Goal: Information Seeking & Learning: Check status

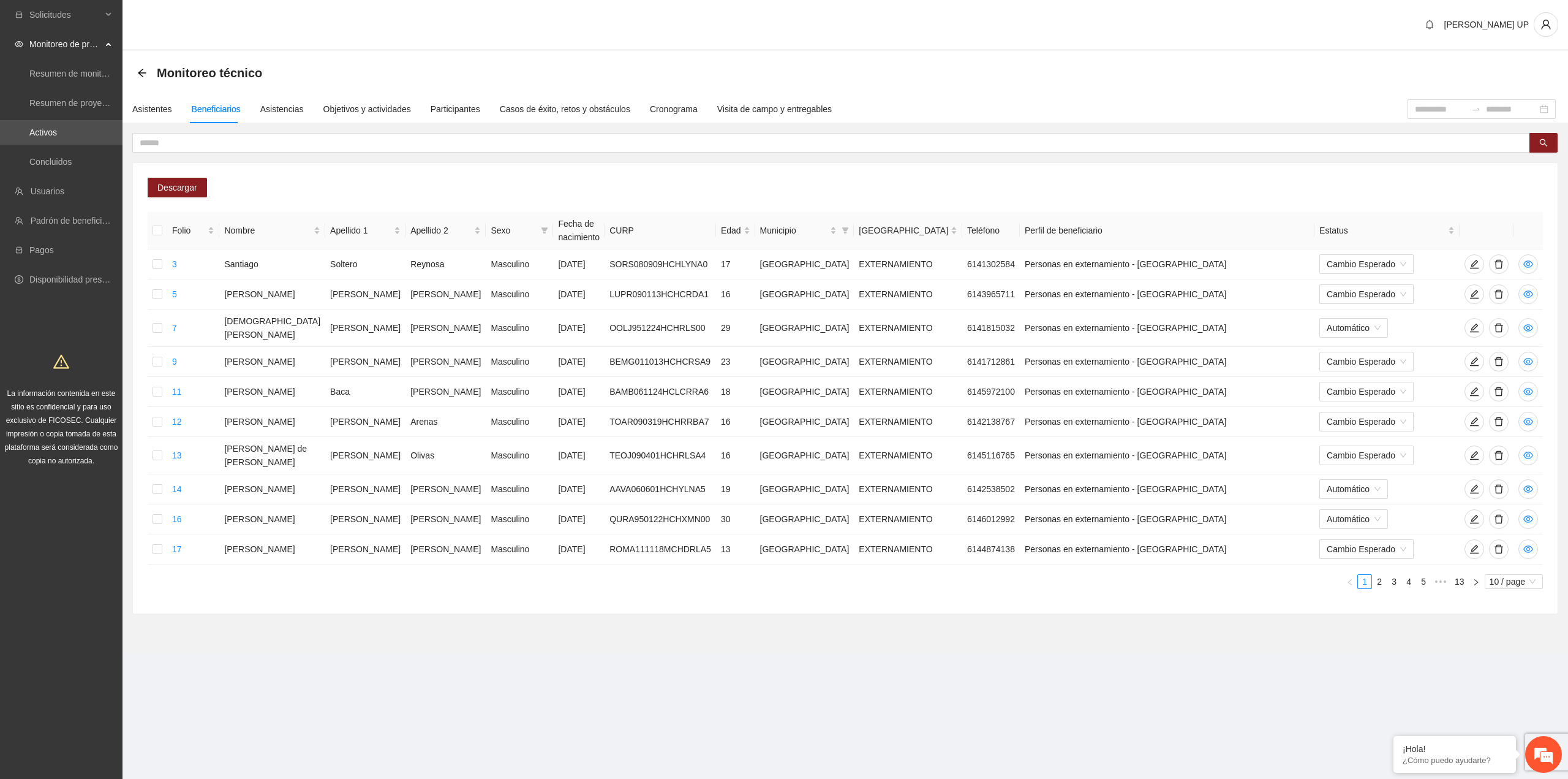
click at [79, 46] on span "Monitoreo de proyectos" at bounding box center [65, 44] width 72 height 24
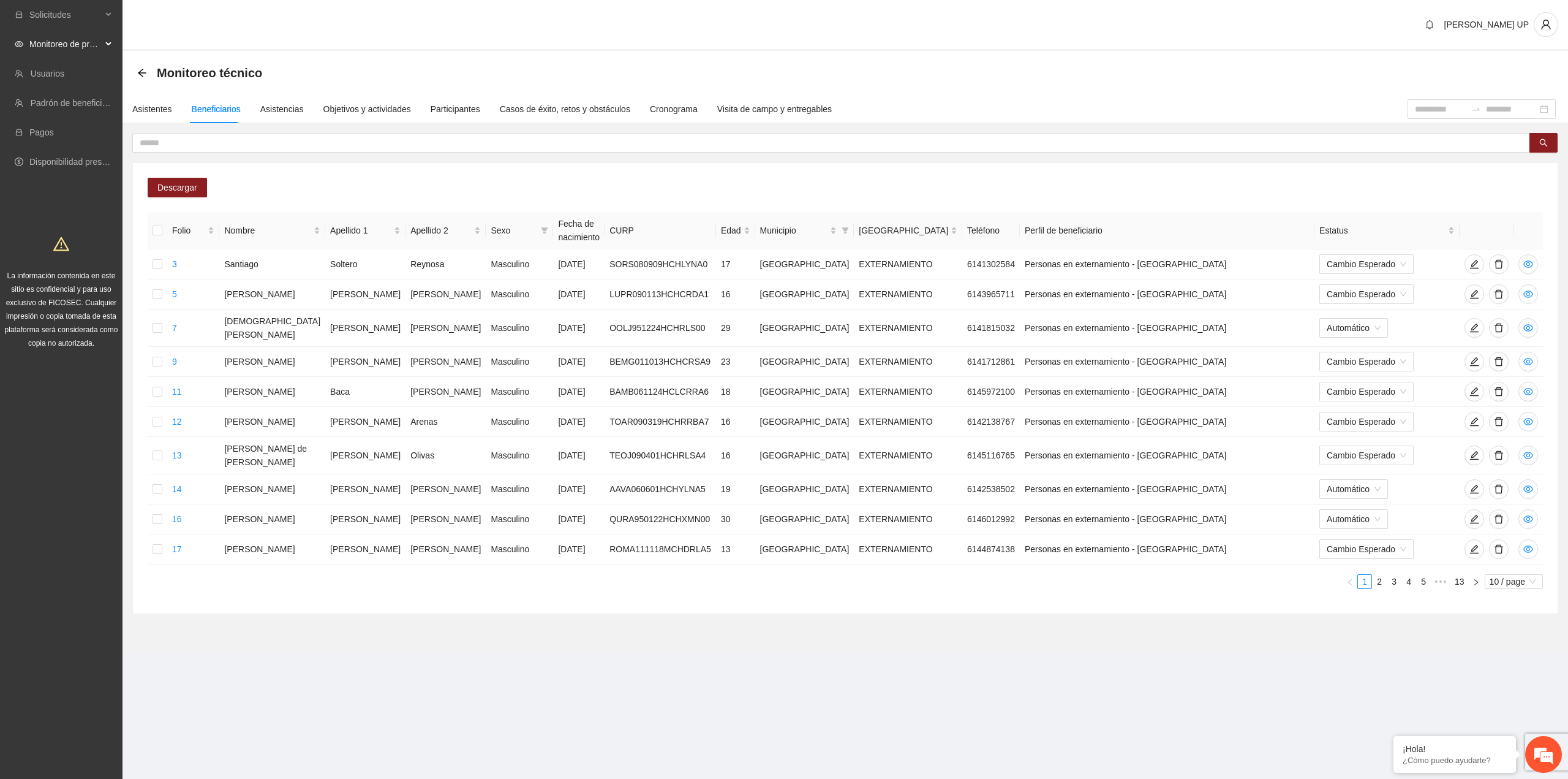
click at [68, 46] on span "Monitoreo de proyectos" at bounding box center [65, 44] width 72 height 24
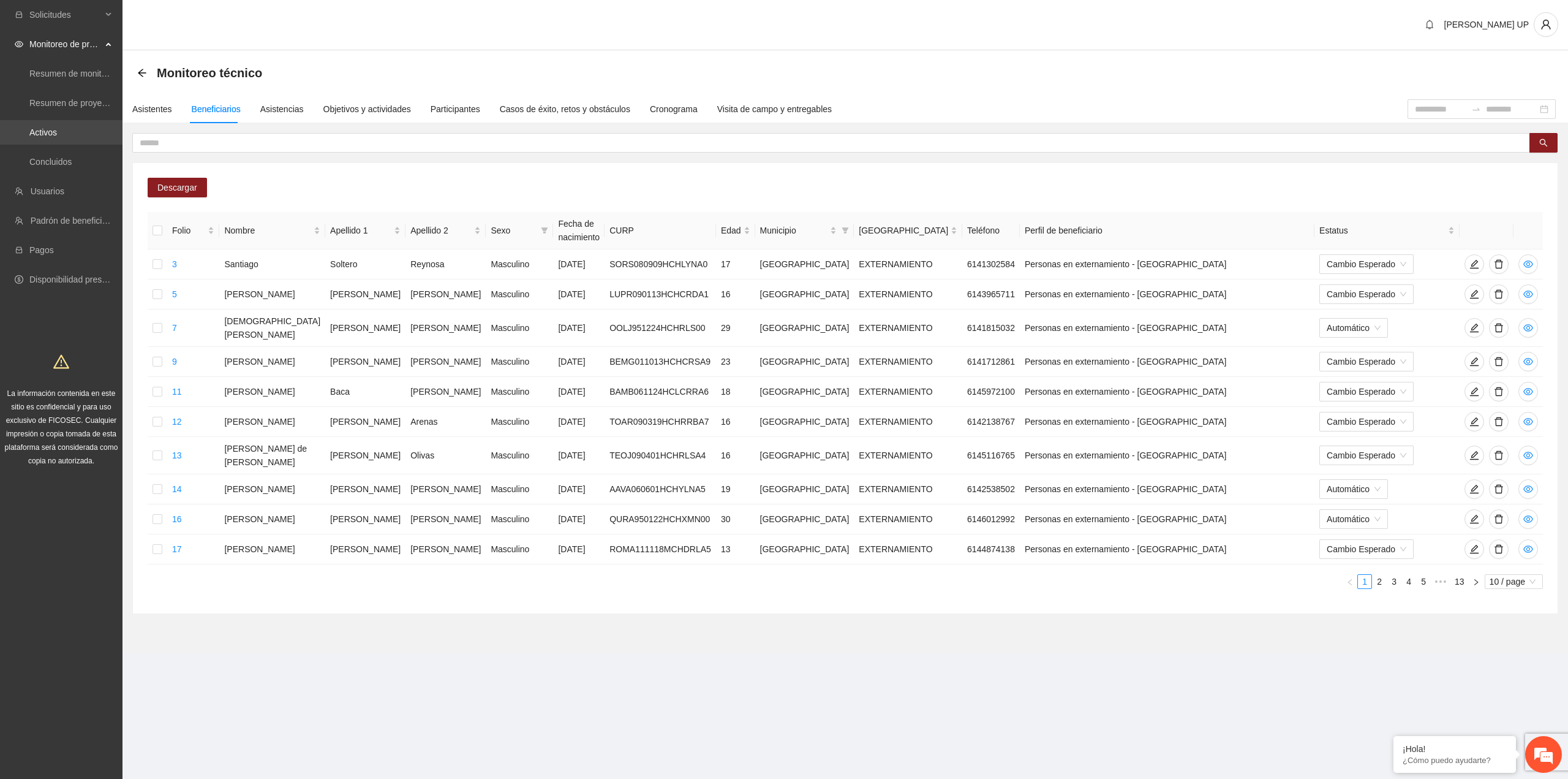
click at [57, 134] on link "Activos" at bounding box center [43, 132] width 27 height 10
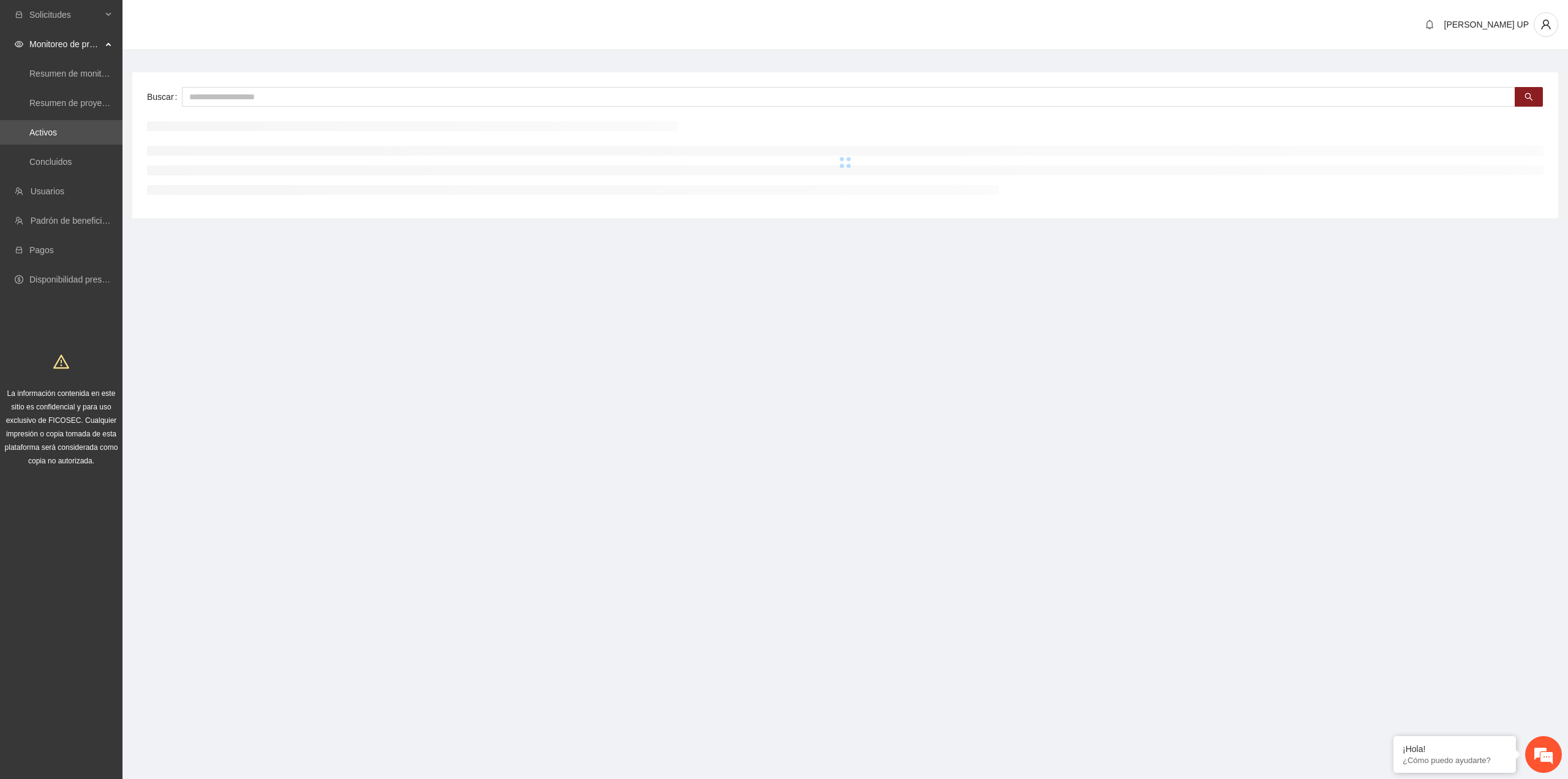
click at [142, 73] on div "Buscar" at bounding box center [845, 145] width 1426 height 146
click at [255, 109] on div "Buscar" at bounding box center [845, 145] width 1426 height 146
click at [248, 100] on input "text" at bounding box center [849, 96] width 1334 height 19
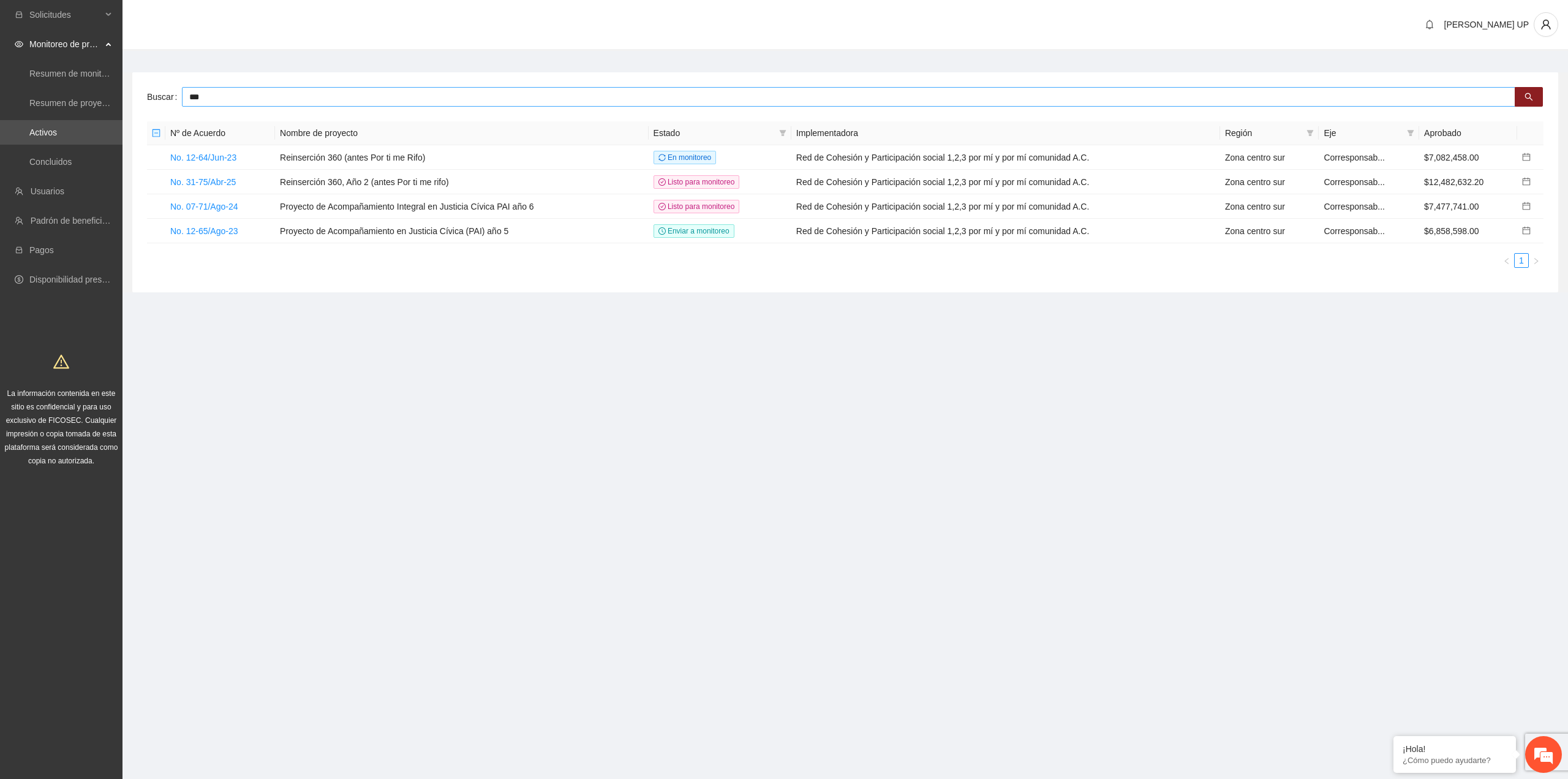
click at [345, 104] on input "***" at bounding box center [849, 96] width 1334 height 19
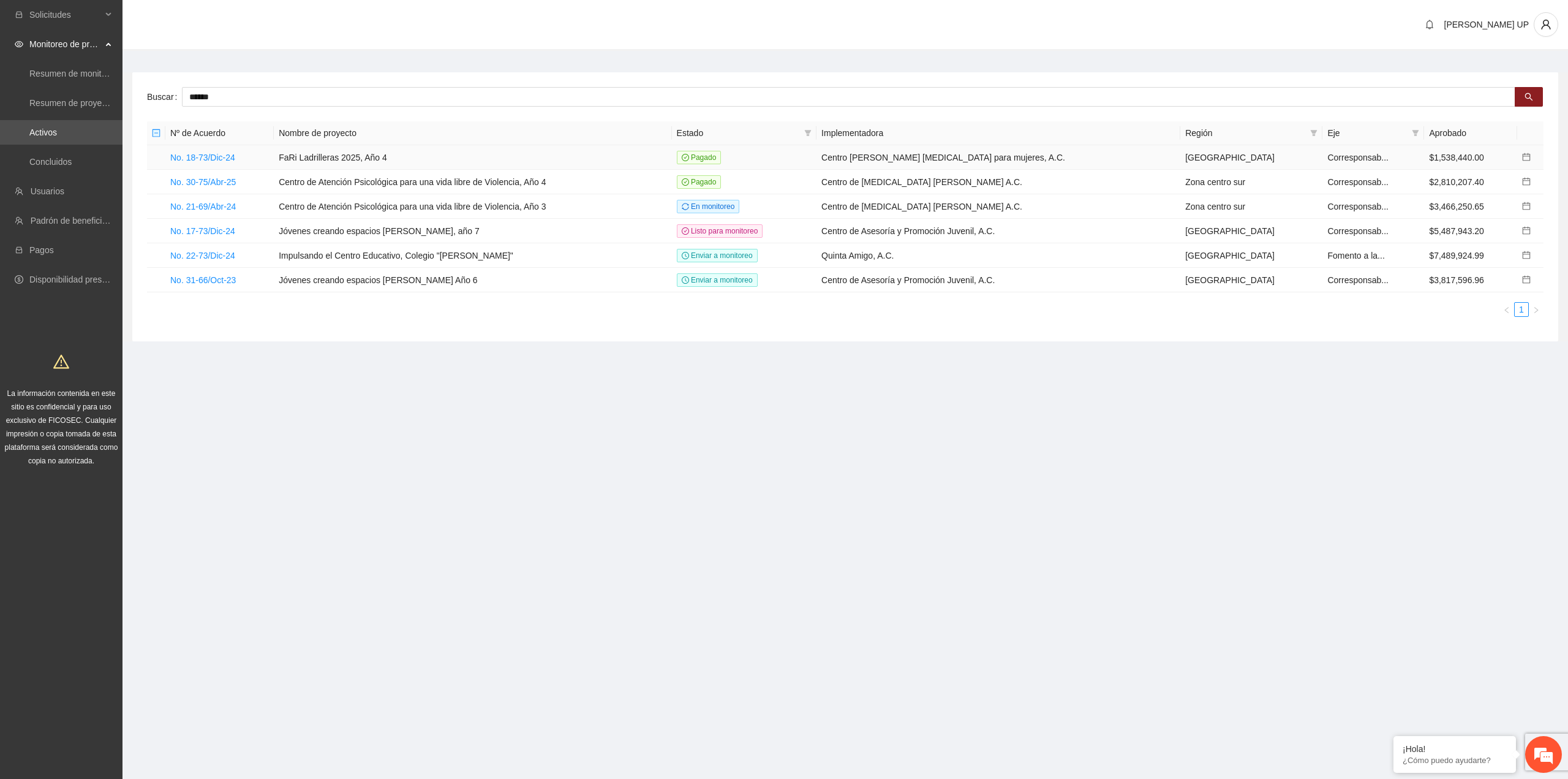
click at [913, 151] on td "Centro [PERSON_NAME] [MEDICAL_DATA] para mujeres, A.C." at bounding box center [998, 157] width 364 height 24
copy td "Centro [PERSON_NAME] [MEDICAL_DATA] para mujeres, A.C."
click at [233, 98] on input "******" at bounding box center [849, 96] width 1334 height 19
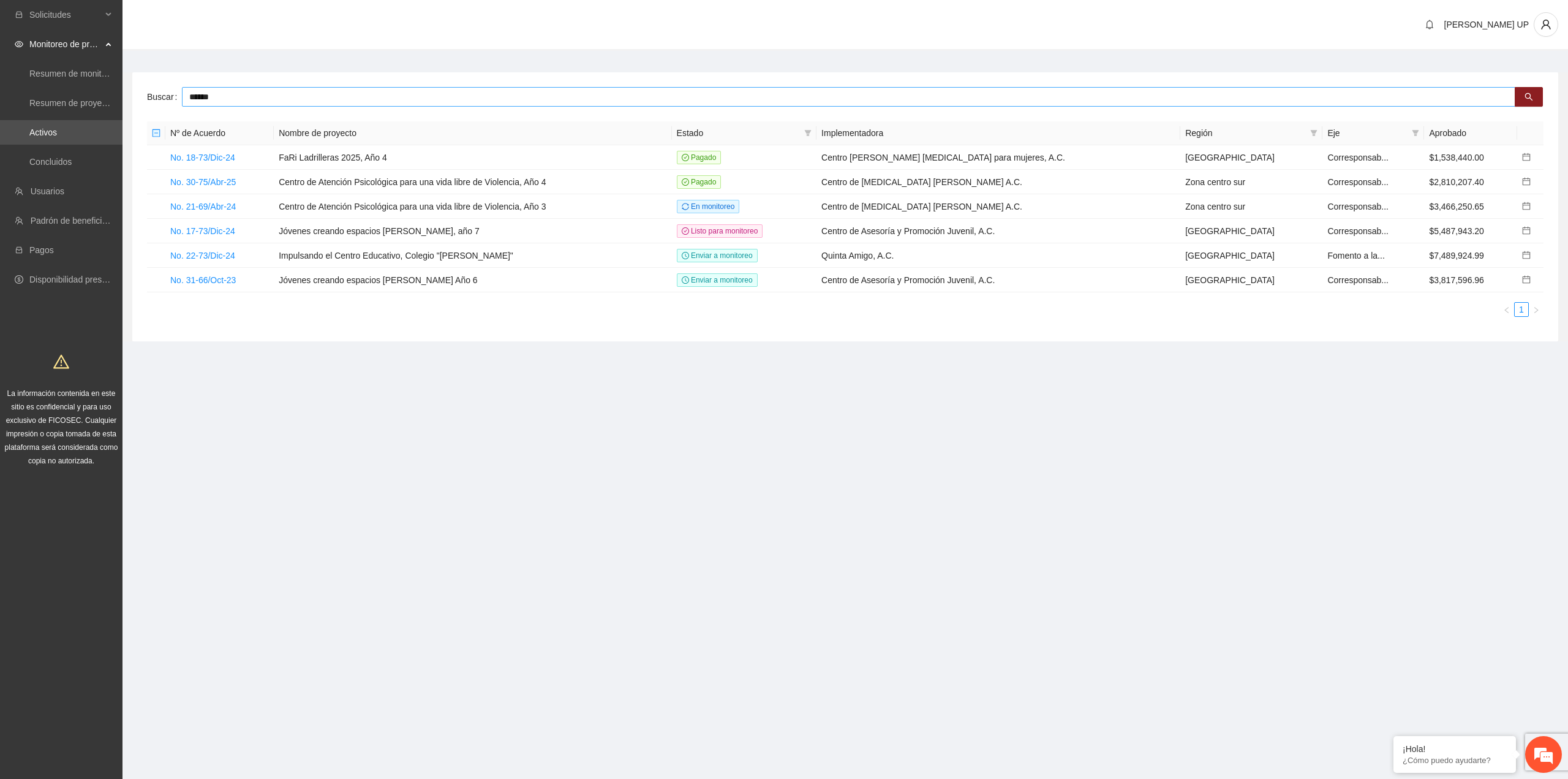
click at [232, 98] on input "******" at bounding box center [849, 96] width 1334 height 19
type input "***"
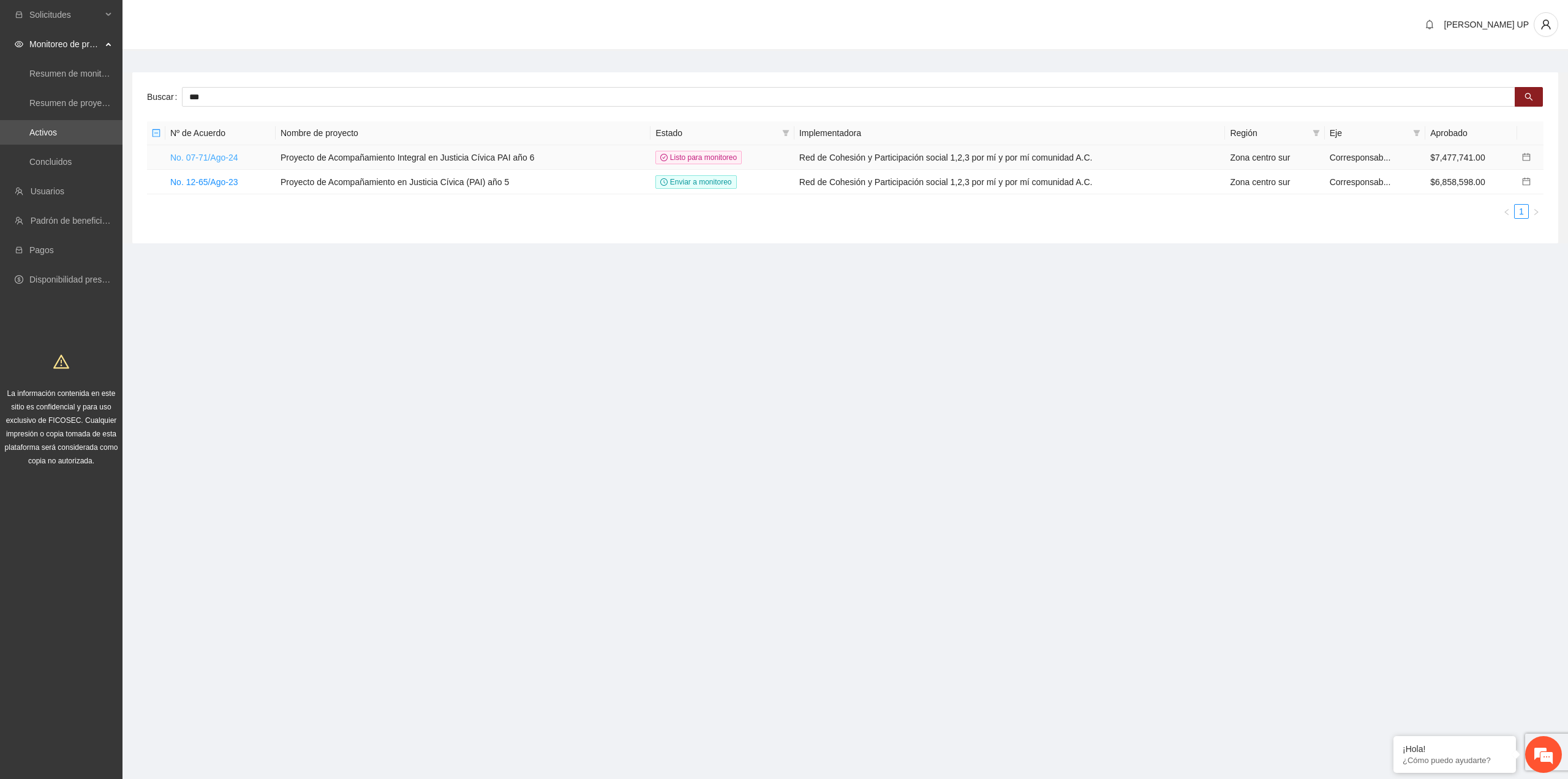
click at [223, 156] on link "No. 07-71/Ago-24" at bounding box center [205, 157] width 68 height 10
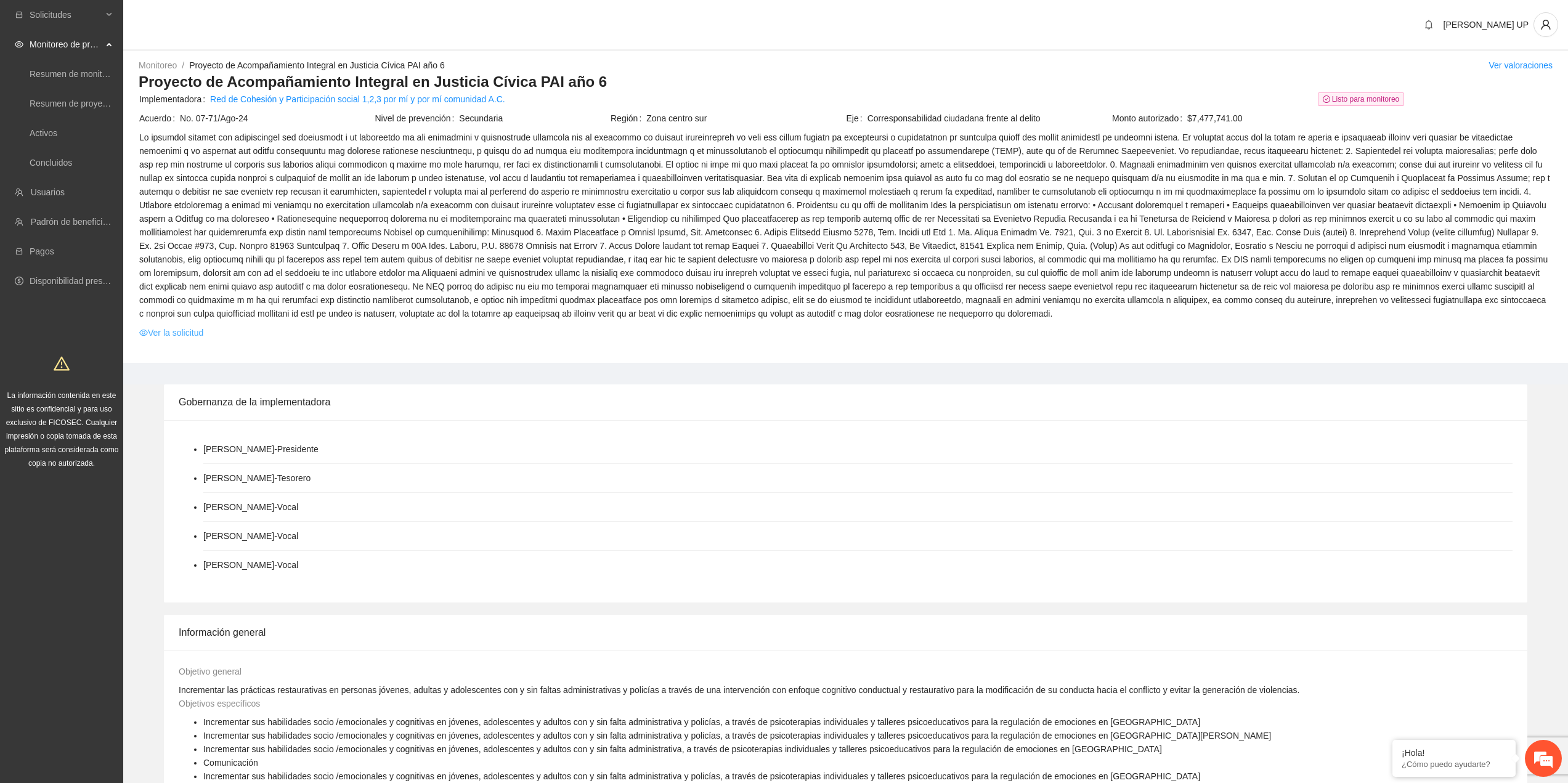
click at [204, 339] on td "Ver la solicitud" at bounding box center [845, 335] width 1414 height 19
click at [184, 318] on span at bounding box center [846, 225] width 1413 height 189
click at [185, 322] on td at bounding box center [845, 227] width 1414 height 195
click at [189, 329] on link "Ver la solicitud" at bounding box center [172, 333] width 64 height 13
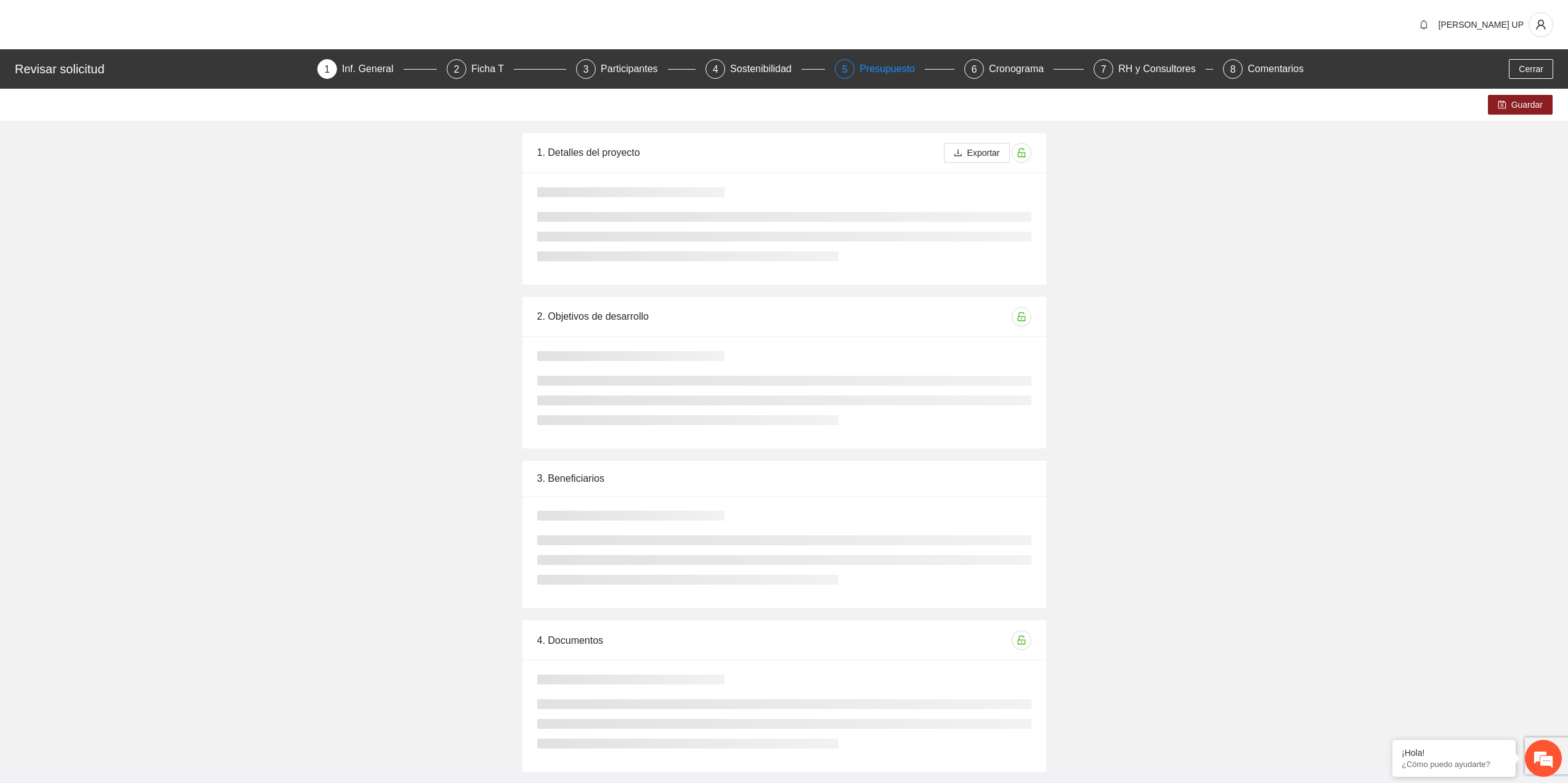
click at [912, 65] on div "Presupuesto" at bounding box center [892, 69] width 66 height 19
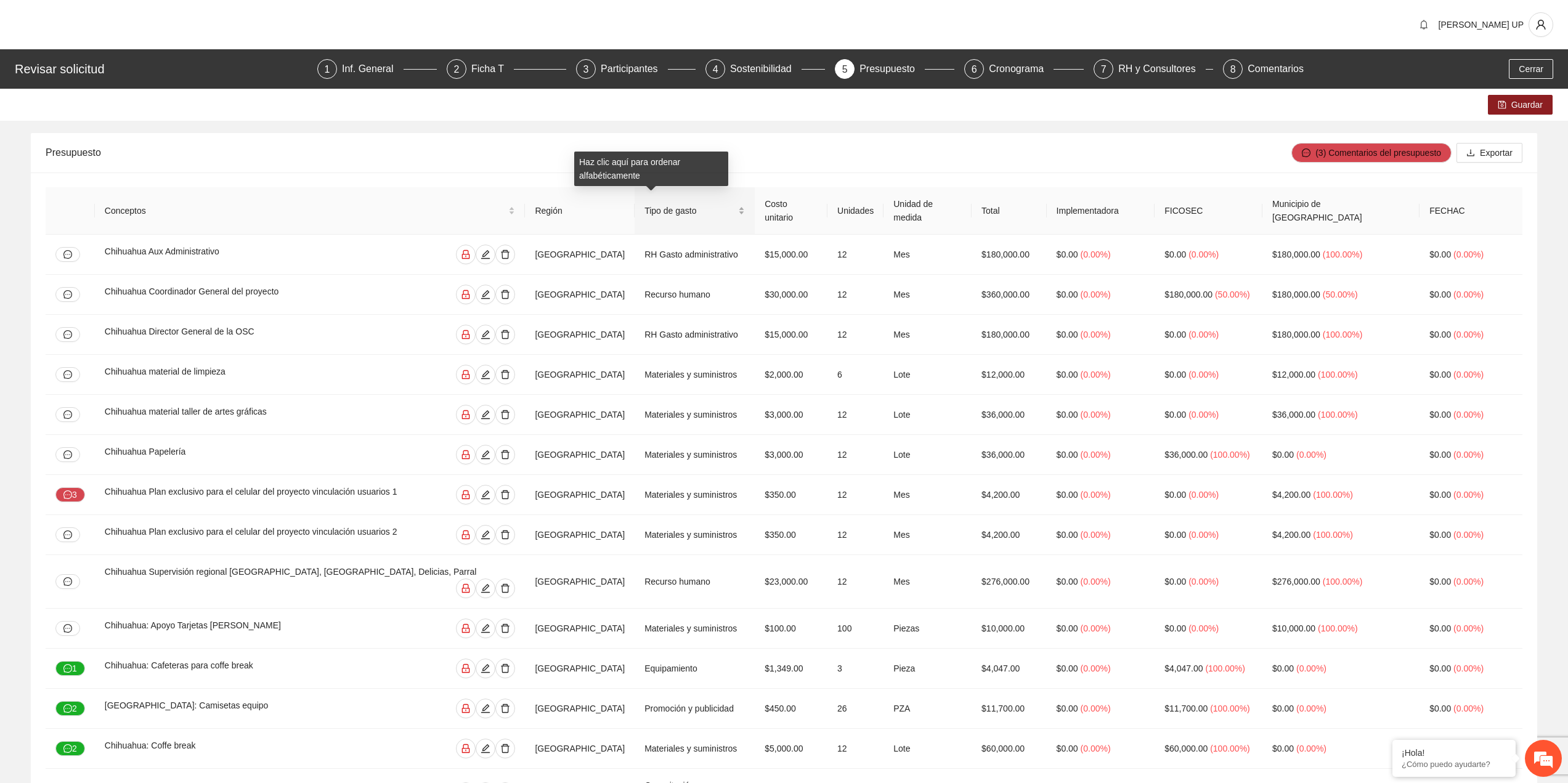
click at [645, 210] on div "Tipo de gasto" at bounding box center [694, 210] width 101 height 13
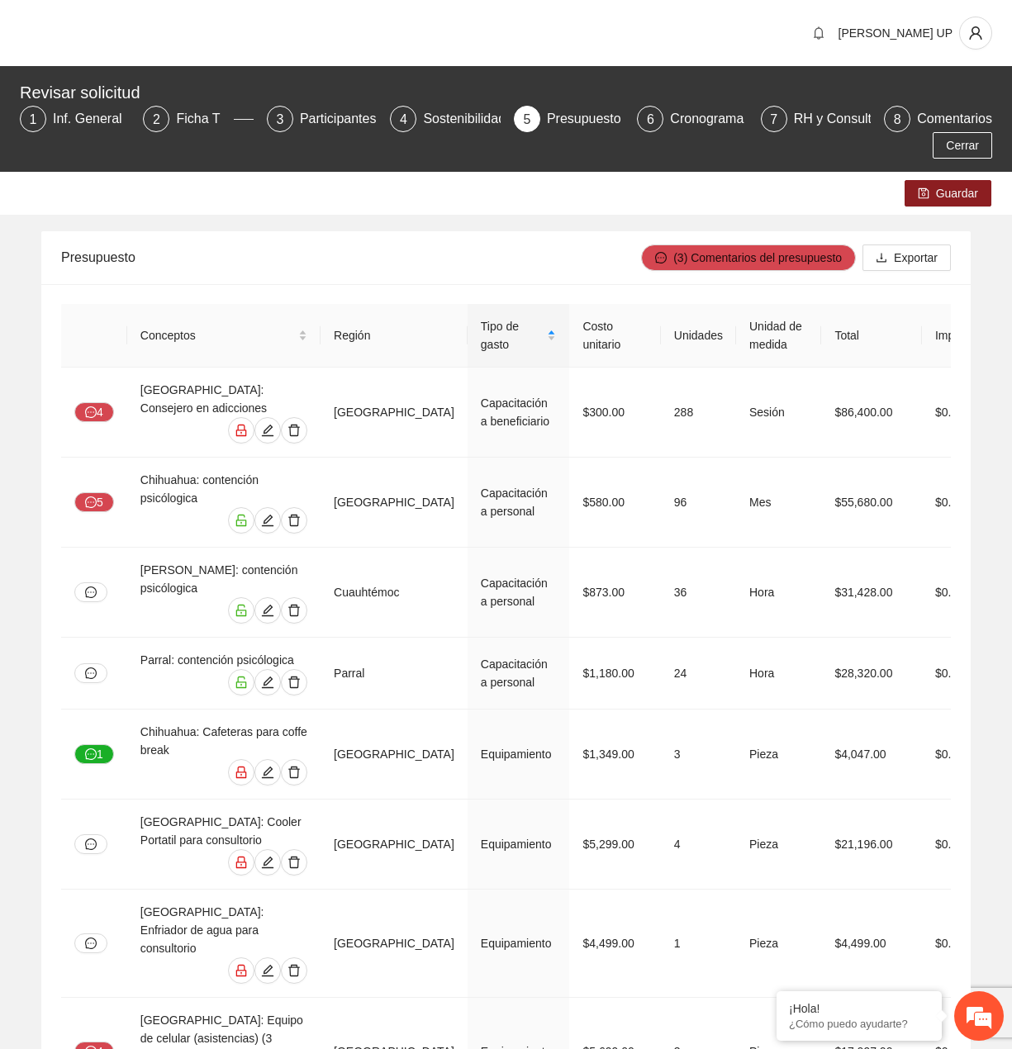
click at [974, 160] on div "Revisar solicitud 1 Inf. General 2 Ficha T 3 Participantes 4 Sostenibilidad 5 P…" at bounding box center [506, 119] width 1012 height 106
click at [976, 157] on button "Cerrar" at bounding box center [961, 145] width 59 height 26
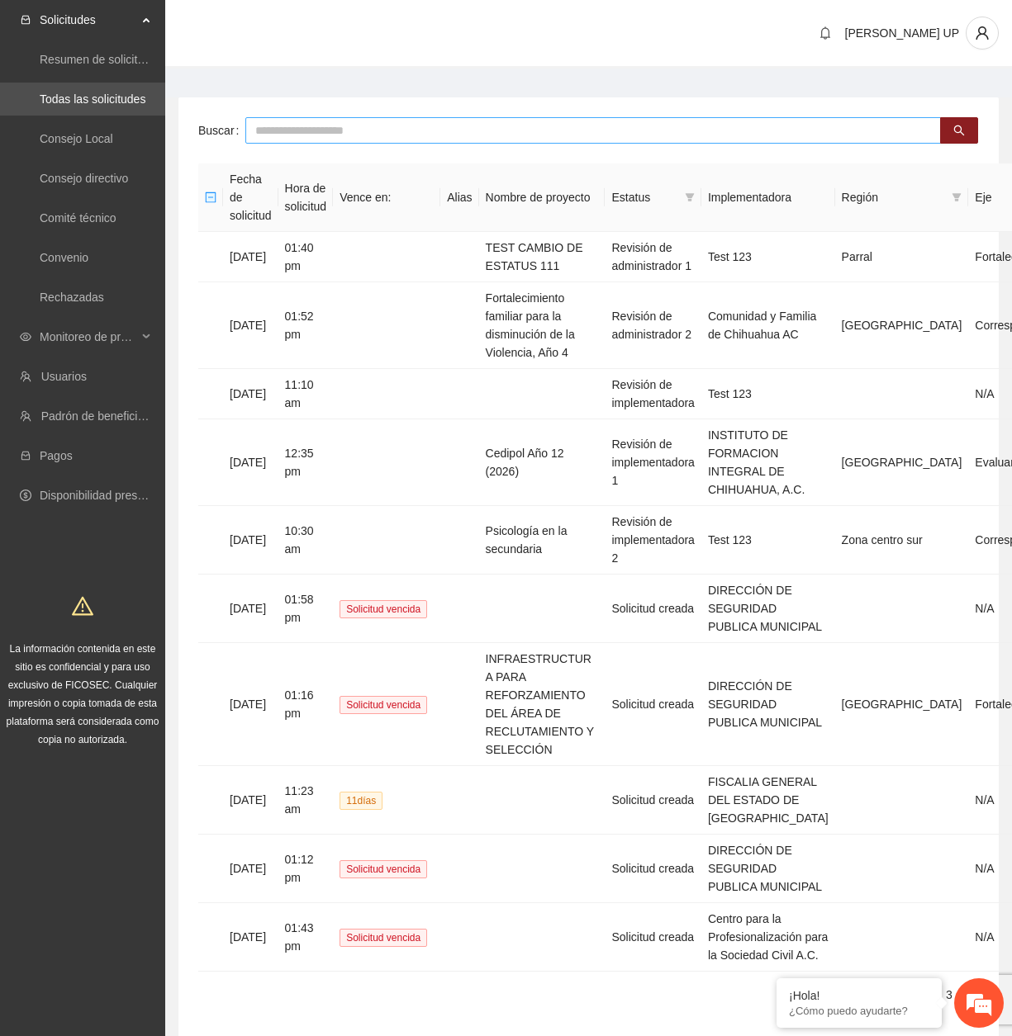
click at [400, 120] on input "text" at bounding box center [592, 130] width 695 height 26
click at [111, 320] on ul "Solicitudes Resumen de solicitudes por aprobar Todas las solicitudes Consejo Lo…" at bounding box center [82, 257] width 165 height 515
click at [112, 336] on span "Monitoreo de proyectos" at bounding box center [88, 336] width 97 height 33
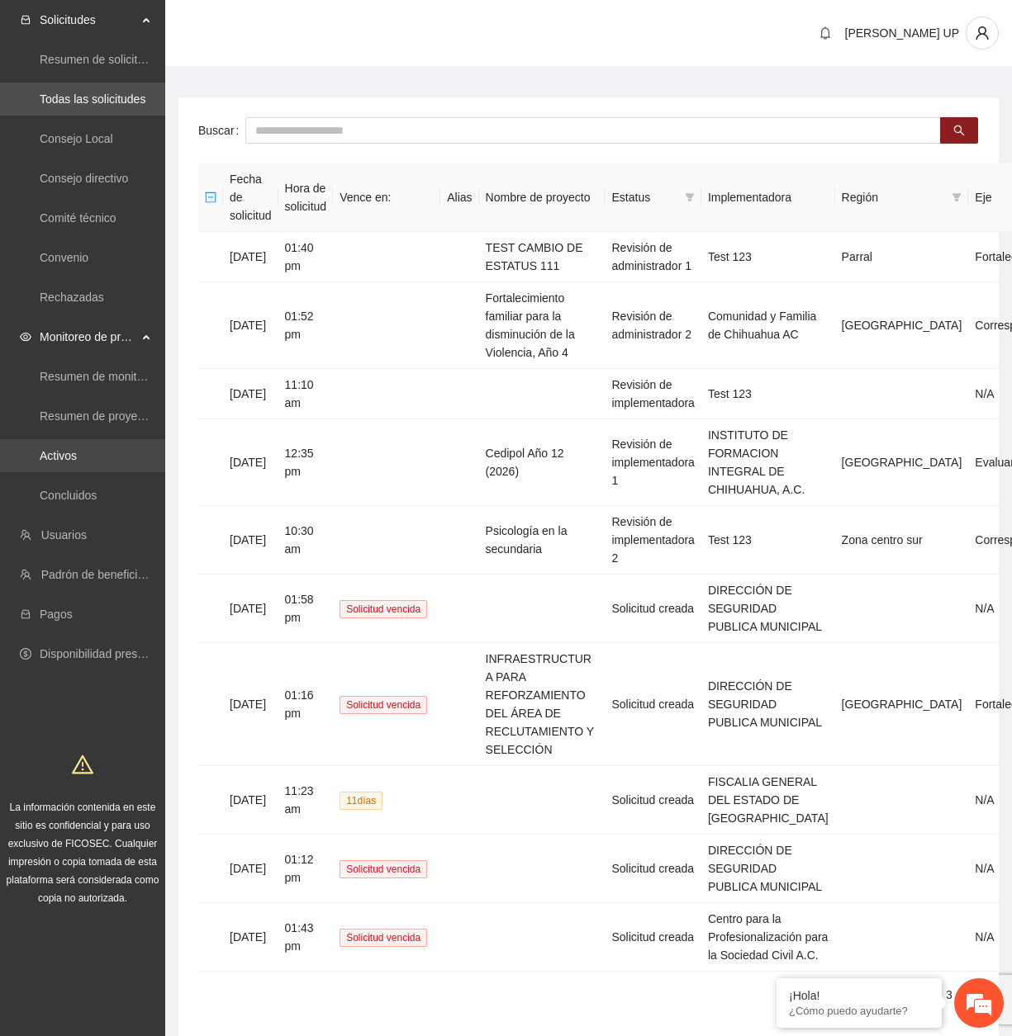
click at [77, 449] on link "Activos" at bounding box center [58, 455] width 37 height 13
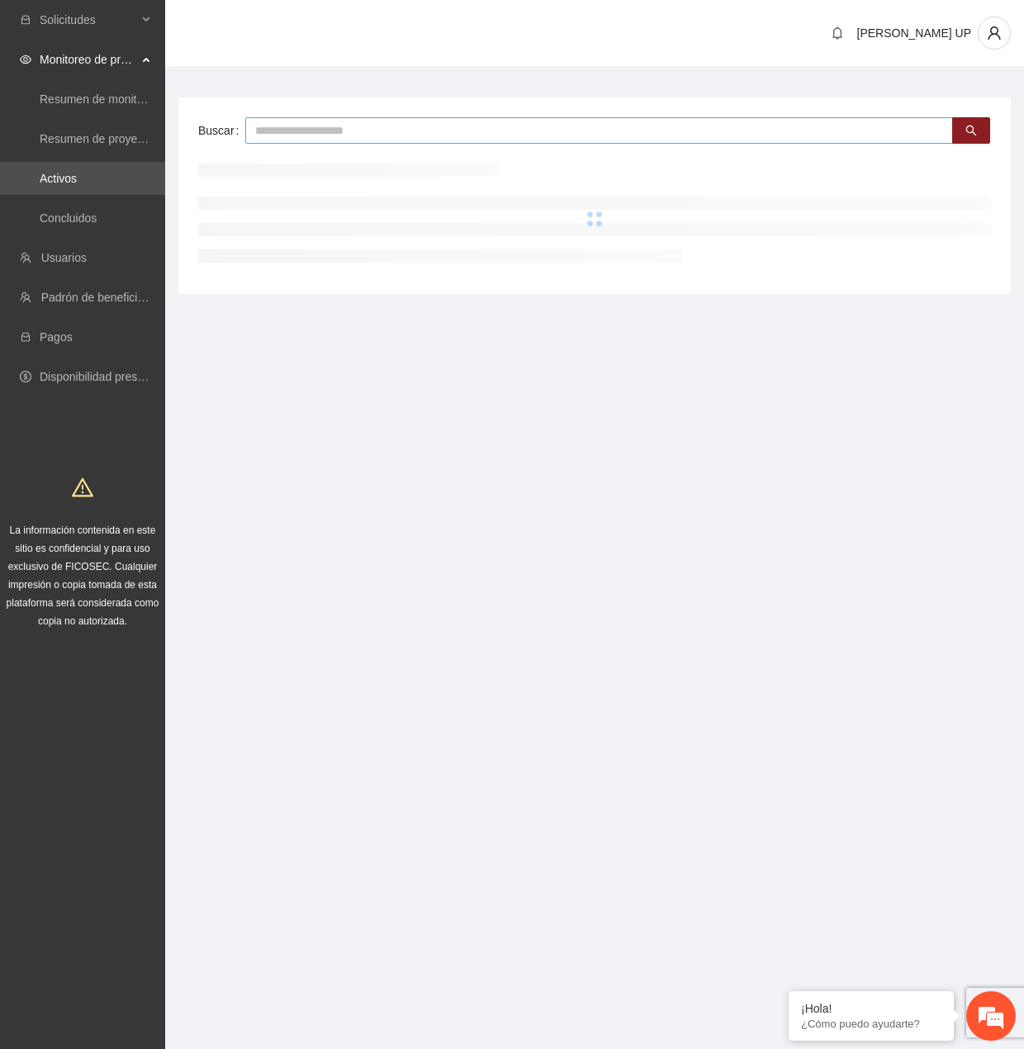
click at [280, 135] on input "text" at bounding box center [599, 130] width 708 height 26
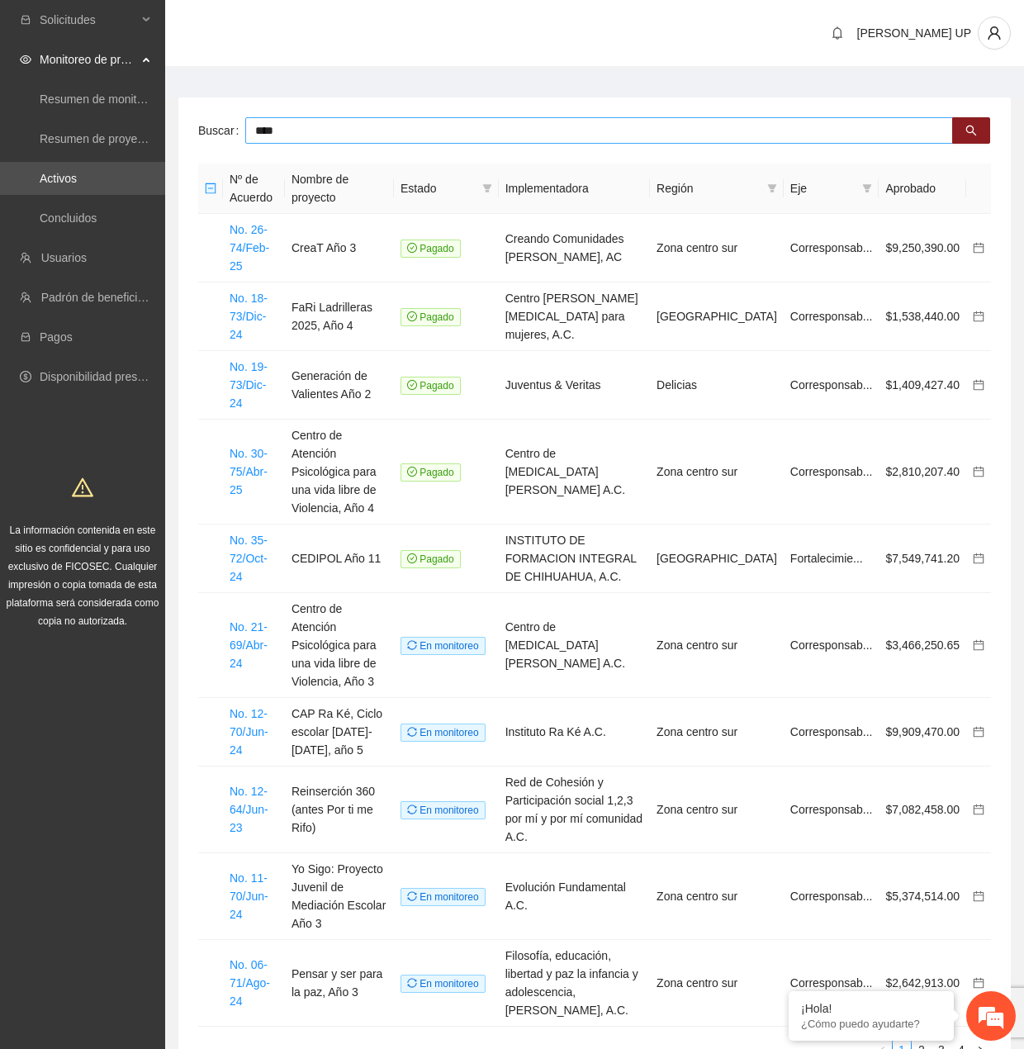
type input "****"
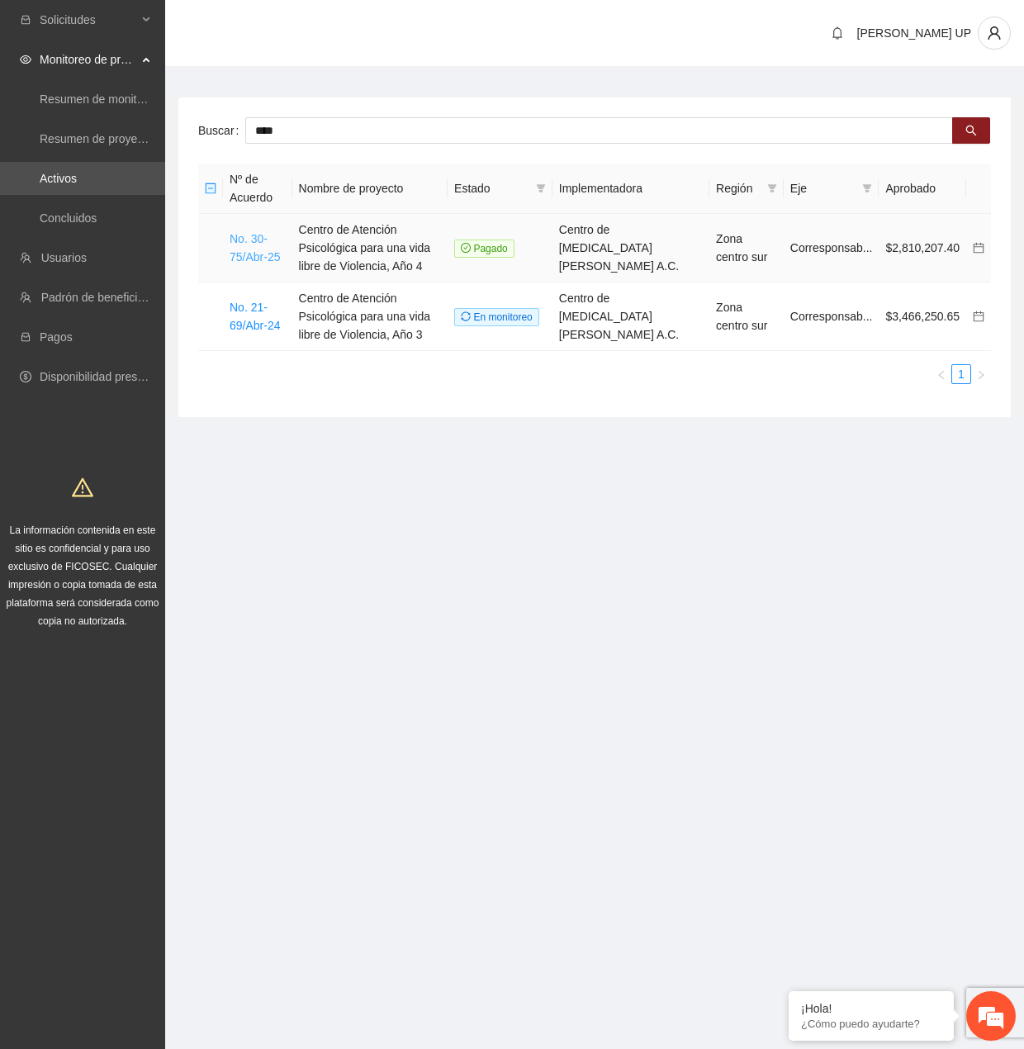
click at [272, 250] on link "No. 30-75/Abr-25" at bounding box center [255, 247] width 50 height 31
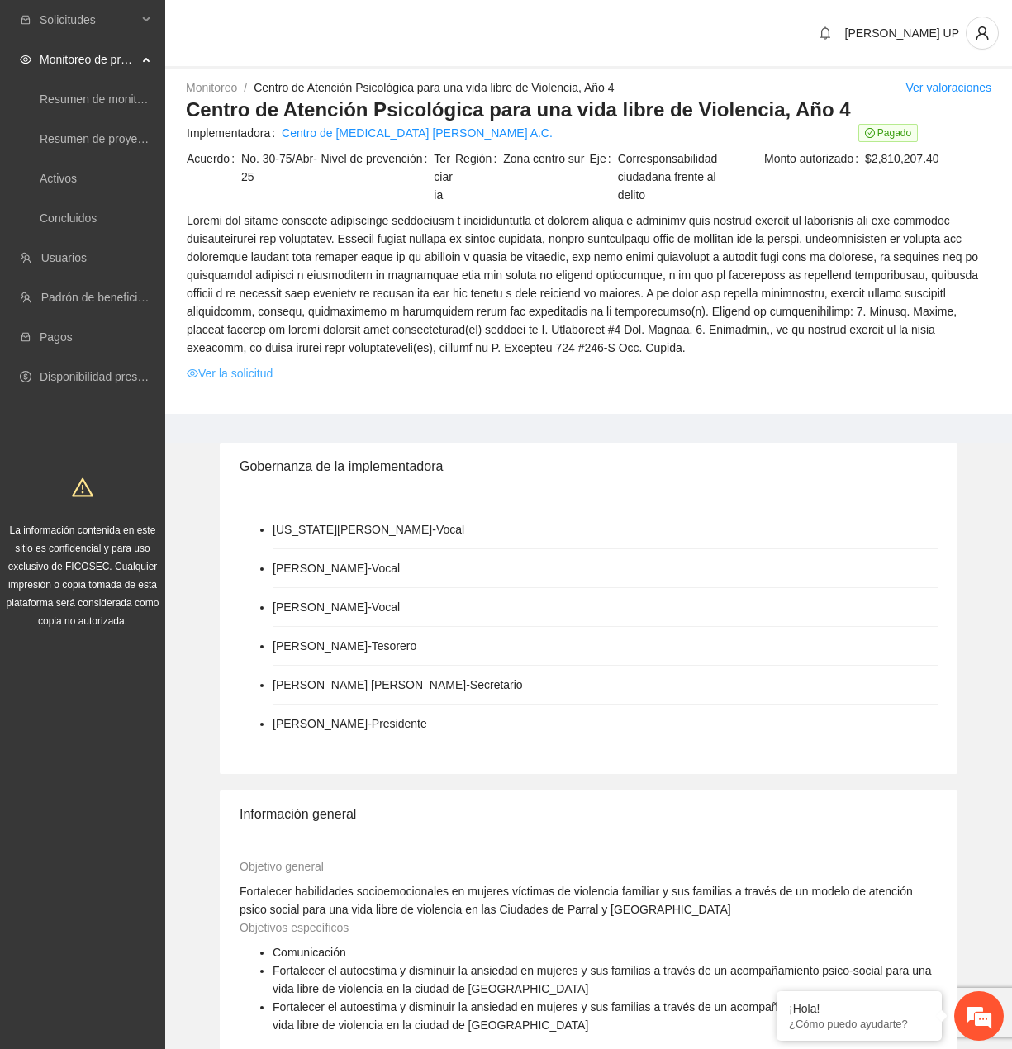
click at [252, 374] on link "Ver la solicitud" at bounding box center [230, 373] width 86 height 18
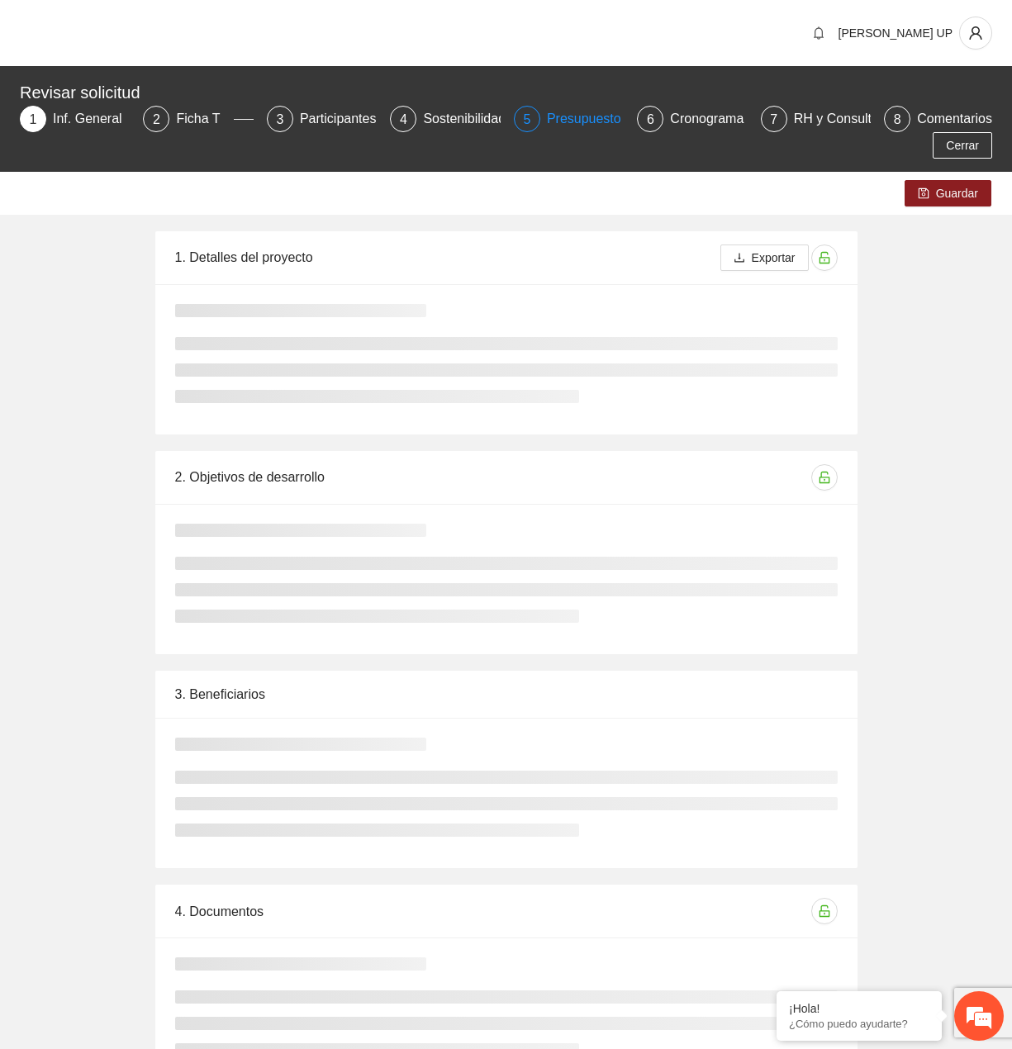
click at [582, 119] on div "Presupuesto" at bounding box center [591, 119] width 88 height 26
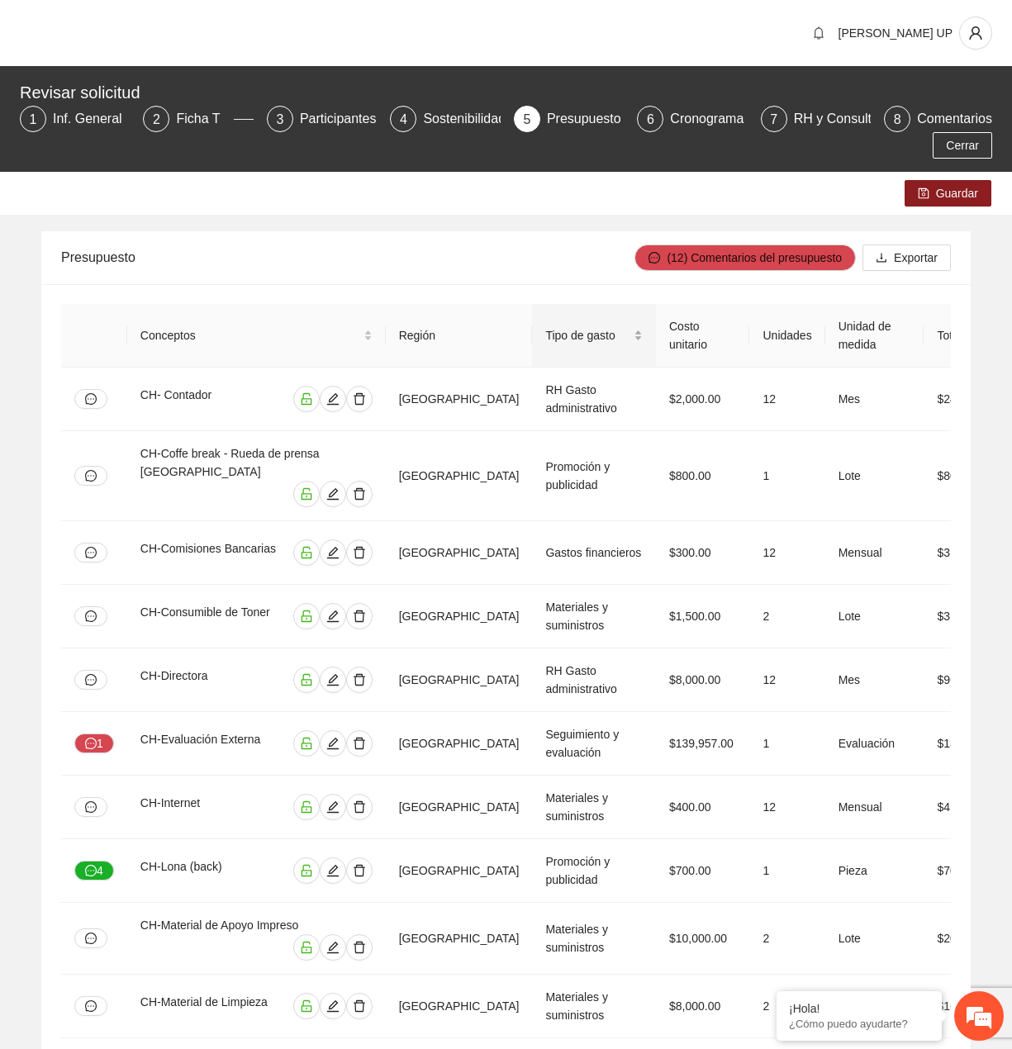
click at [545, 344] on div "Tipo de gasto" at bounding box center [593, 335] width 97 height 18
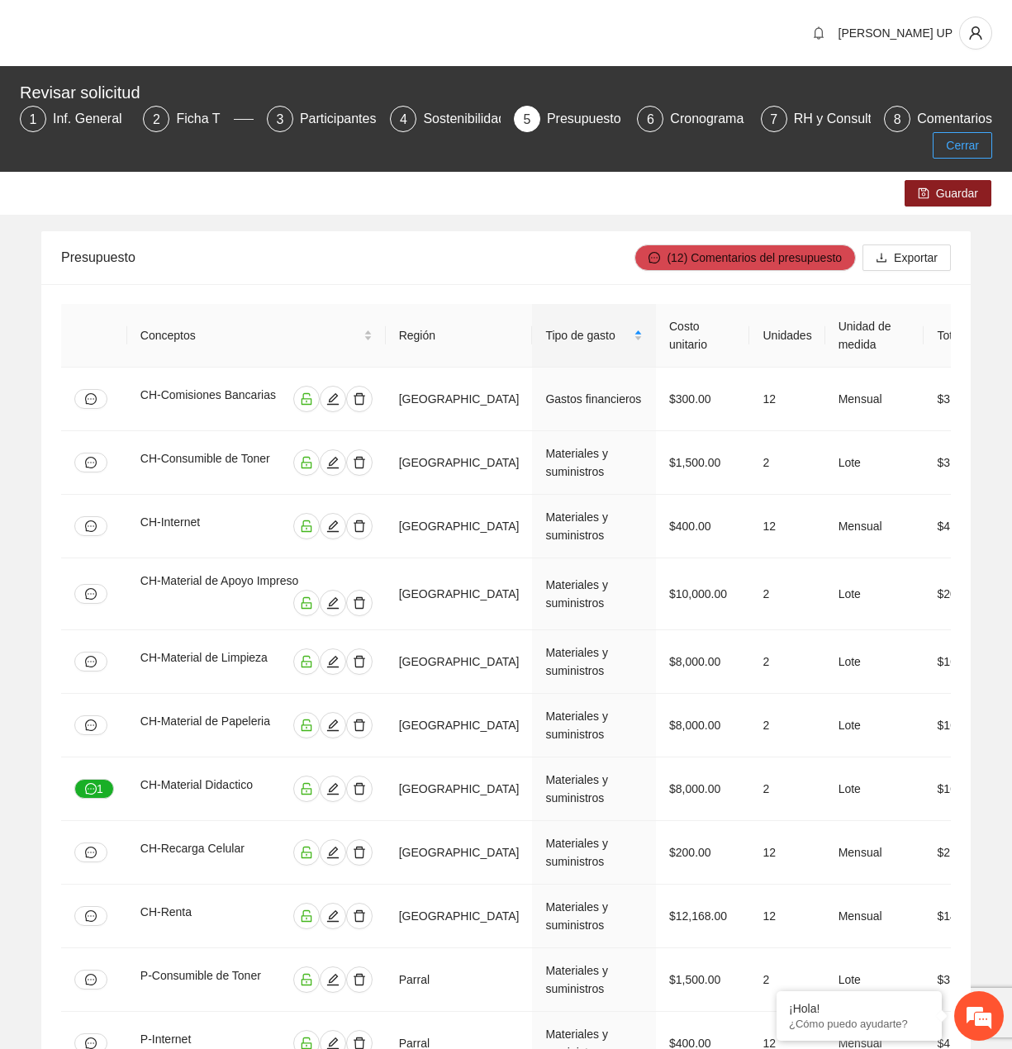
click at [957, 142] on span "Cerrar" at bounding box center [962, 145] width 33 height 18
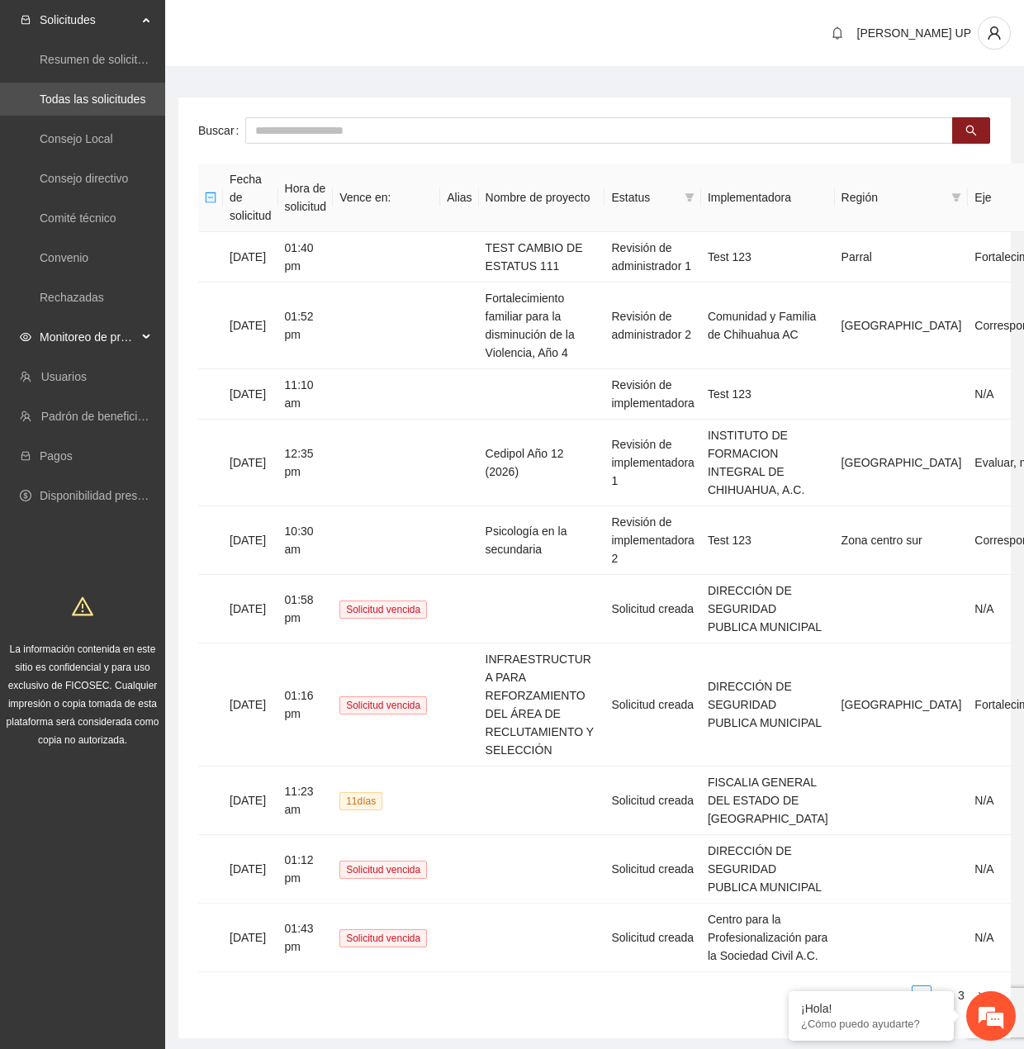
click at [117, 331] on span "Monitoreo de proyectos" at bounding box center [88, 336] width 97 height 33
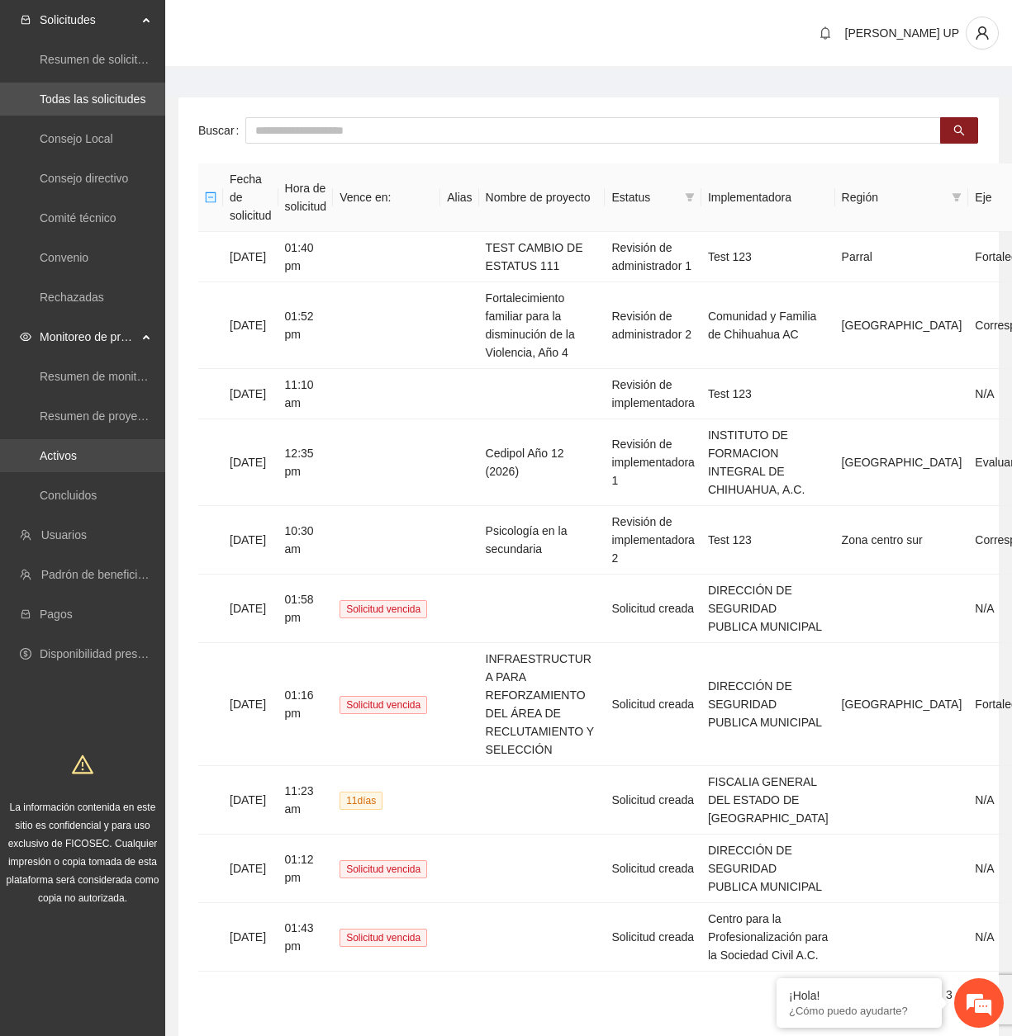
click at [77, 462] on link "Activos" at bounding box center [58, 455] width 37 height 13
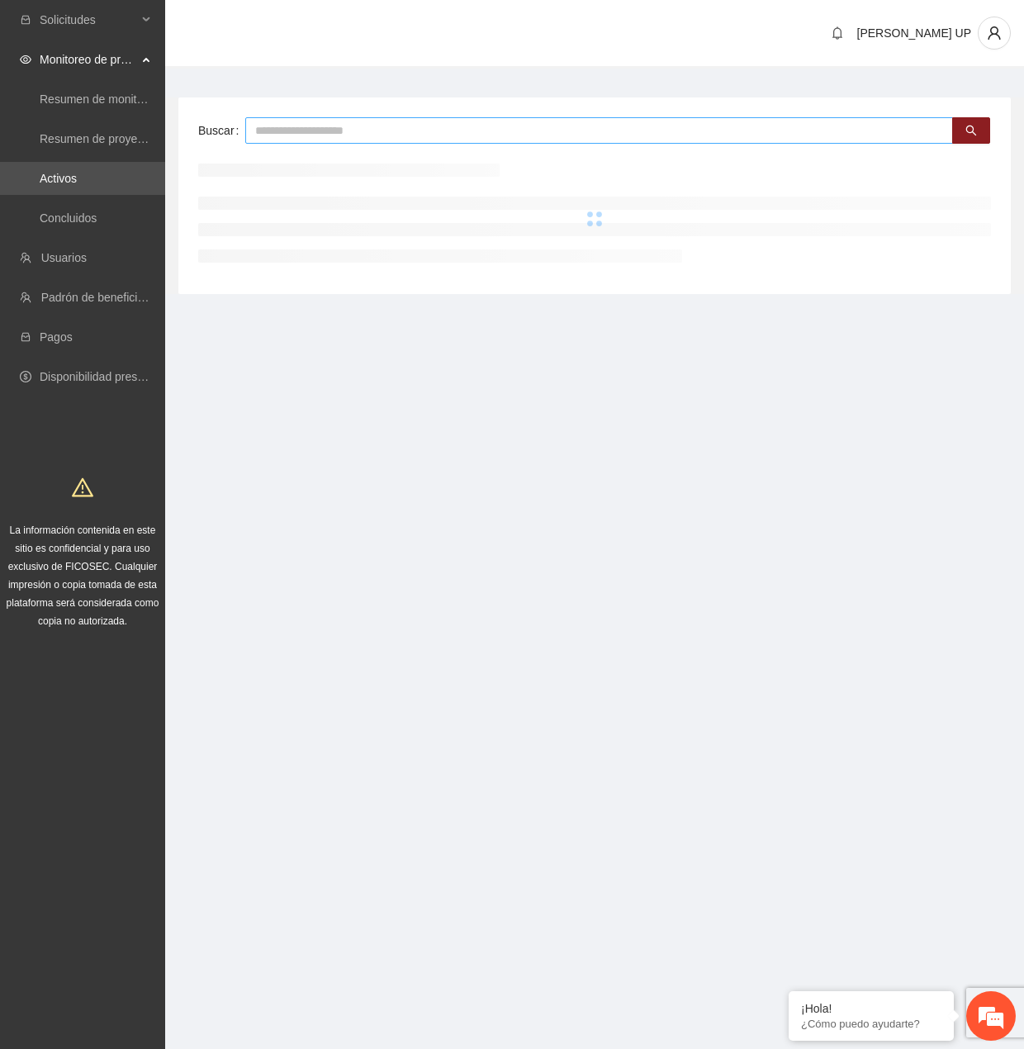
click at [381, 121] on input "text" at bounding box center [599, 130] width 708 height 26
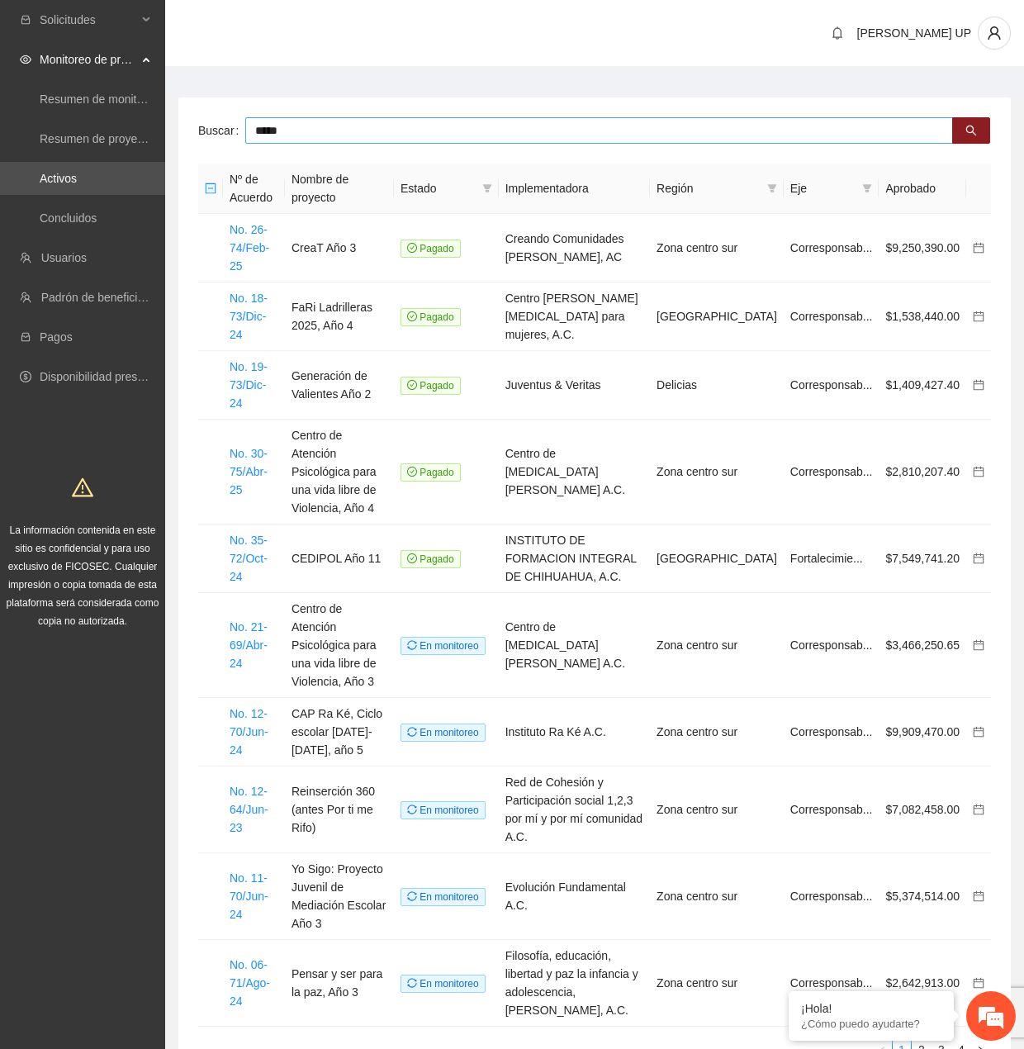
type input "*****"
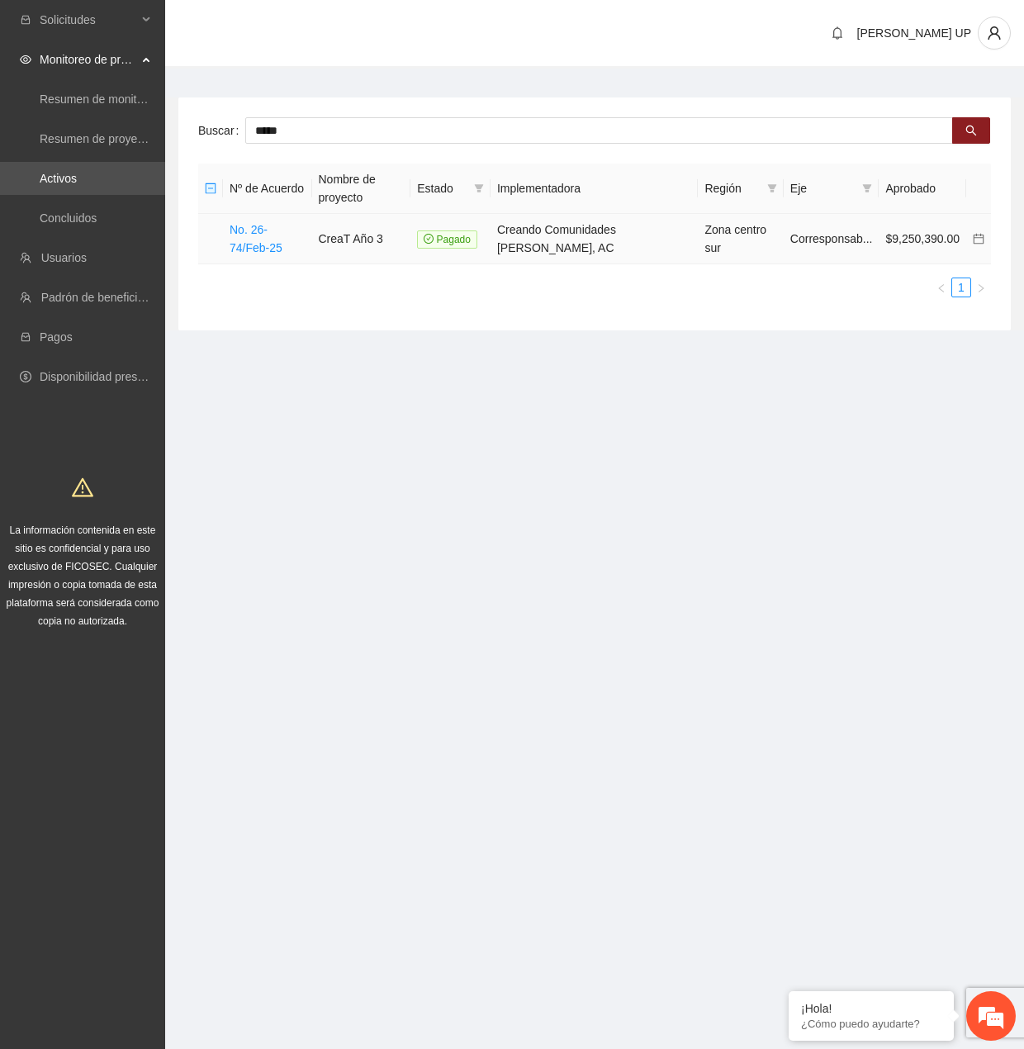
click at [253, 216] on td "No. 26-74/Feb-25" at bounding box center [267, 239] width 89 height 50
click at [252, 220] on td "No. 26-74/Feb-25" at bounding box center [267, 239] width 89 height 50
click at [251, 225] on link "No. 26-74/Feb-25" at bounding box center [256, 238] width 53 height 31
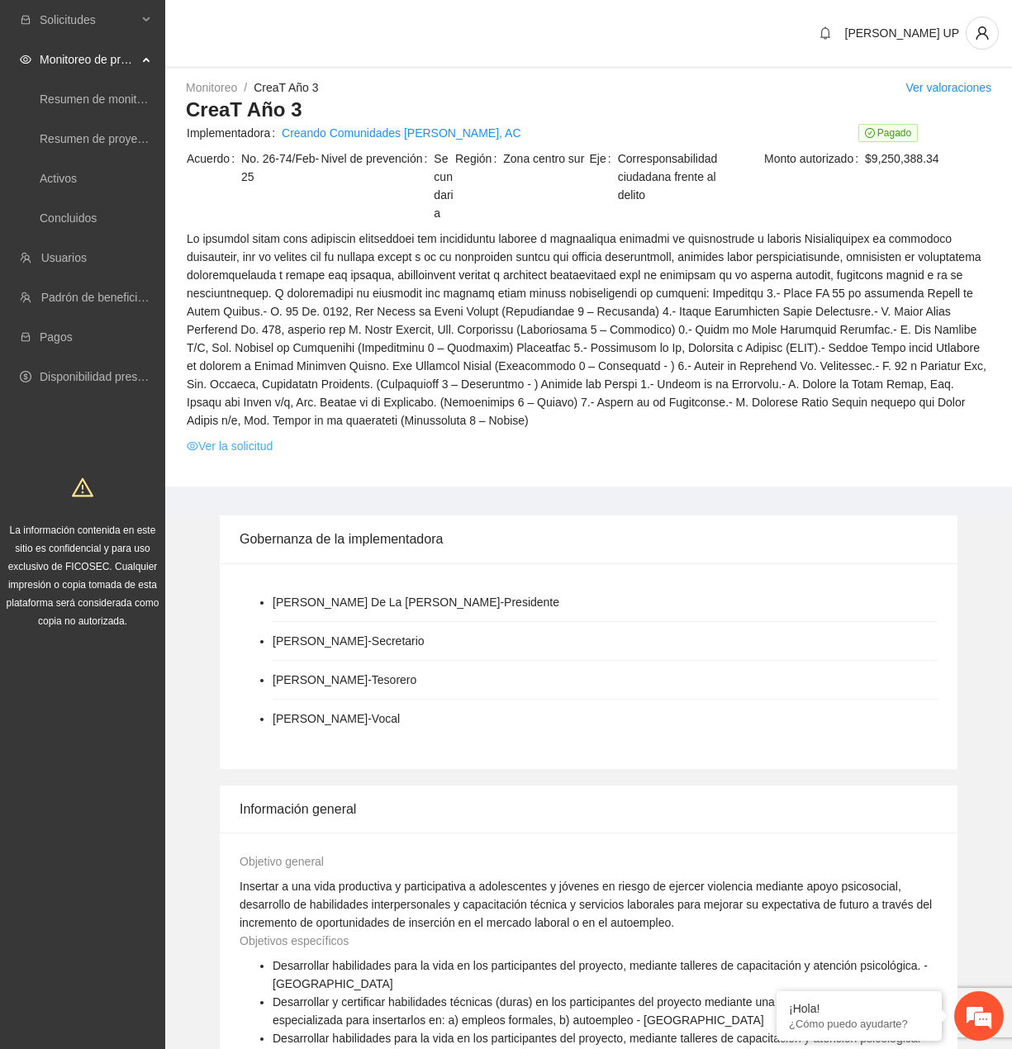
click at [208, 437] on link "Ver la solicitud" at bounding box center [230, 446] width 86 height 18
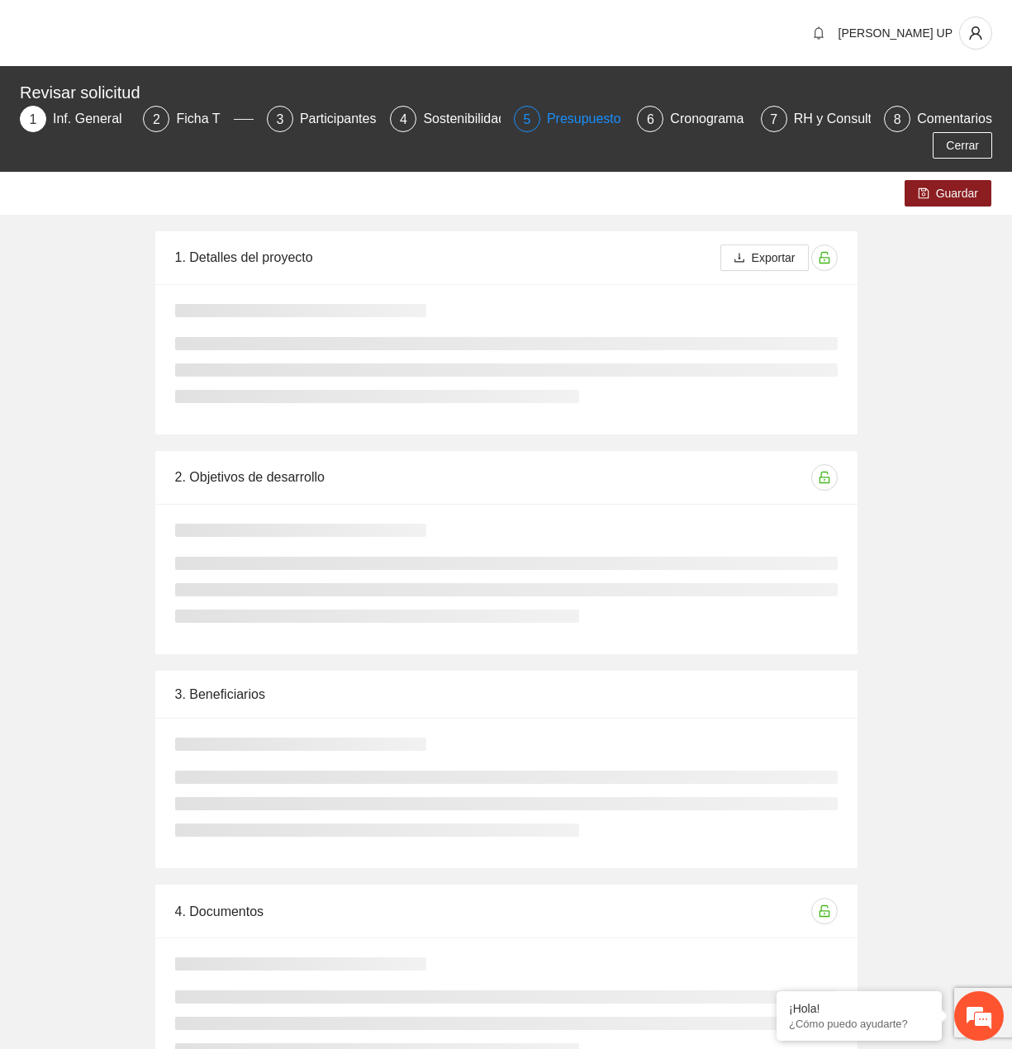
click at [556, 115] on div "Presupuesto" at bounding box center [591, 119] width 88 height 26
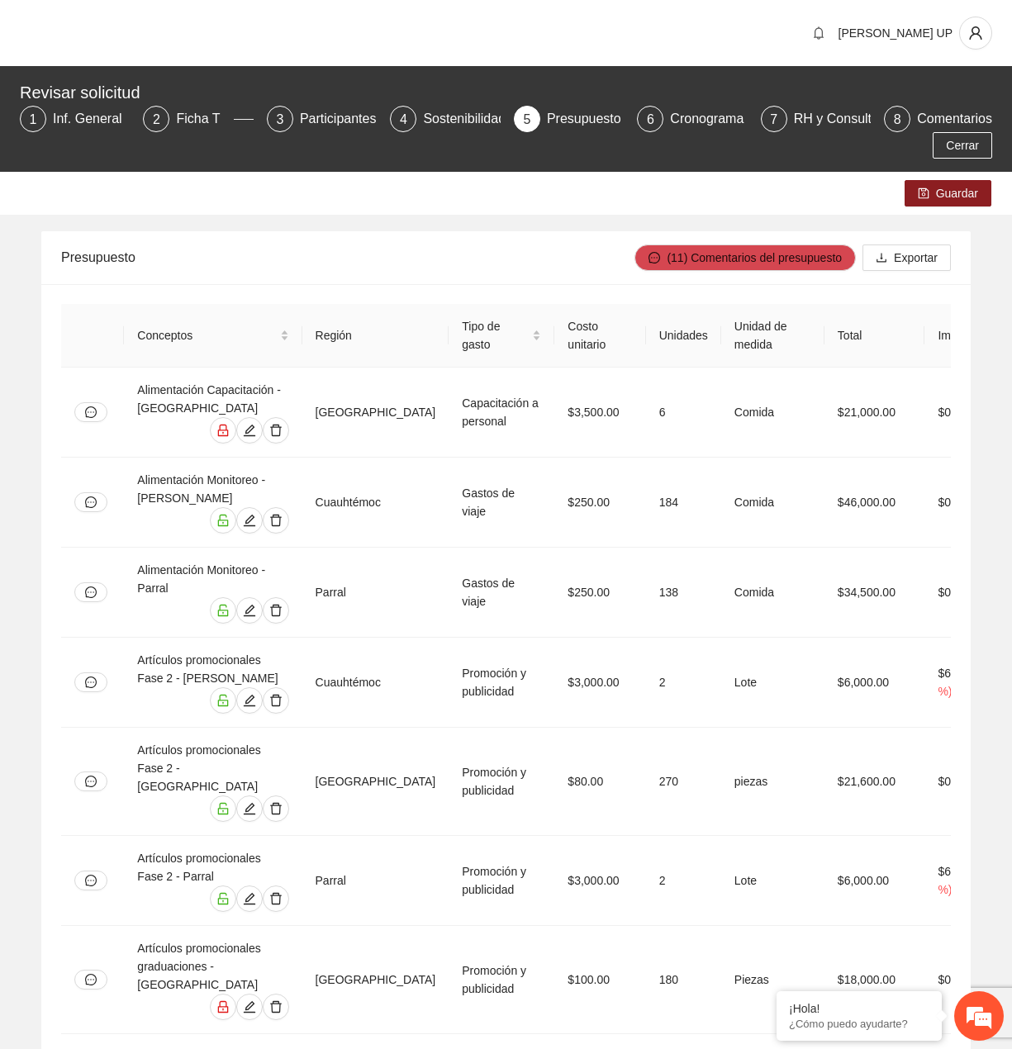
click at [418, 332] on th "Región" at bounding box center [375, 336] width 147 height 64
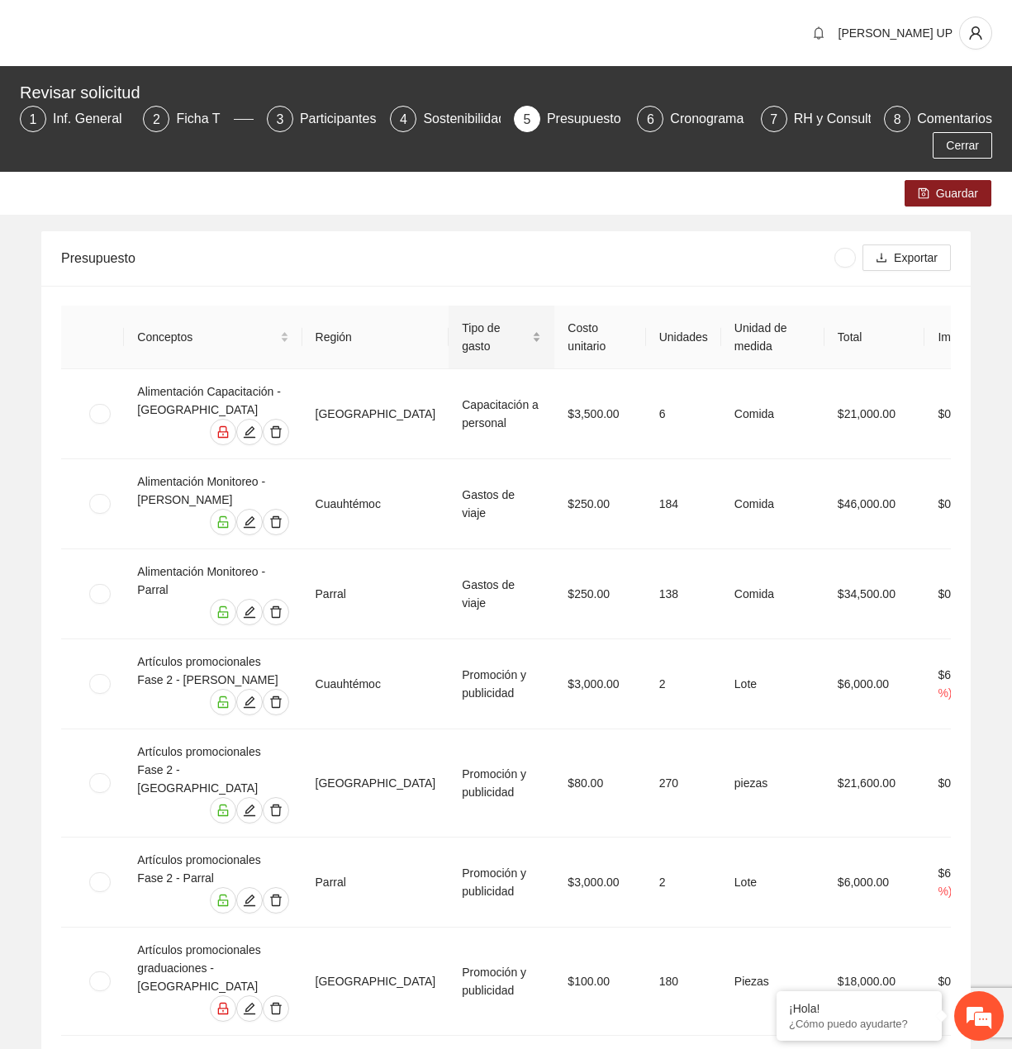
click at [496, 348] on div "Tipo de gasto" at bounding box center [501, 337] width 79 height 36
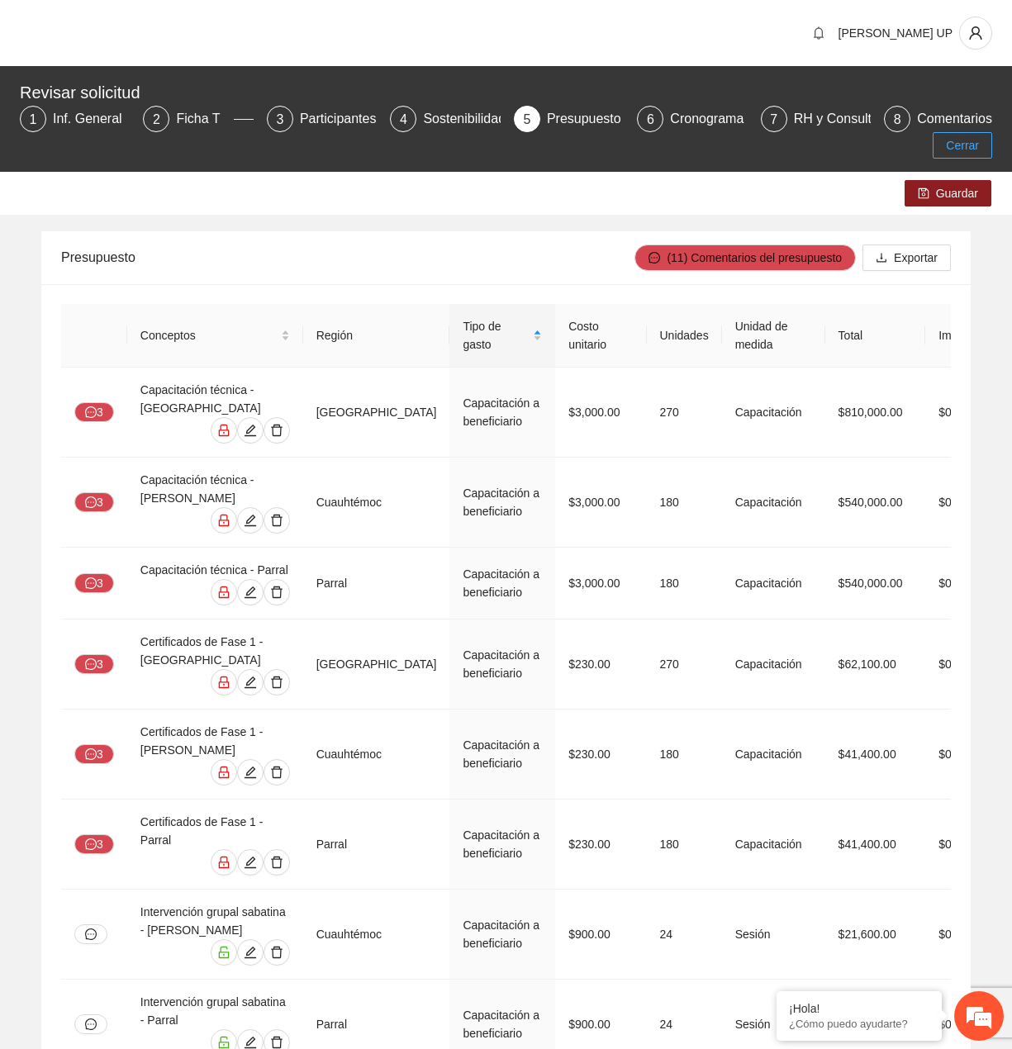
click at [990, 148] on button "Cerrar" at bounding box center [961, 145] width 59 height 26
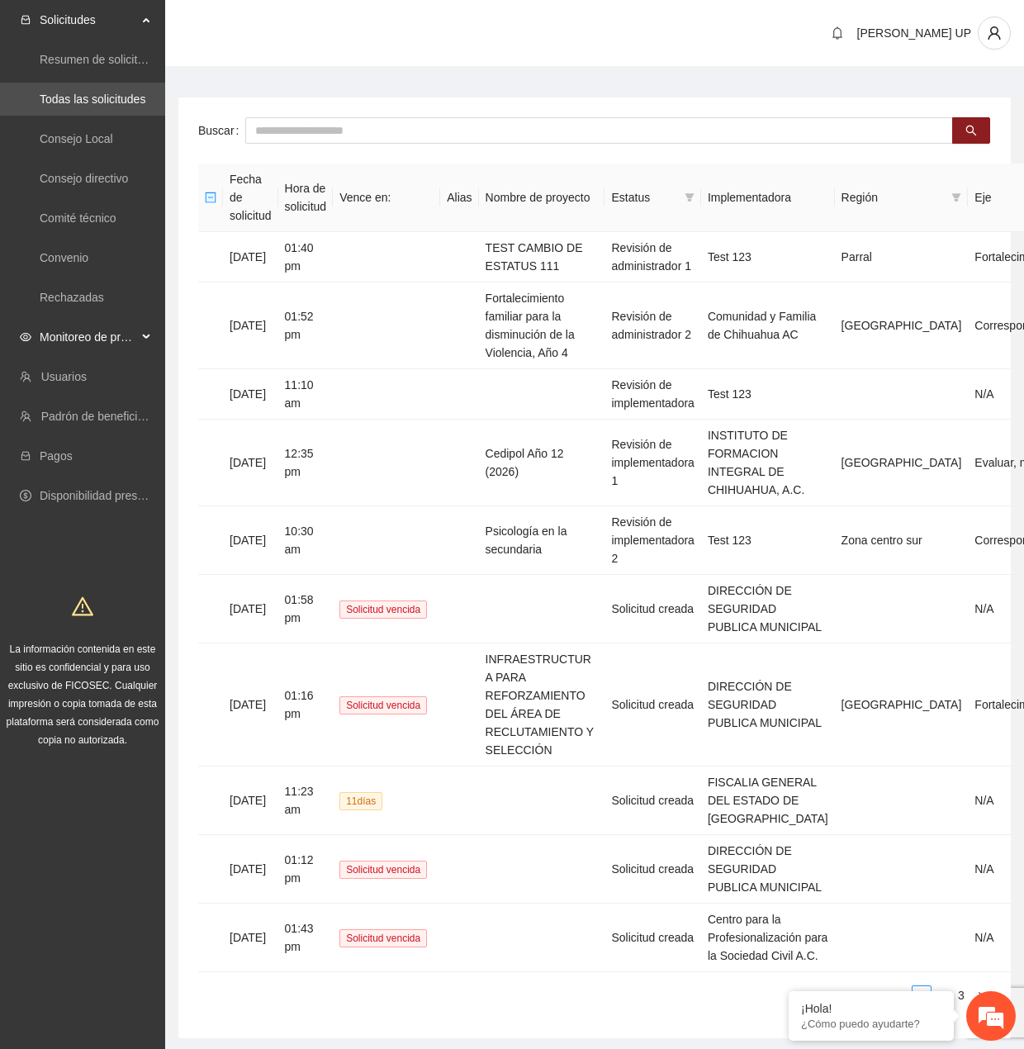
click at [92, 339] on span "Monitoreo de proyectos" at bounding box center [88, 336] width 97 height 33
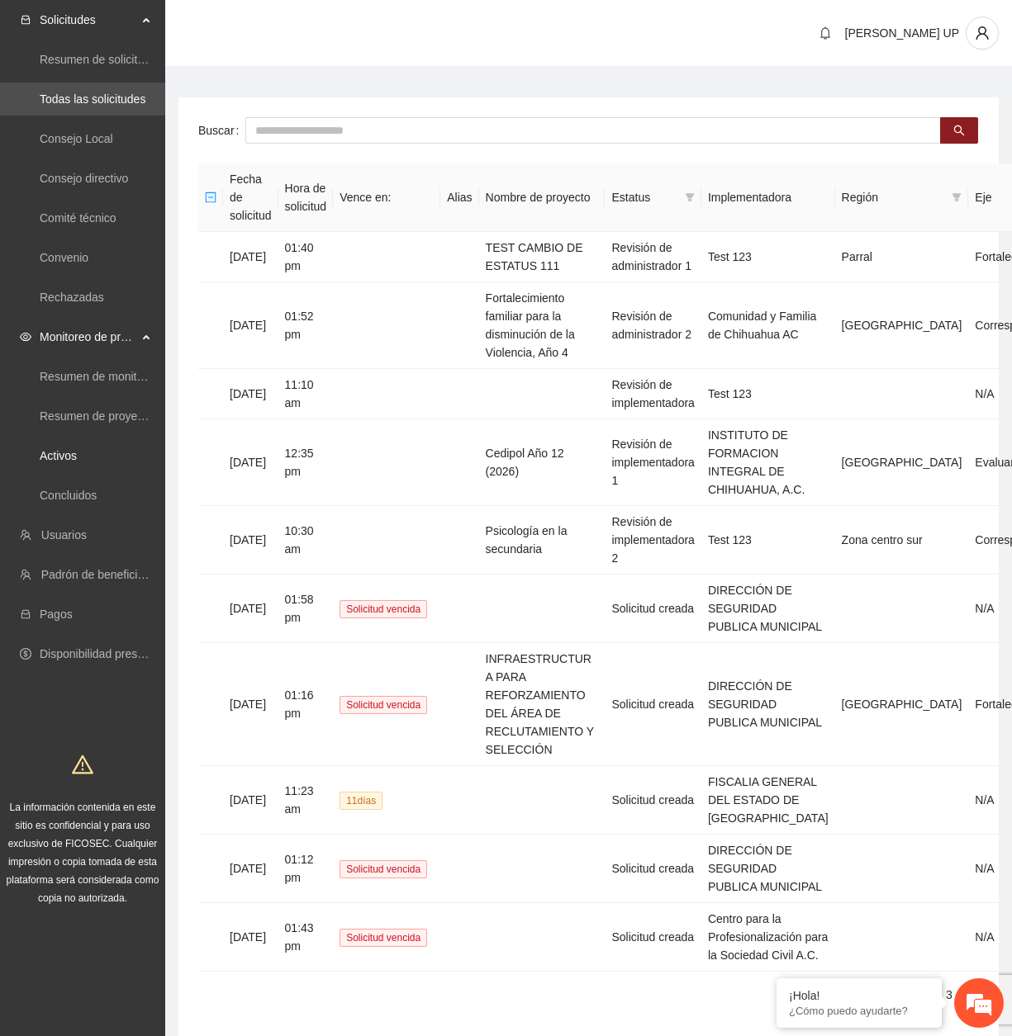
drag, startPoint x: 73, startPoint y: 450, endPoint x: 97, endPoint y: 435, distance: 28.2
click at [73, 450] on link "Activos" at bounding box center [58, 455] width 37 height 13
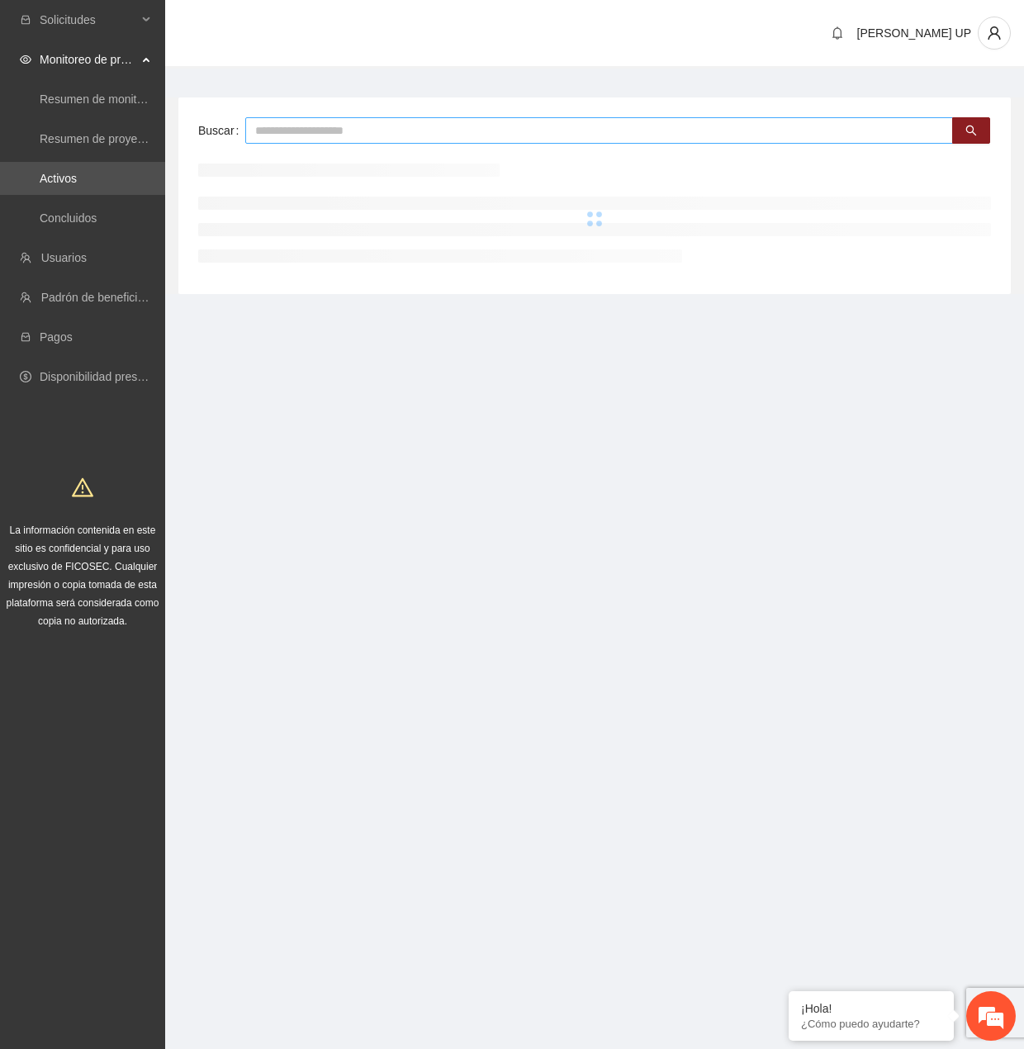
click at [309, 136] on input "text" at bounding box center [599, 130] width 708 height 26
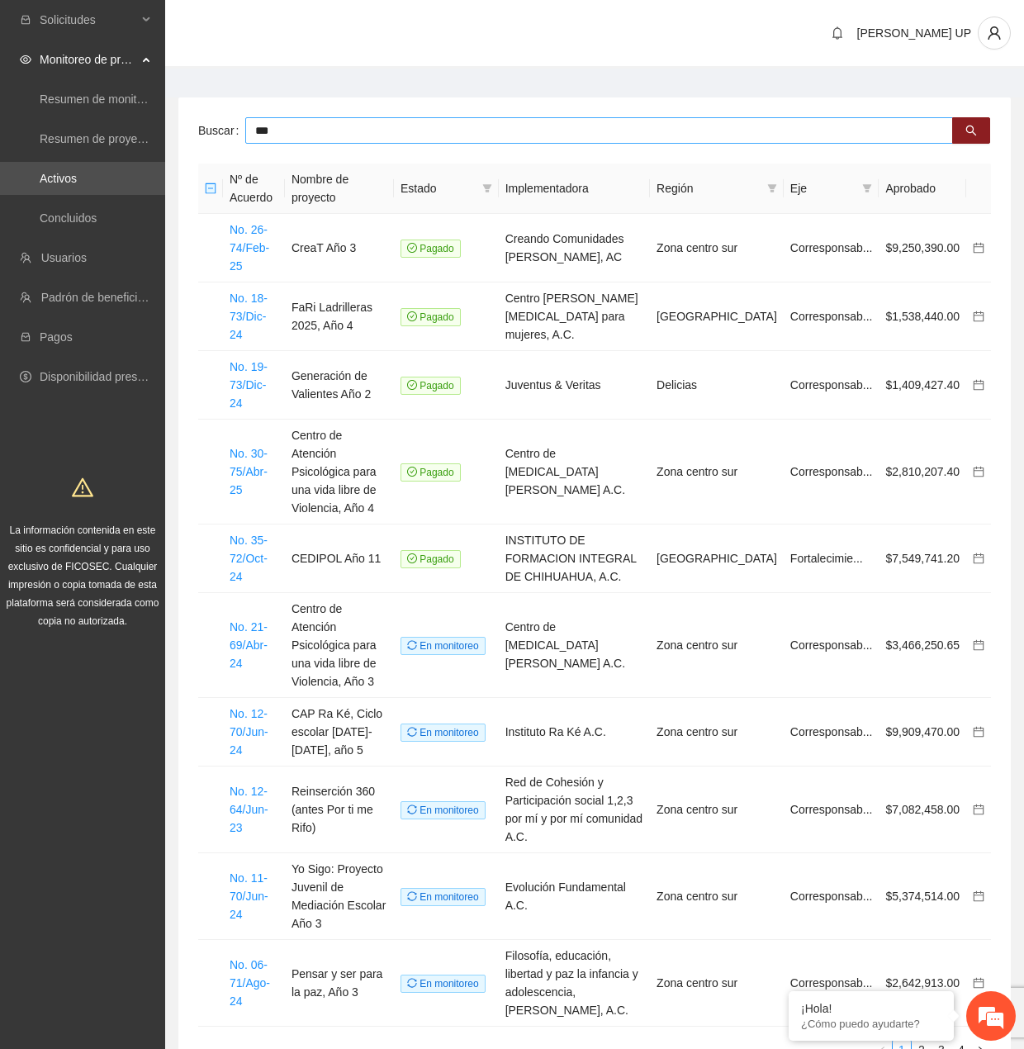
type input "***"
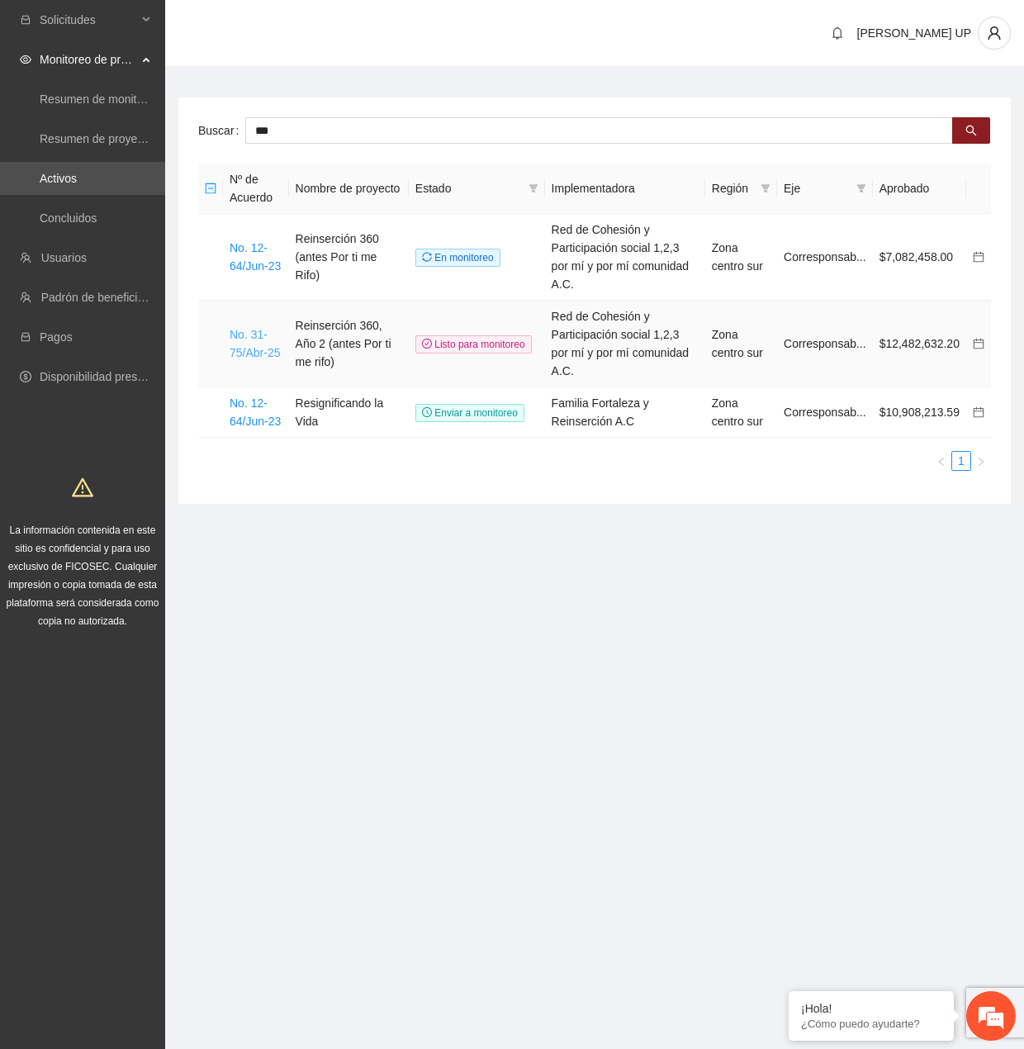
click at [249, 328] on link "No. 31-75/Abr-25" at bounding box center [255, 343] width 50 height 31
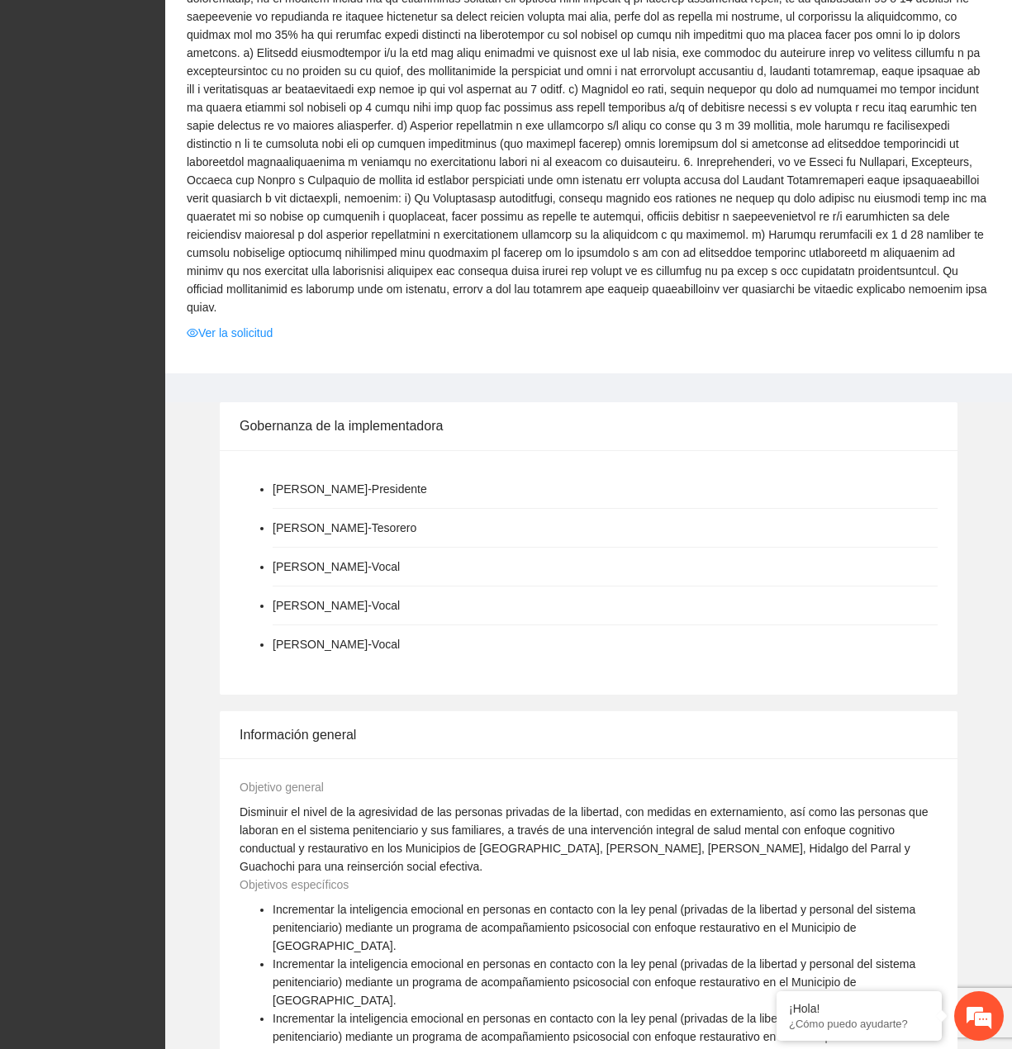
scroll to position [2463, 0]
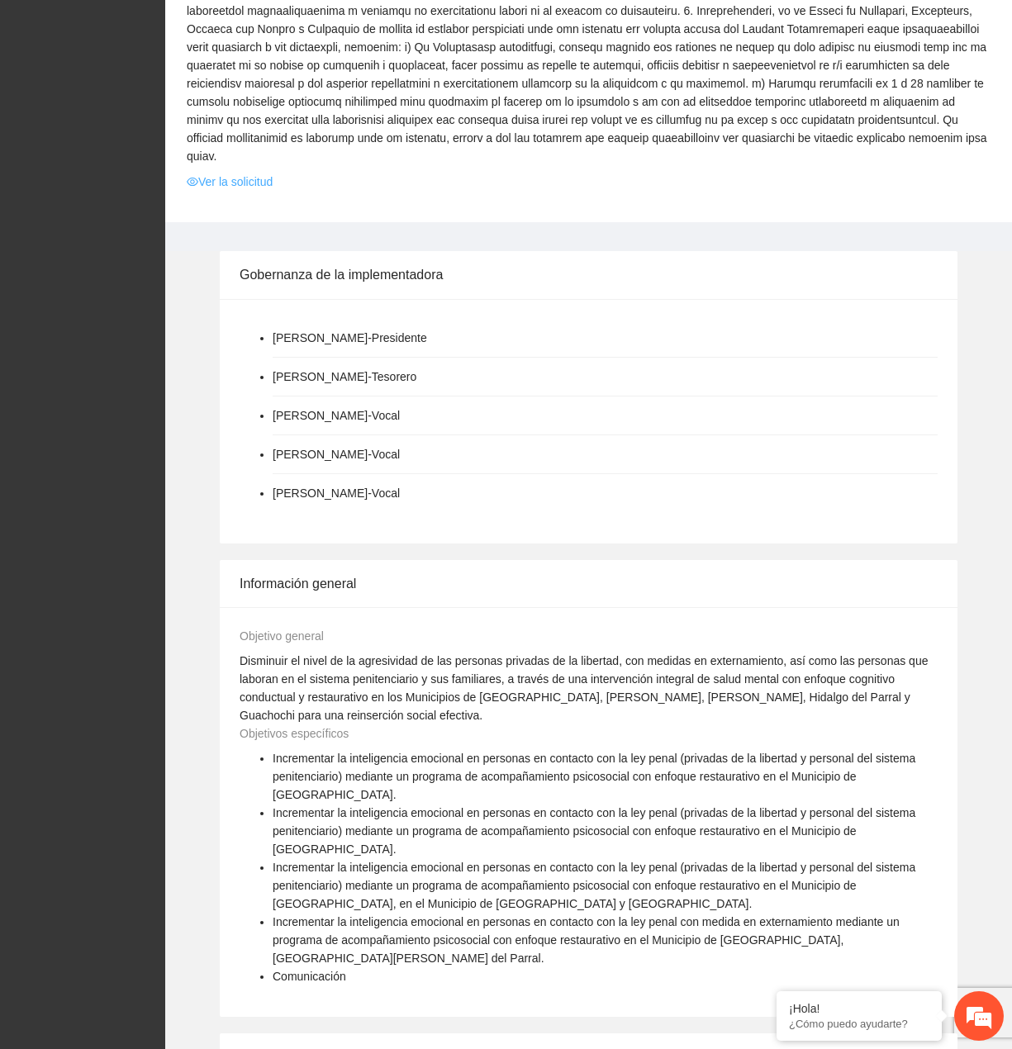
click at [249, 173] on link "Ver la solicitud" at bounding box center [230, 182] width 86 height 18
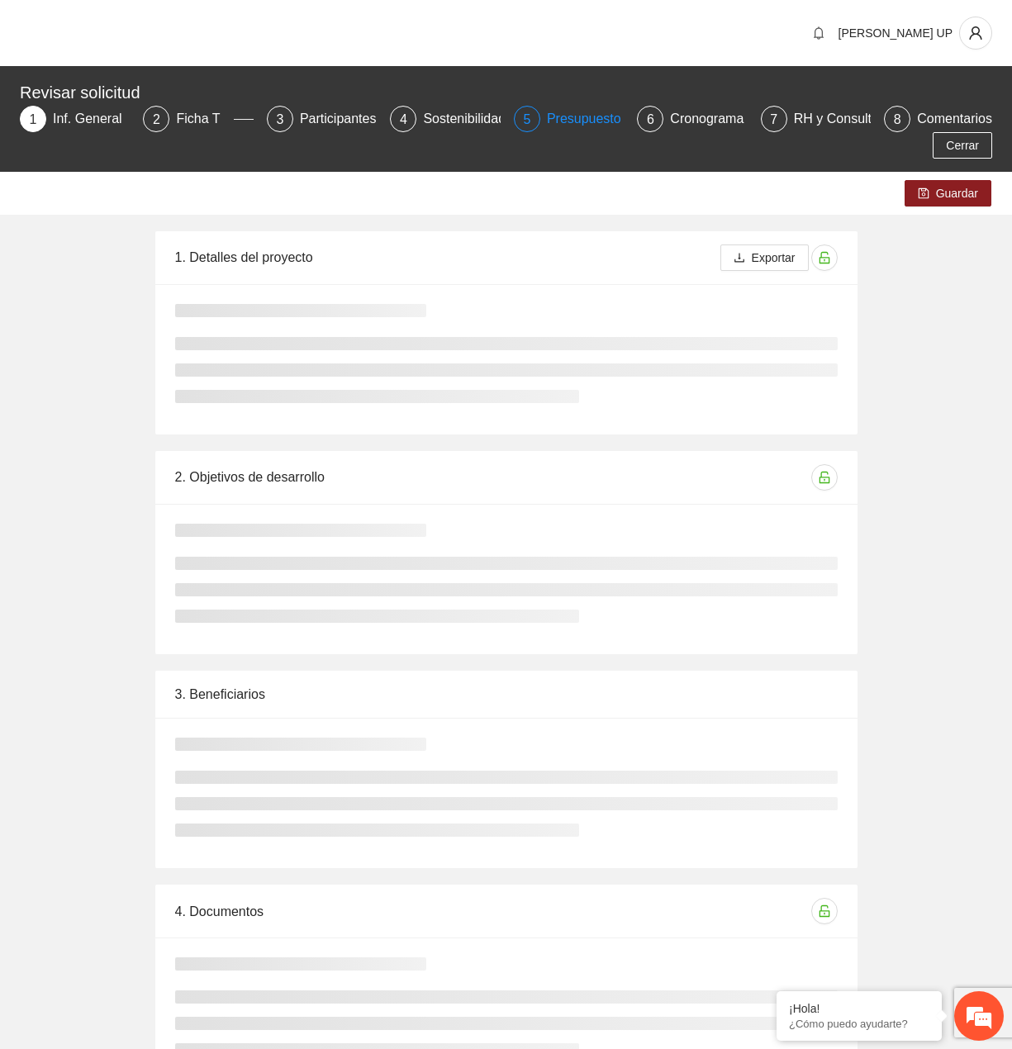
click at [527, 121] on div "5" at bounding box center [527, 119] width 26 height 26
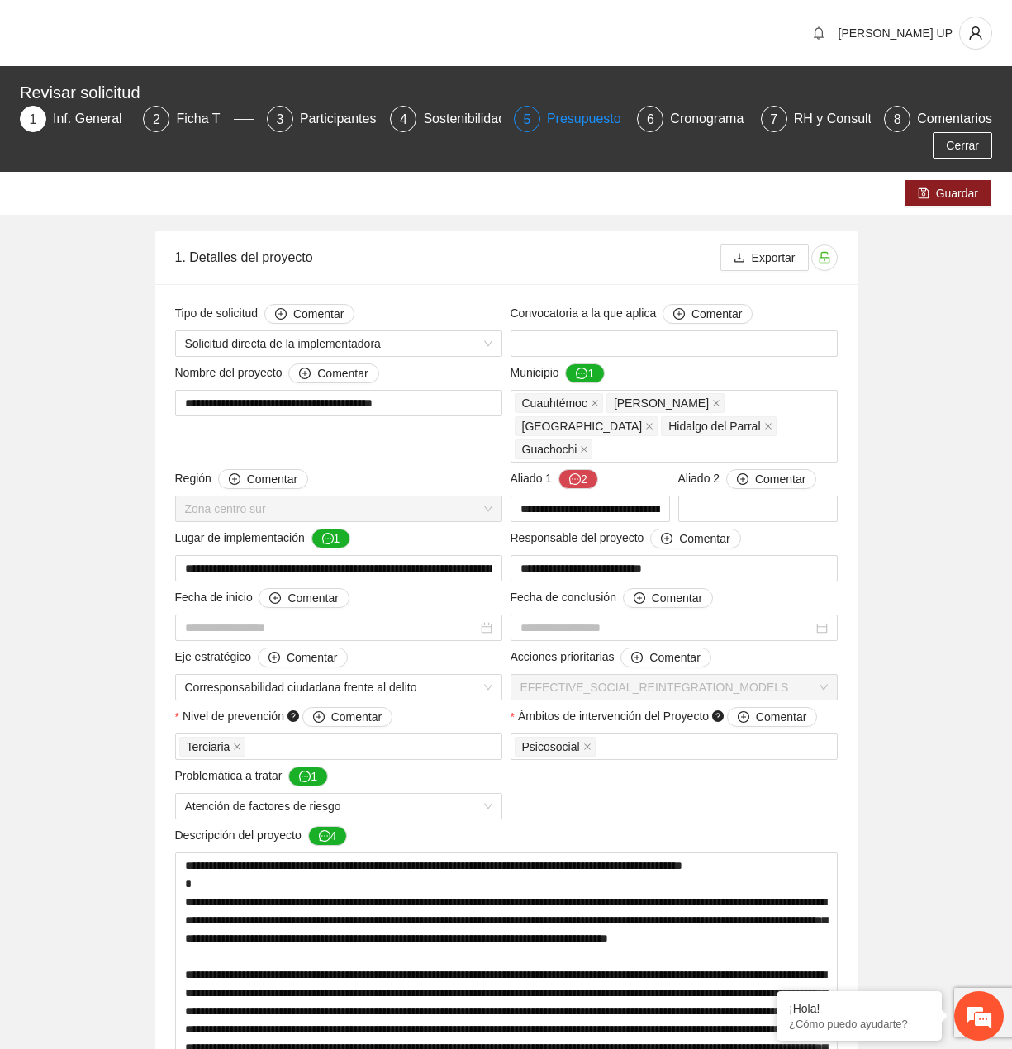
type input "**********"
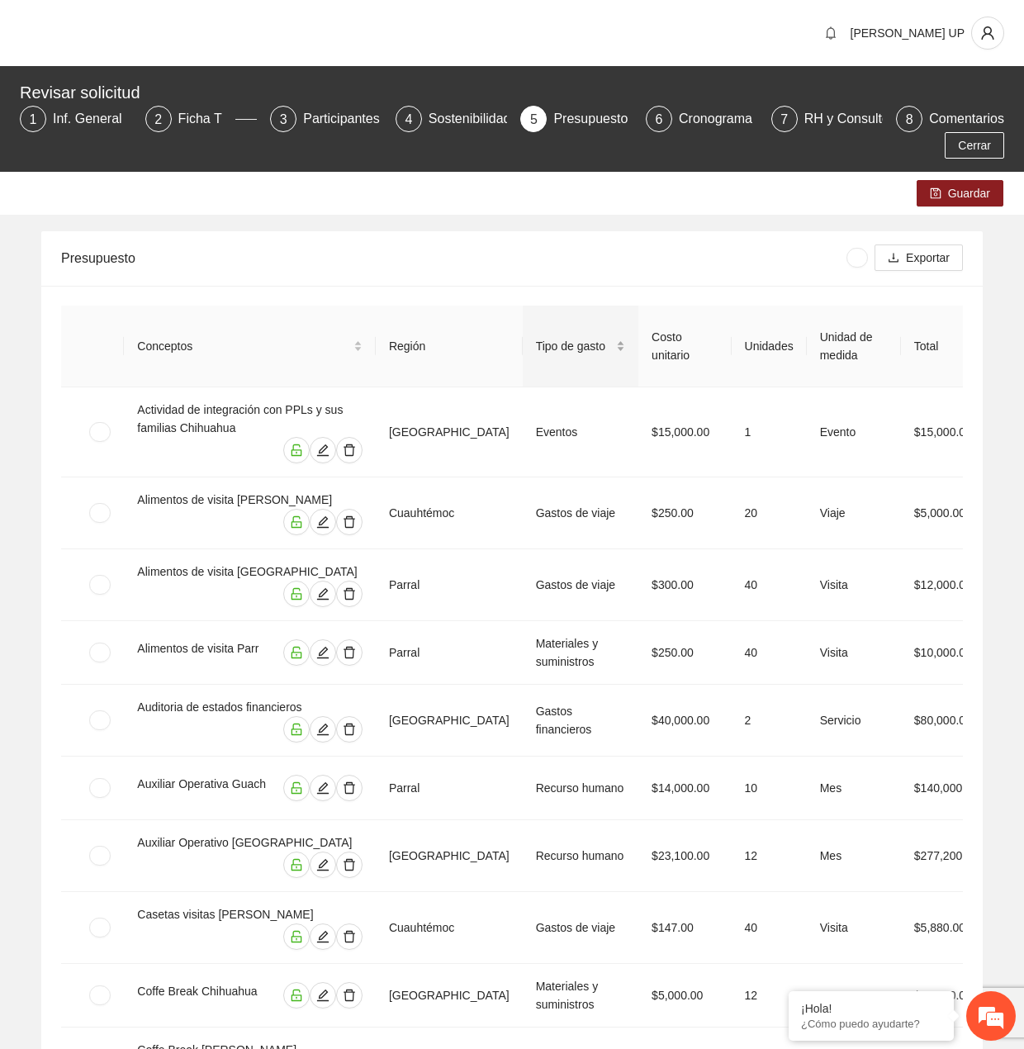
click at [536, 337] on span "Tipo de gasto" at bounding box center [574, 346] width 77 height 18
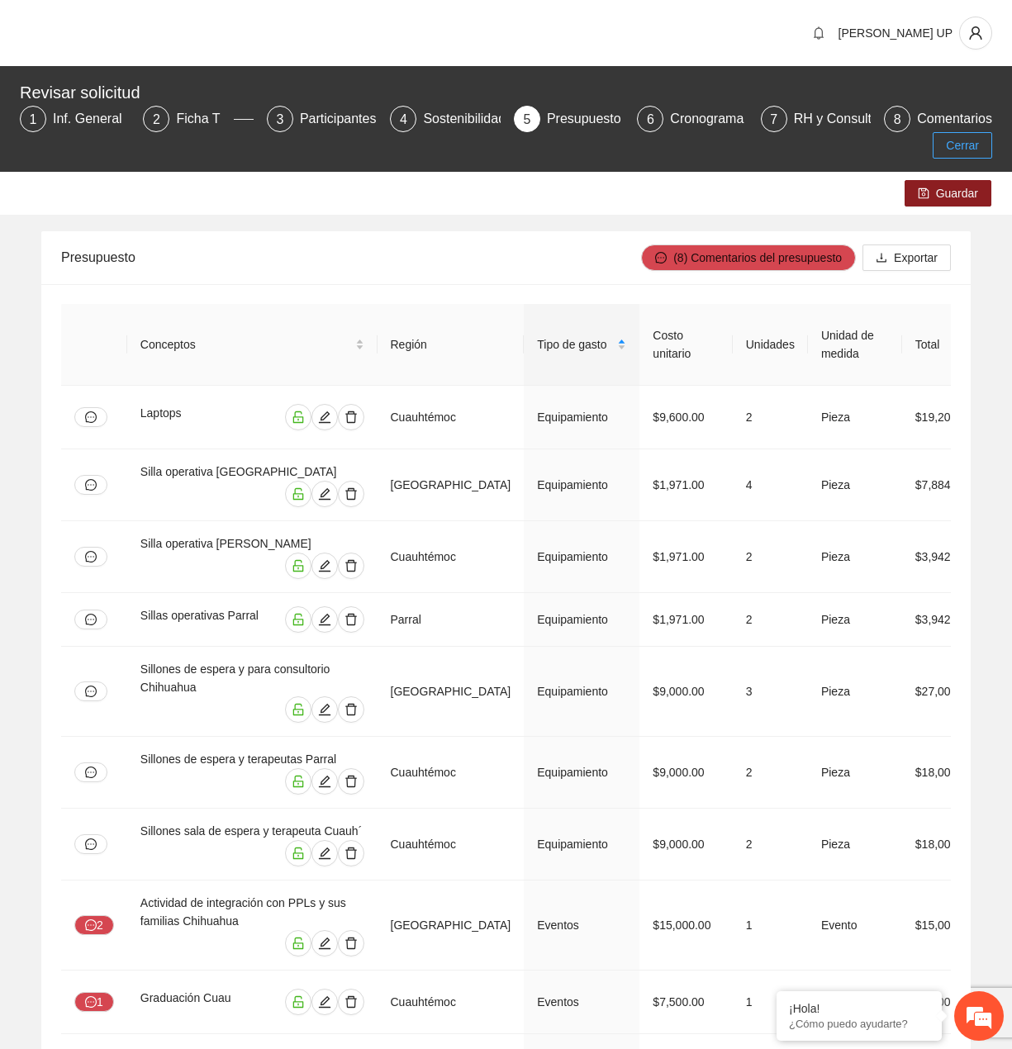
click at [965, 142] on span "Cerrar" at bounding box center [962, 145] width 33 height 18
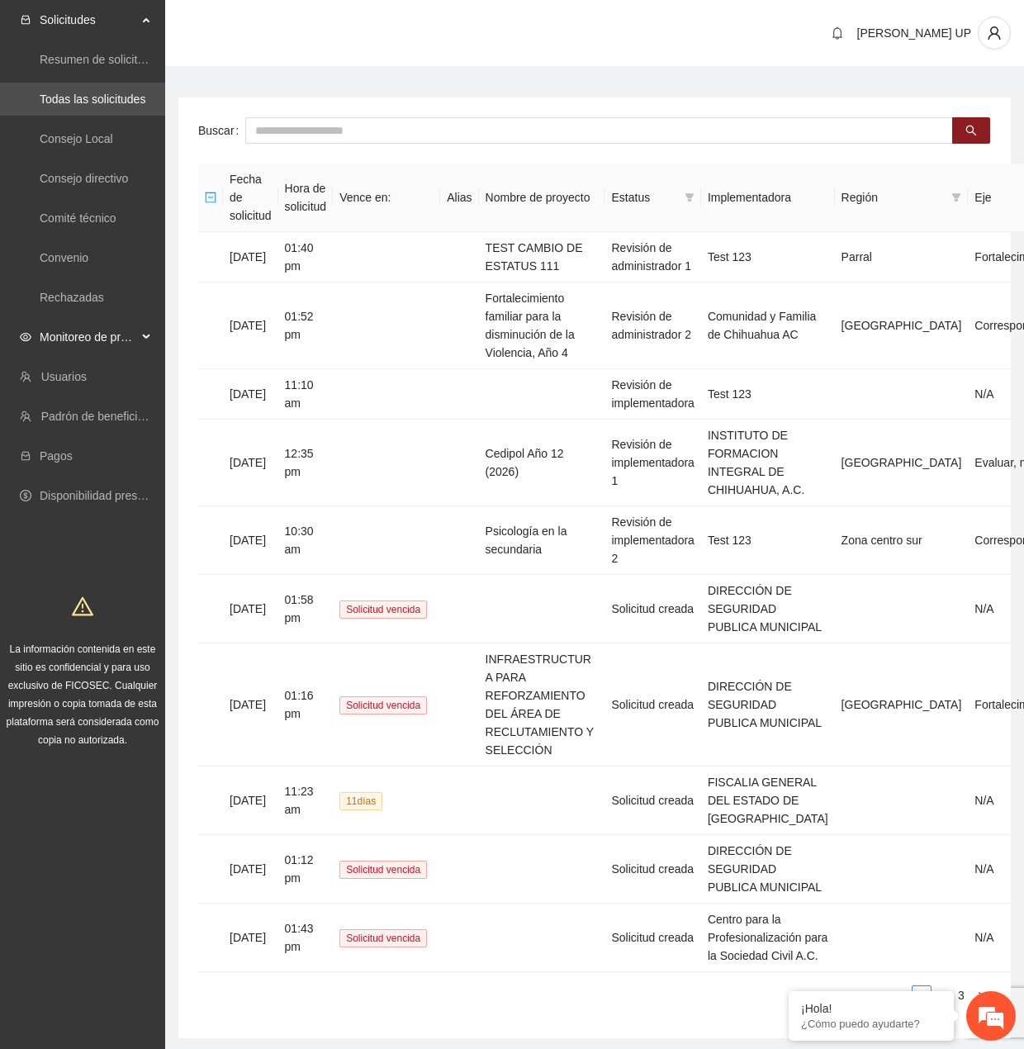
click at [124, 345] on span "Monitoreo de proyectos" at bounding box center [88, 336] width 97 height 33
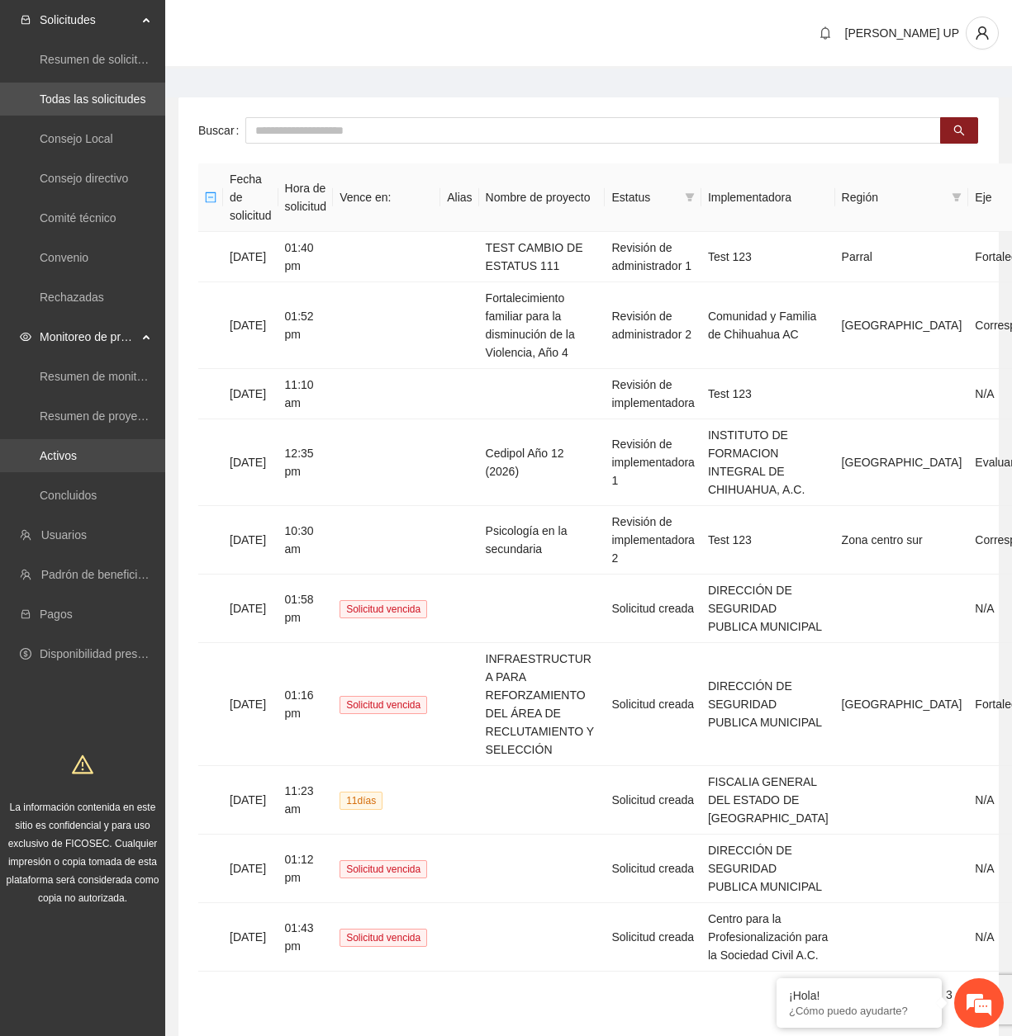
click at [77, 461] on link "Activos" at bounding box center [58, 455] width 37 height 13
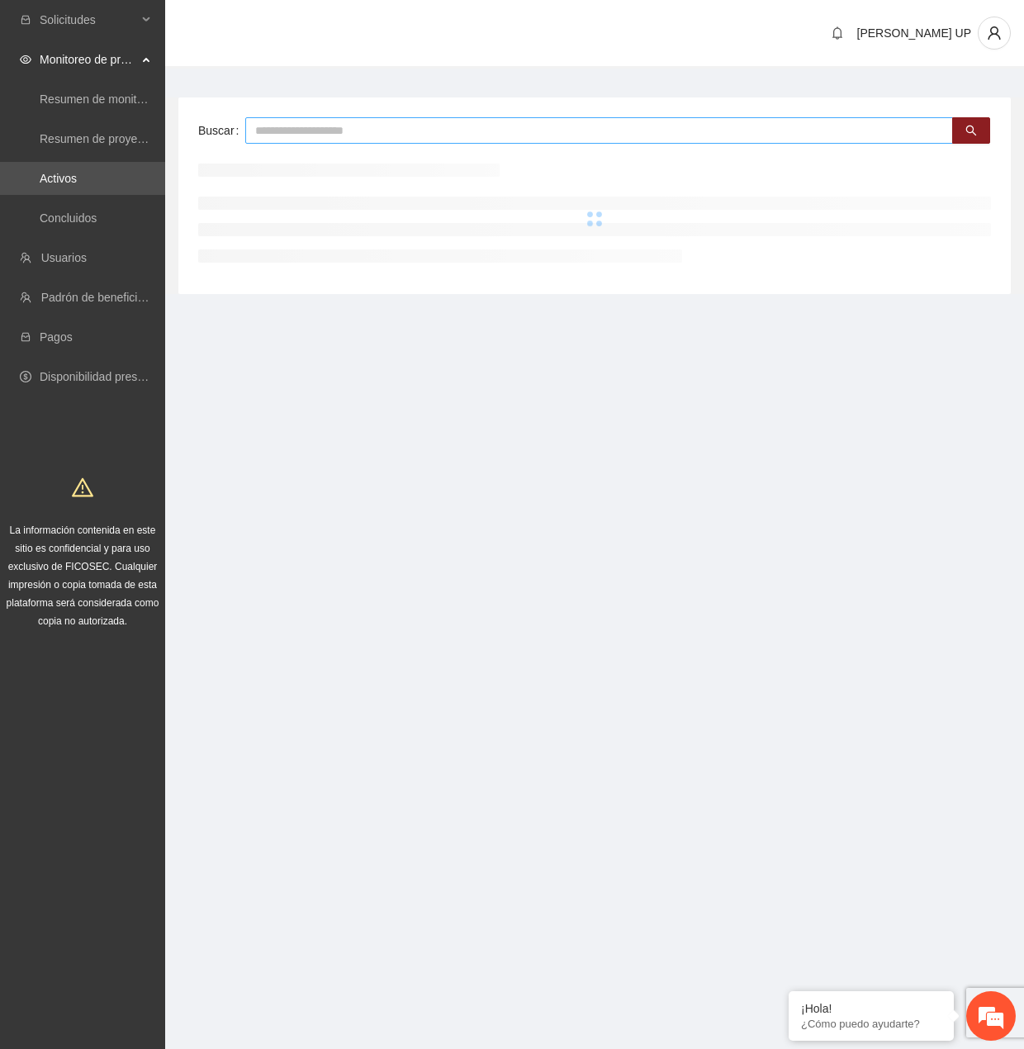
click at [287, 135] on input "text" at bounding box center [599, 130] width 708 height 26
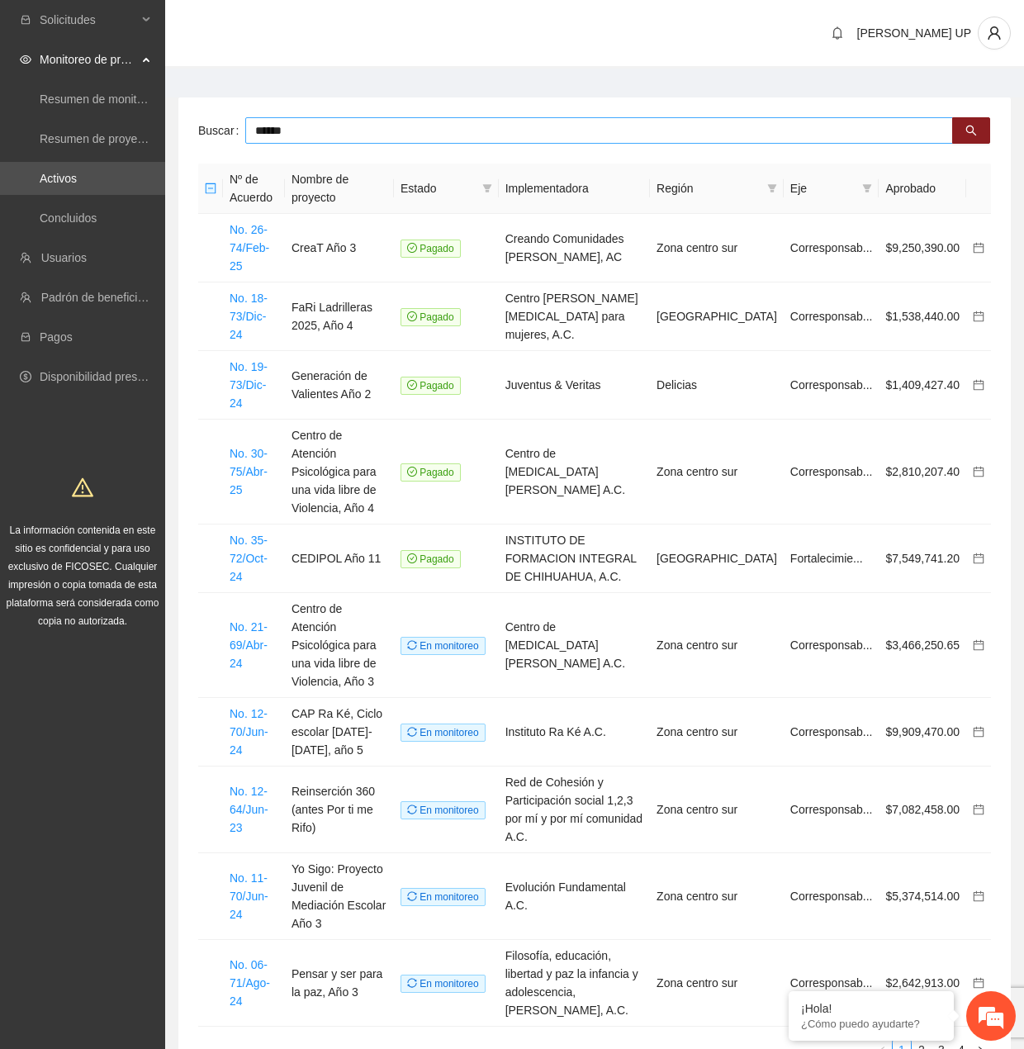
type input "******"
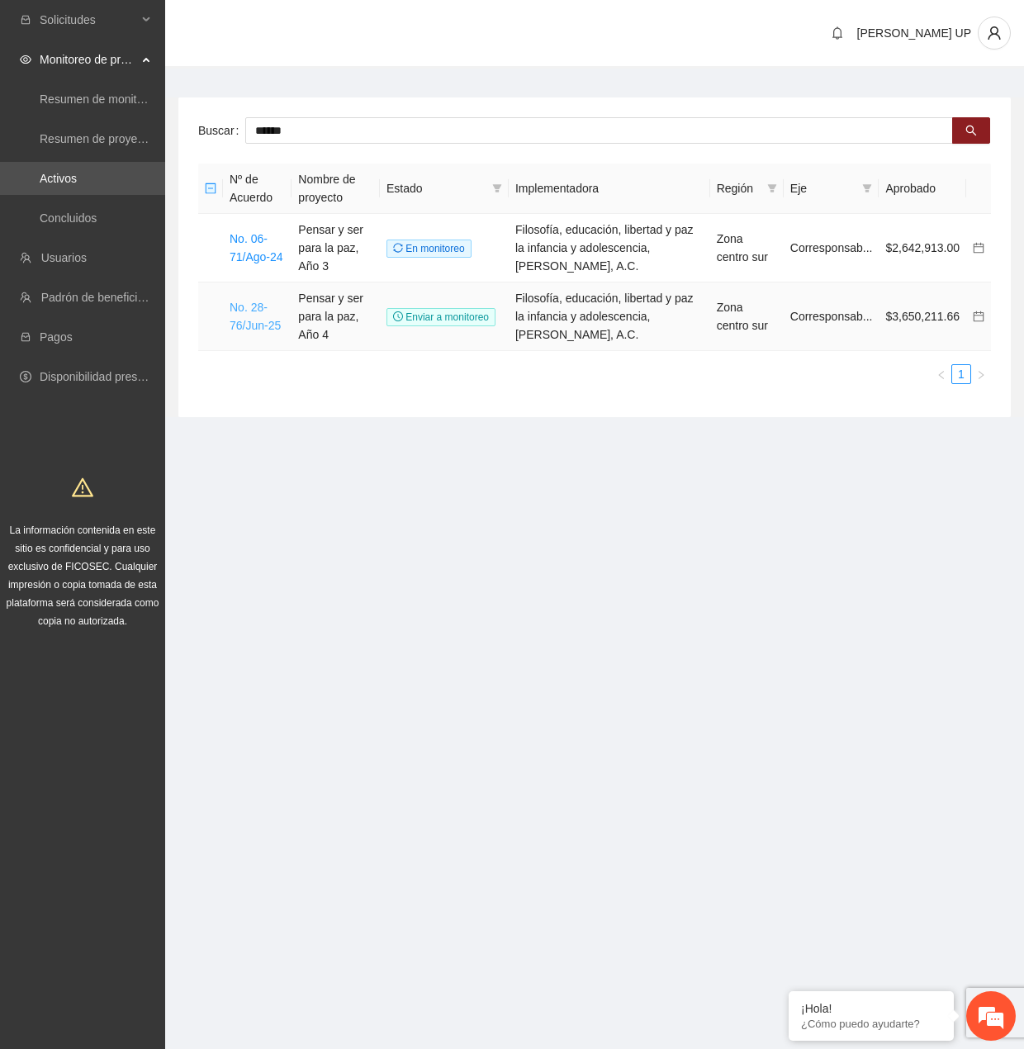
click at [244, 328] on link "No. 28-76/Jun-25" at bounding box center [255, 316] width 51 height 31
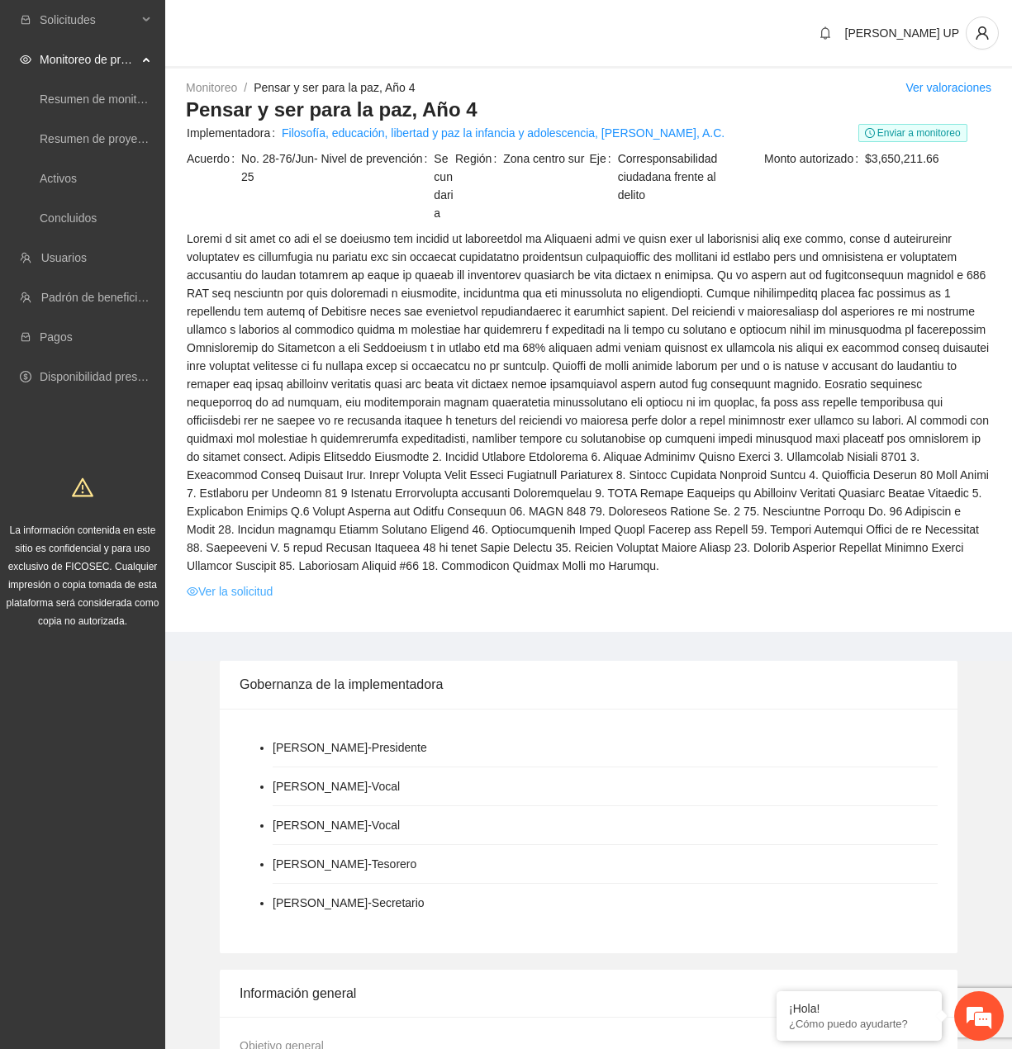
click at [230, 582] on link "Ver la solicitud" at bounding box center [230, 591] width 86 height 18
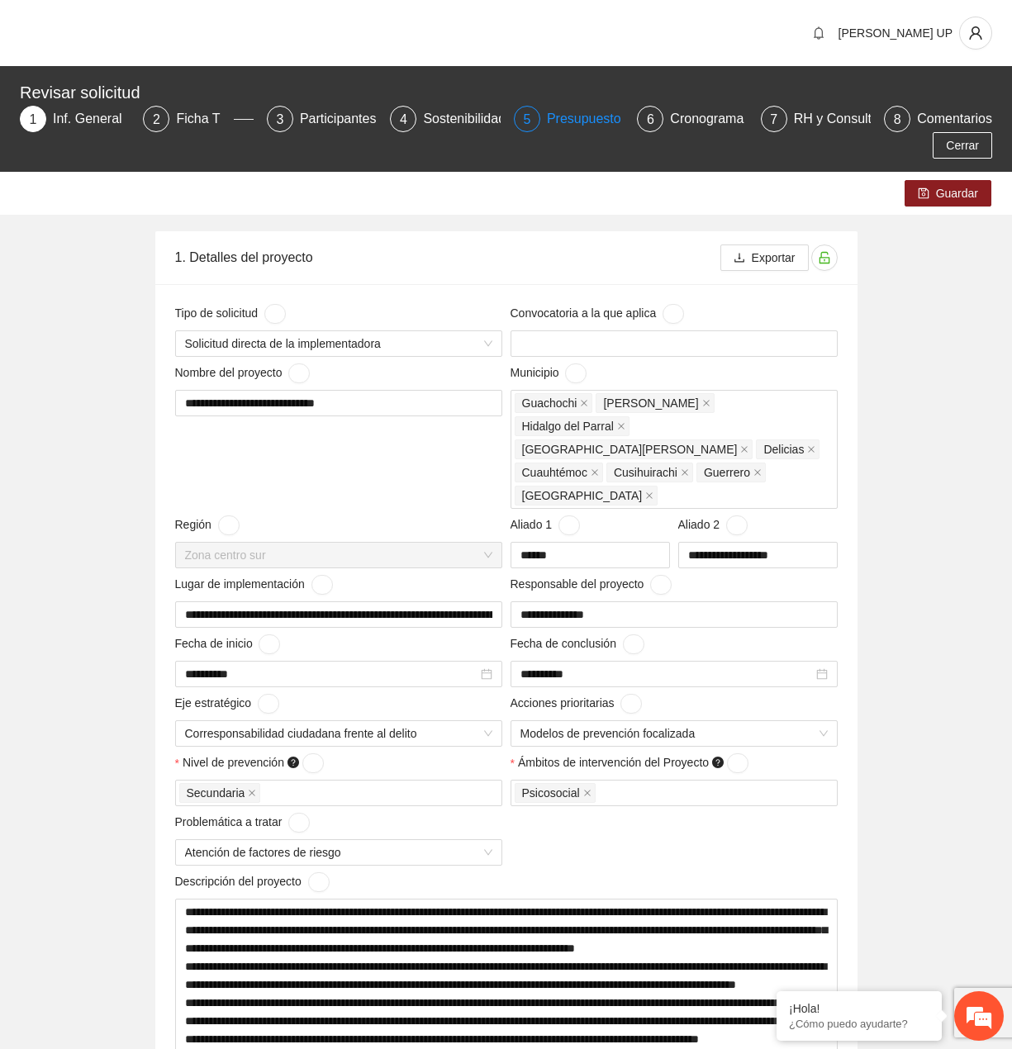
click at [557, 127] on div "Presupuesto" at bounding box center [591, 119] width 88 height 26
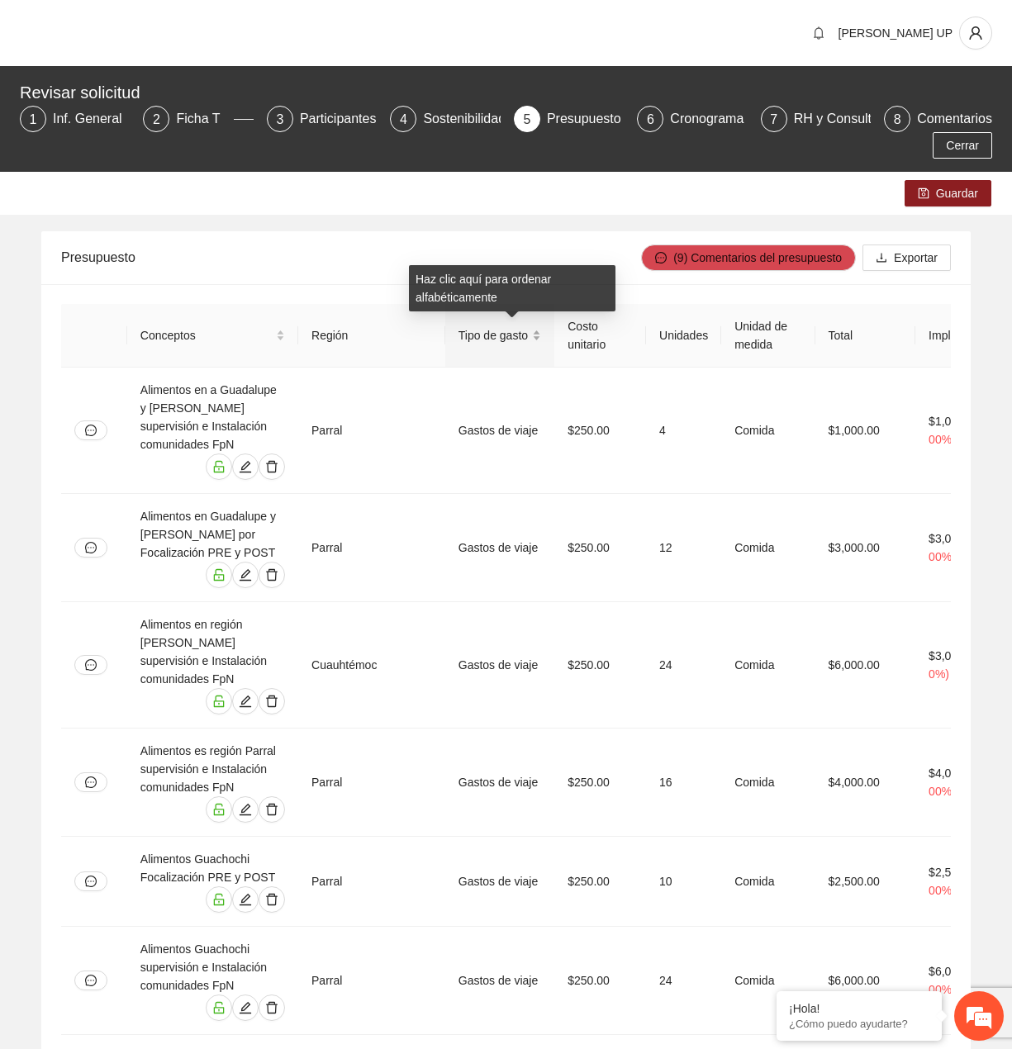
click at [502, 335] on span "Tipo de gasto" at bounding box center [493, 335] width 71 height 18
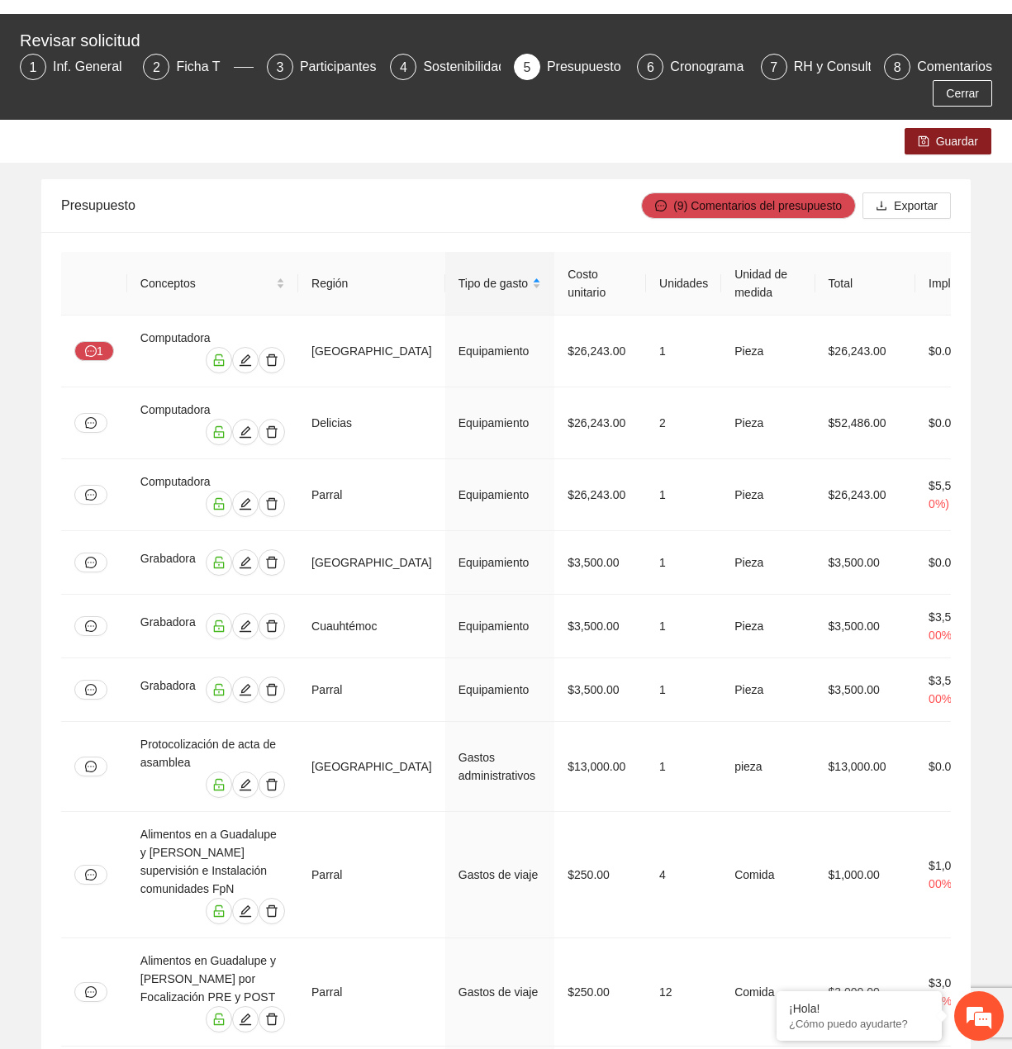
scroll to position [45, 0]
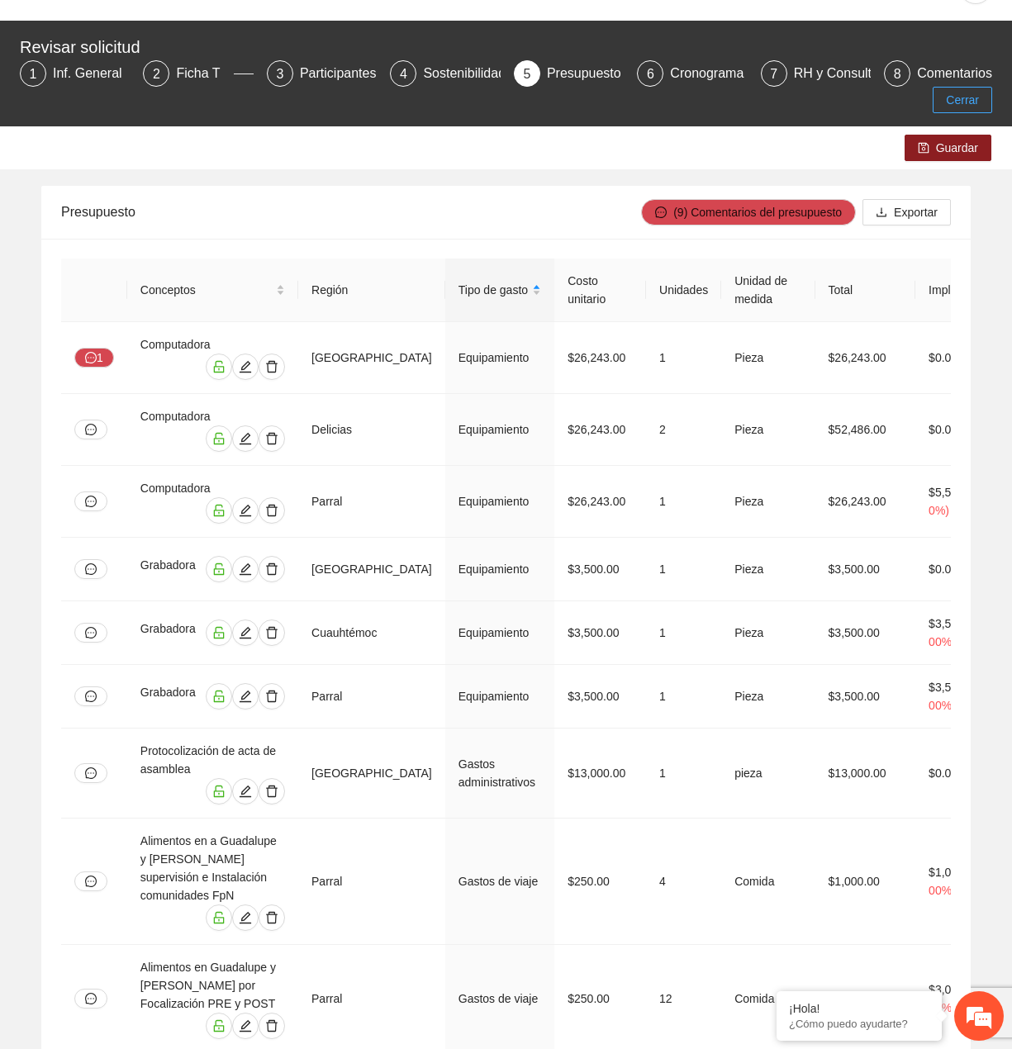
click at [958, 92] on span "Cerrar" at bounding box center [962, 100] width 33 height 18
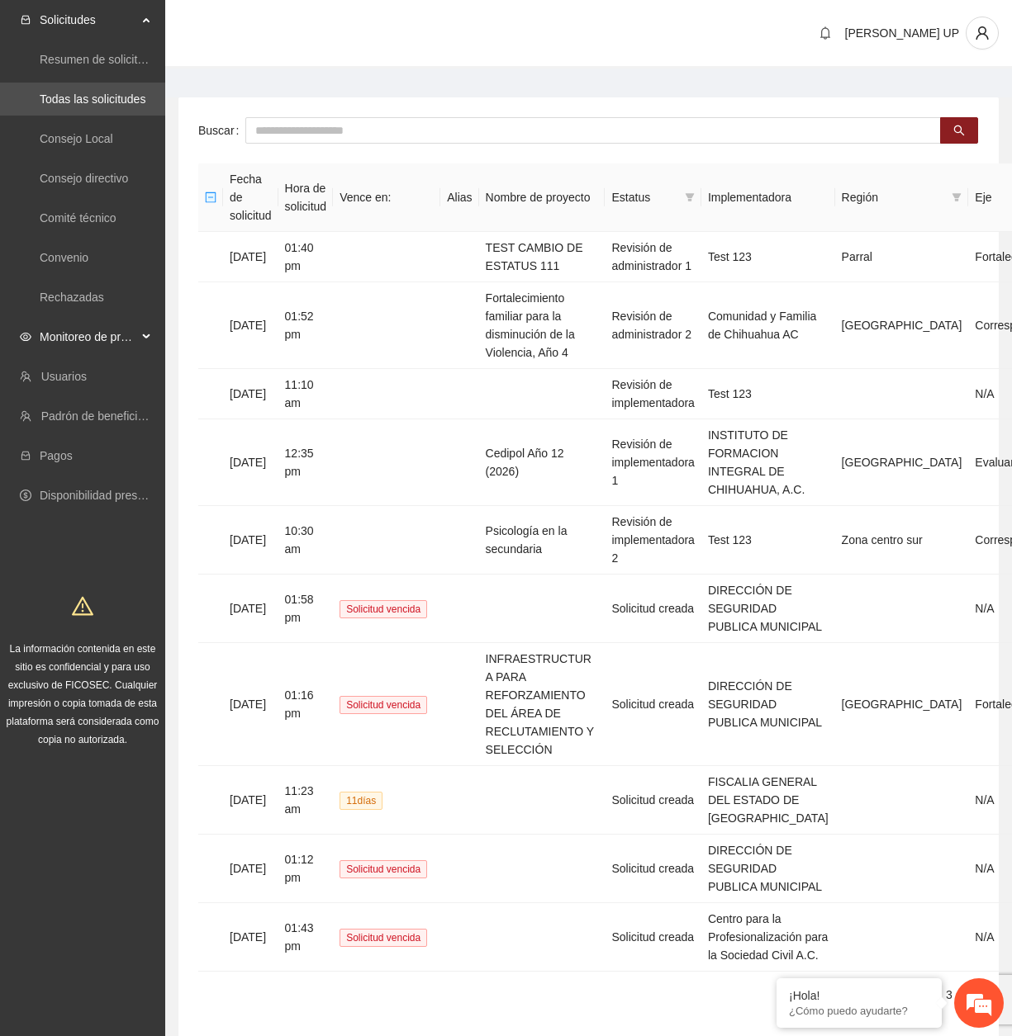
click at [80, 325] on span "Monitoreo de proyectos" at bounding box center [88, 336] width 97 height 33
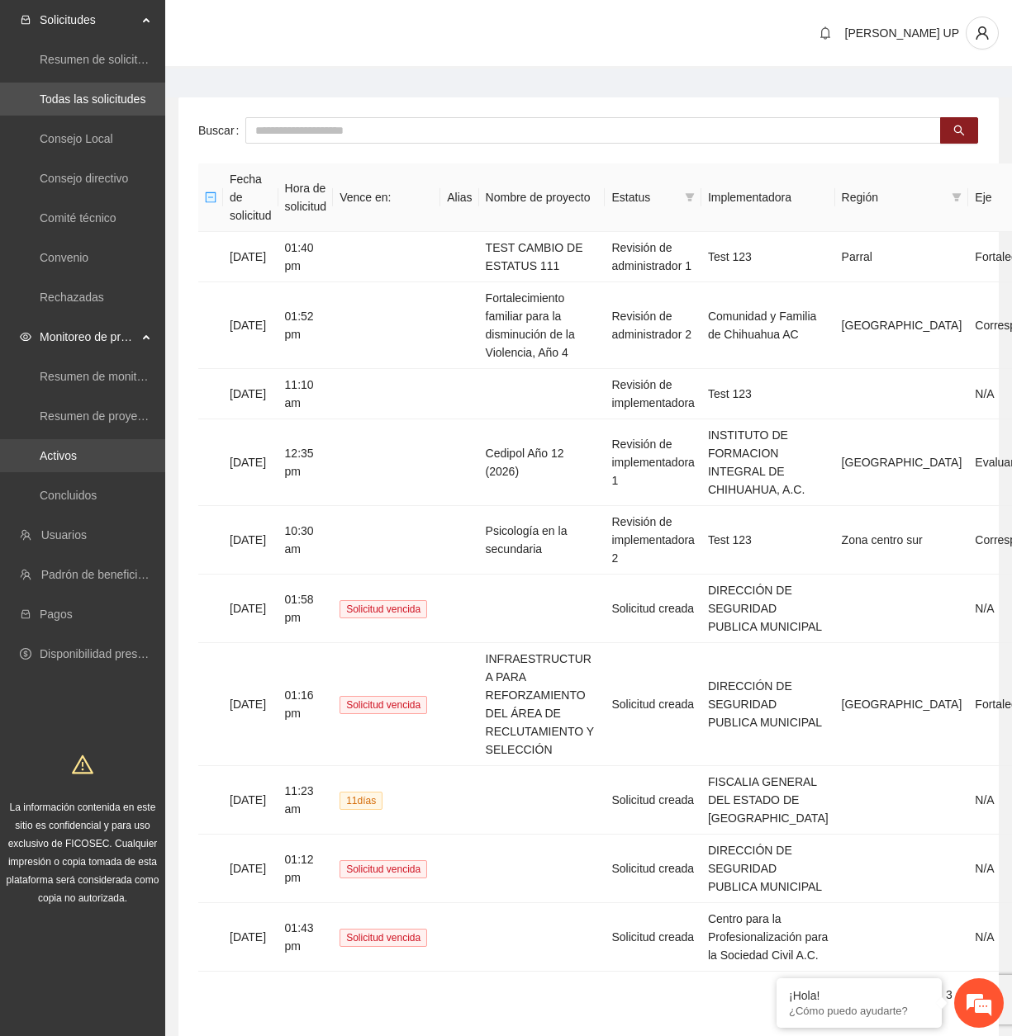
click at [77, 462] on link "Activos" at bounding box center [58, 455] width 37 height 13
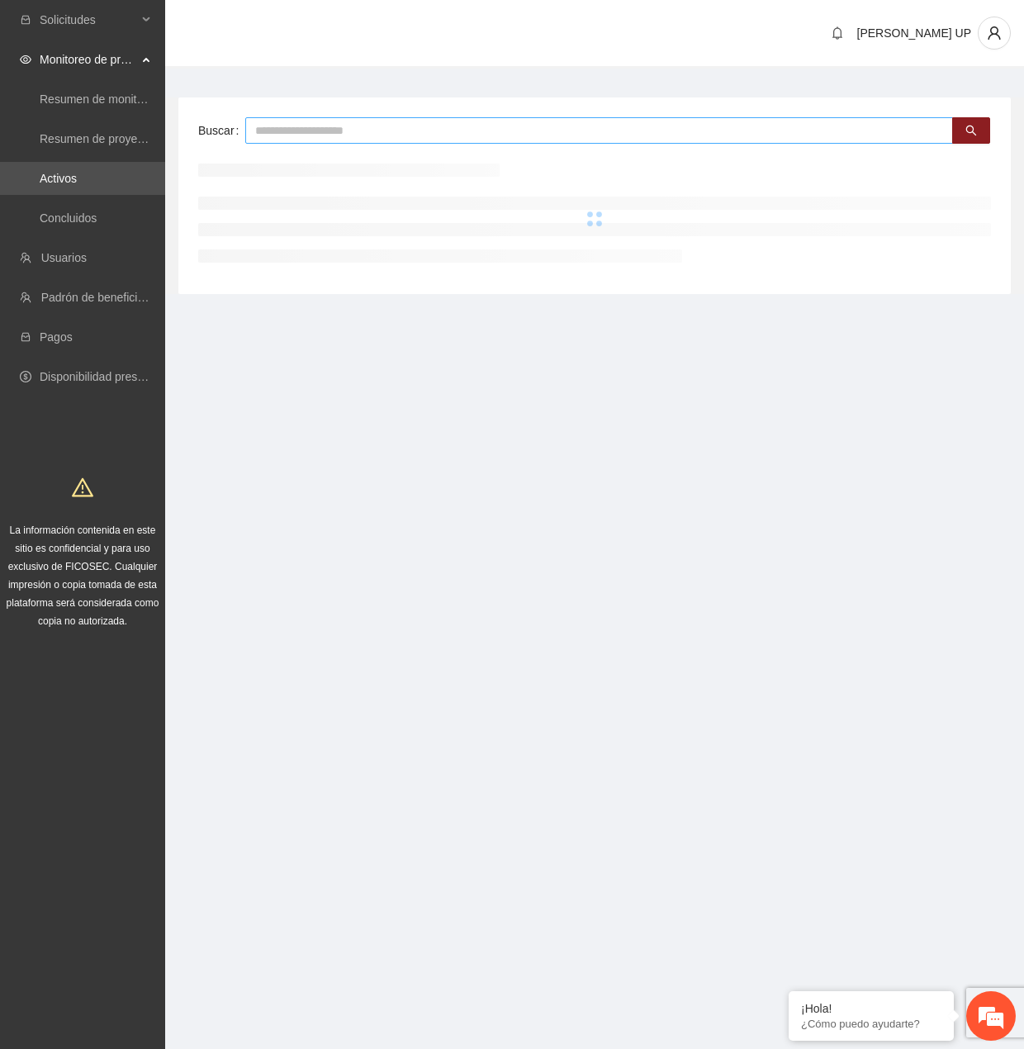
click at [268, 124] on input "text" at bounding box center [599, 130] width 708 height 26
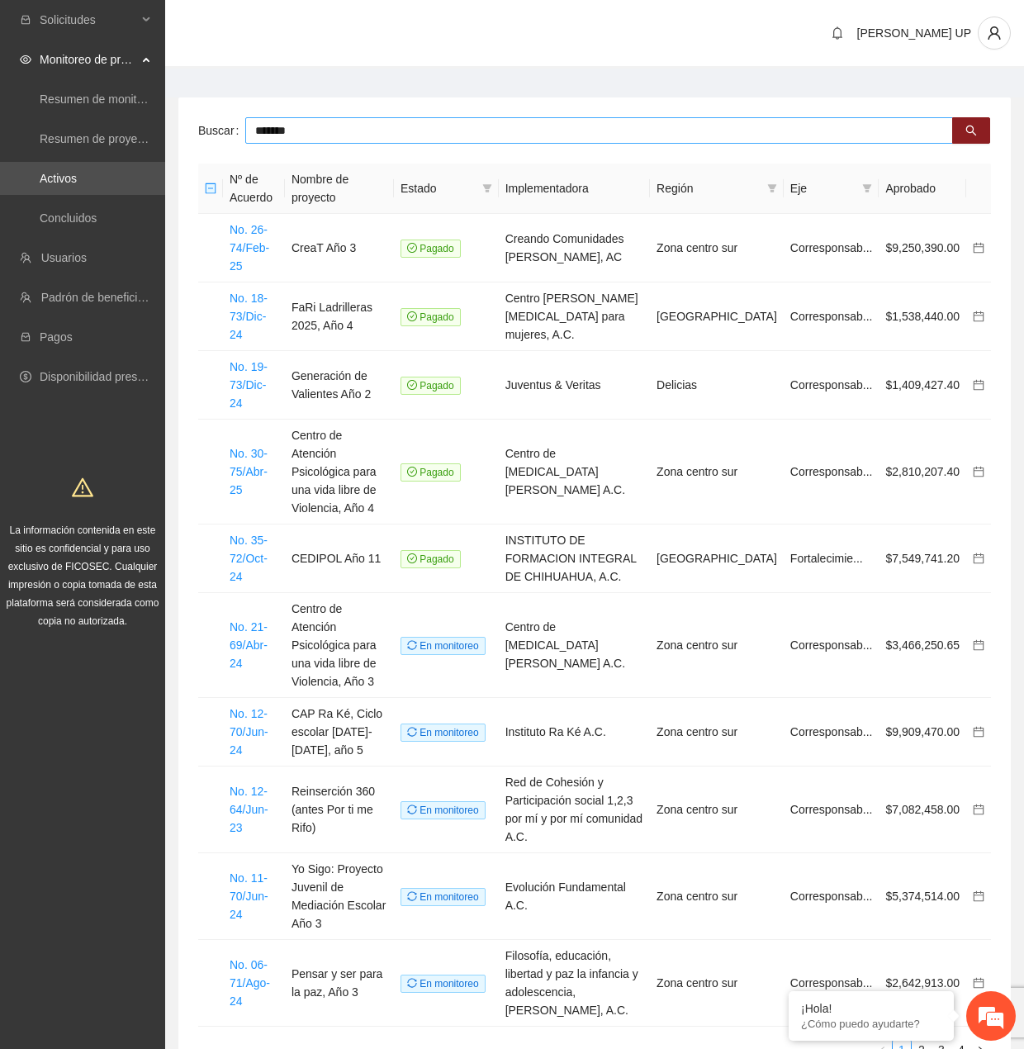
type input "*******"
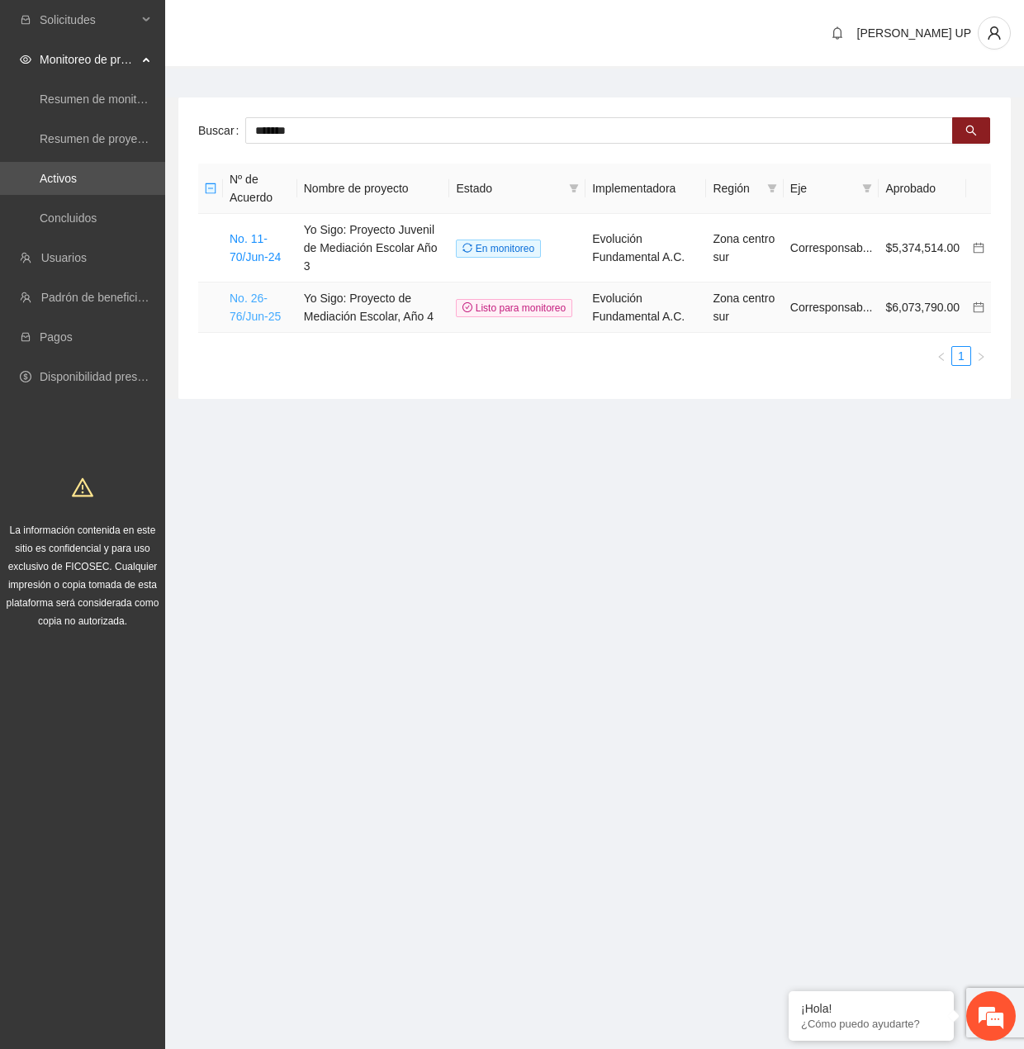
click at [260, 297] on link "No. 26-76/Jun-25" at bounding box center [255, 307] width 51 height 31
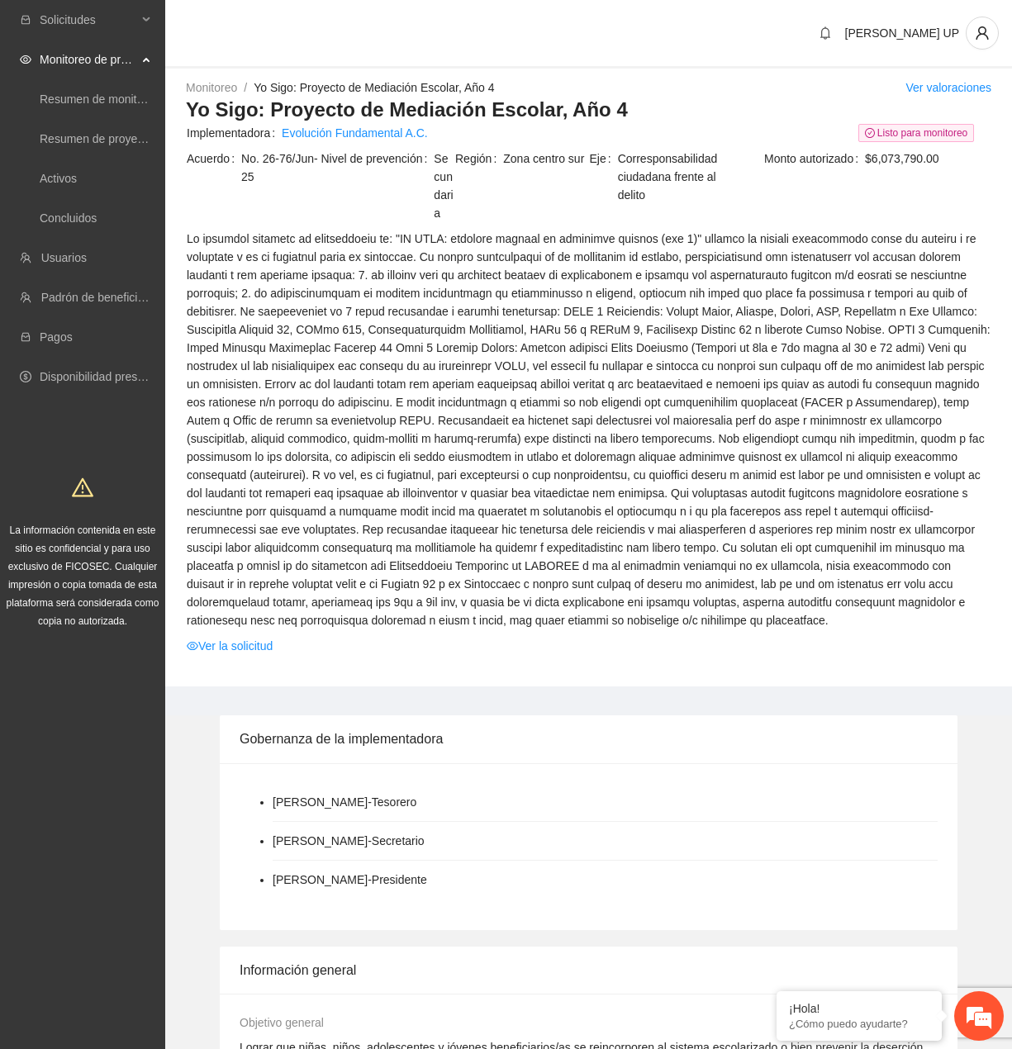
click at [277, 637] on span "Ver la solicitud" at bounding box center [589, 646] width 804 height 18
click at [265, 637] on link "Ver la solicitud" at bounding box center [230, 646] width 86 height 18
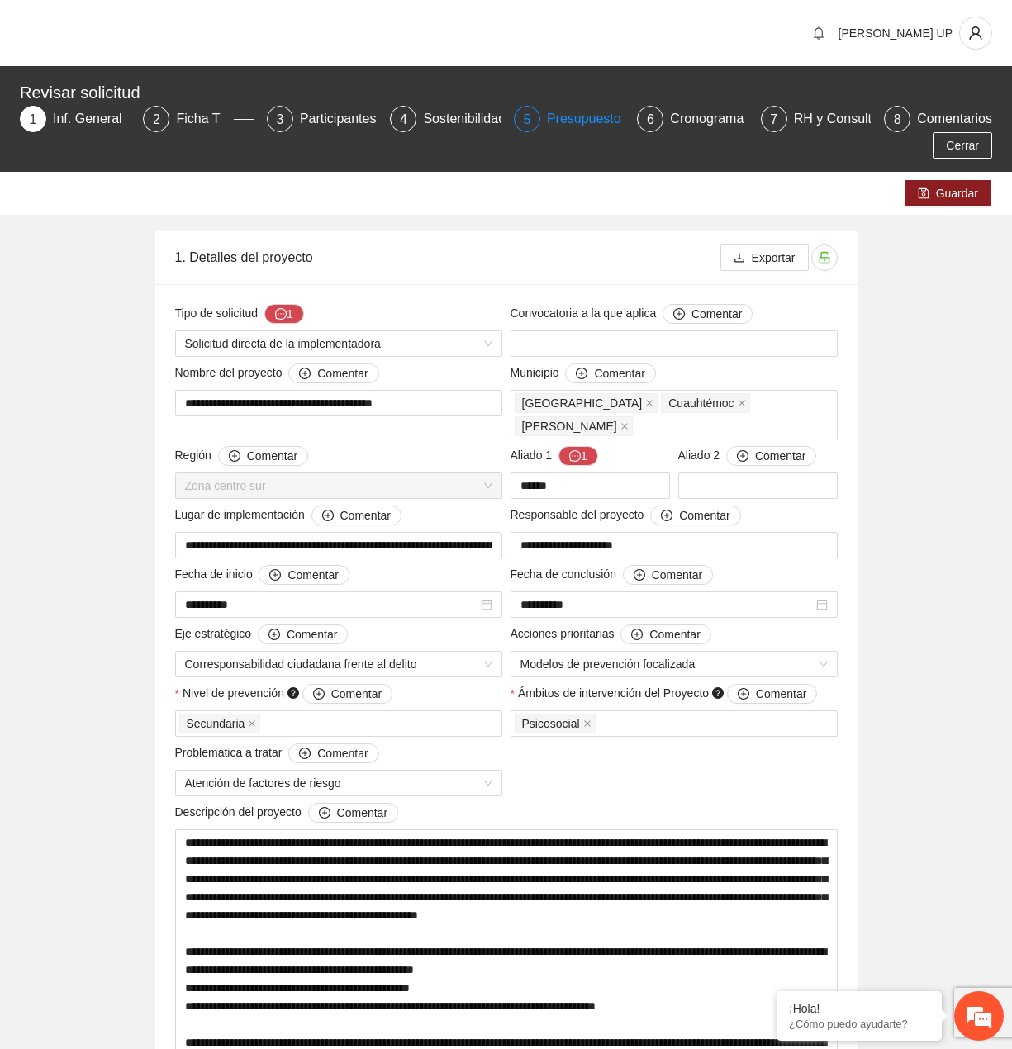
click at [554, 116] on div "Presupuesto" at bounding box center [591, 119] width 88 height 26
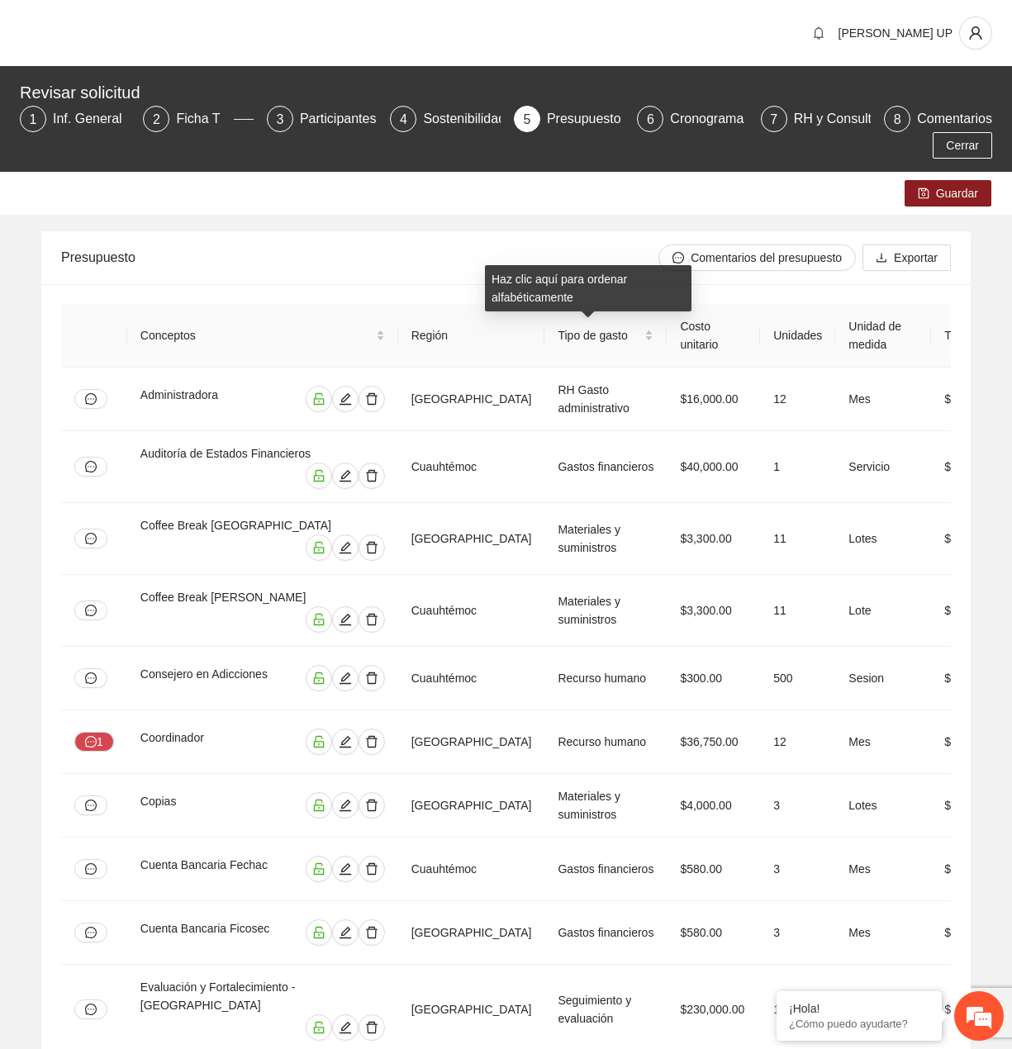
click at [565, 334] on span "Tipo de gasto" at bounding box center [598, 335] width 83 height 18
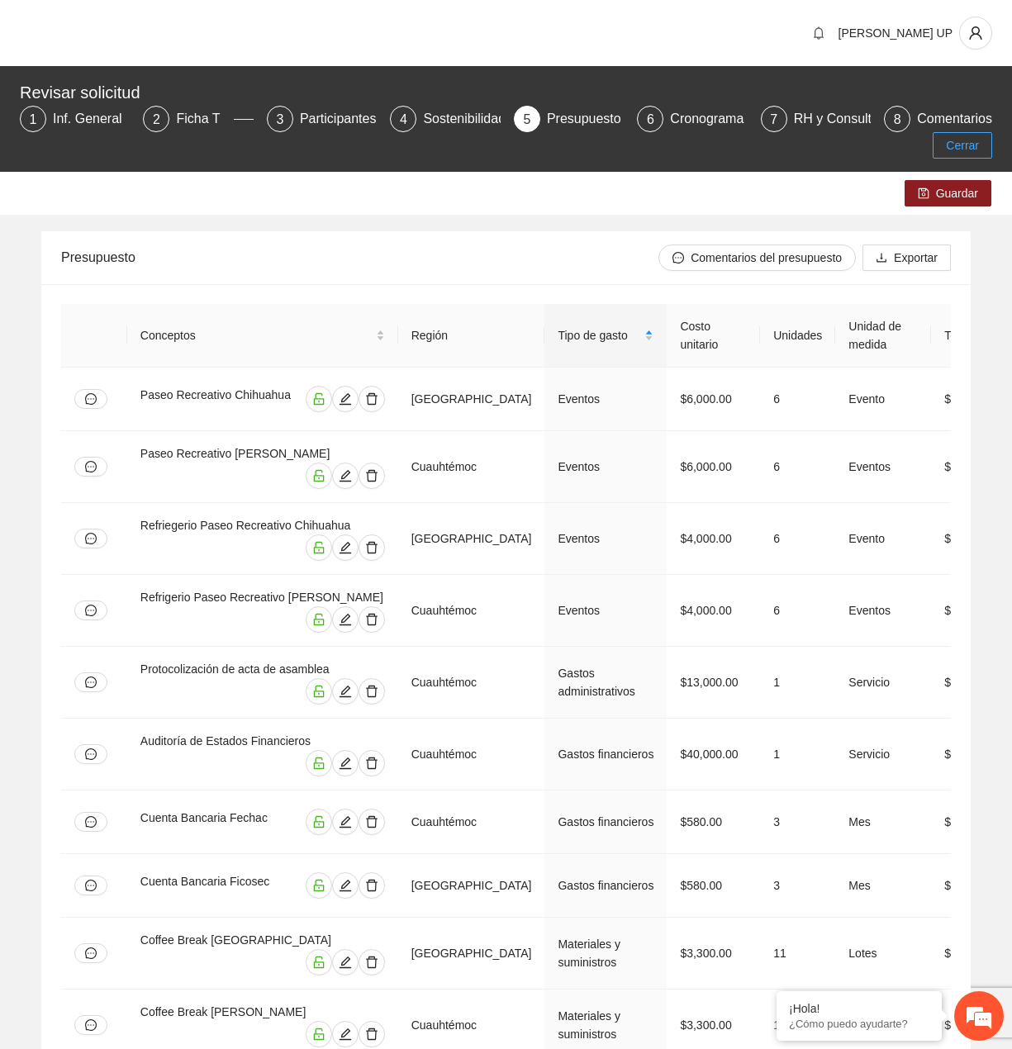
click at [954, 139] on span "Cerrar" at bounding box center [962, 145] width 33 height 18
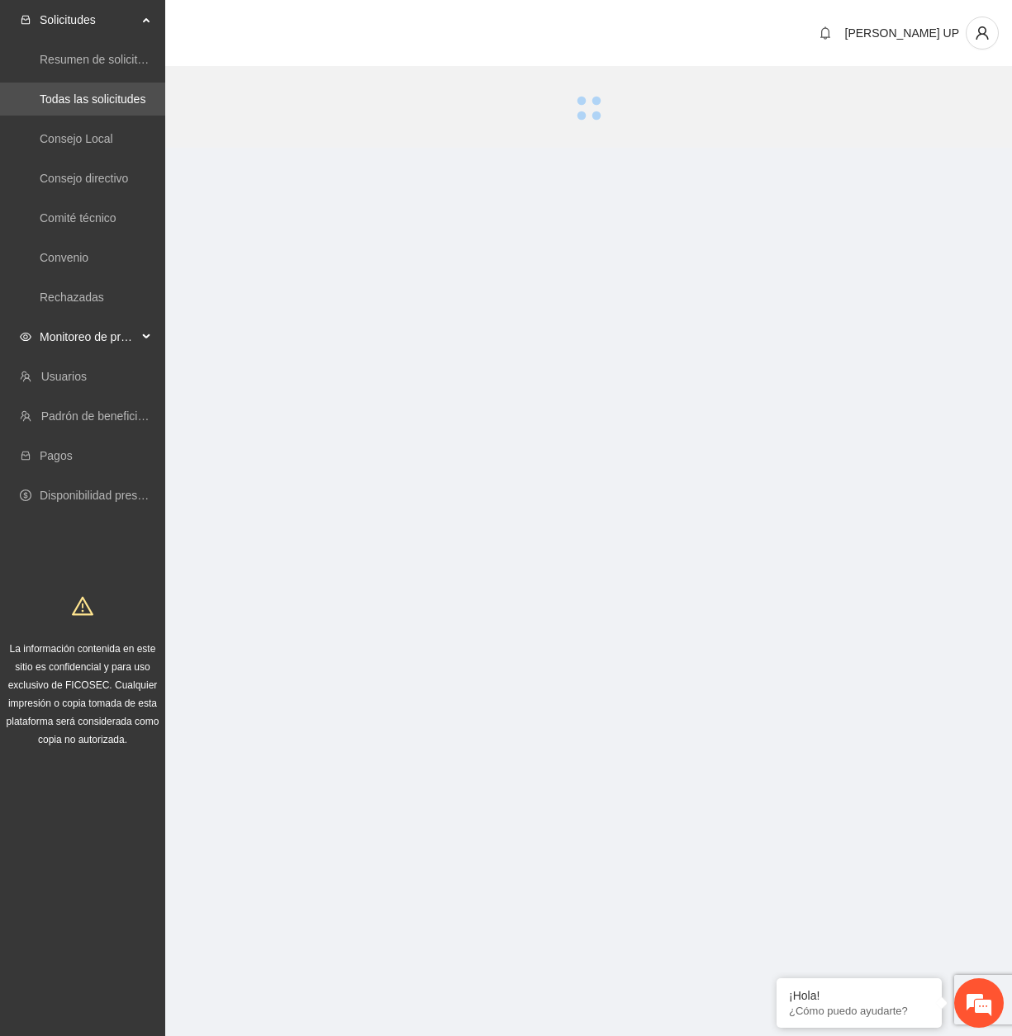
drag, startPoint x: 96, startPoint y: 339, endPoint x: 102, endPoint y: 438, distance: 100.1
click at [96, 339] on span "Monitoreo de proyectos" at bounding box center [88, 336] width 97 height 33
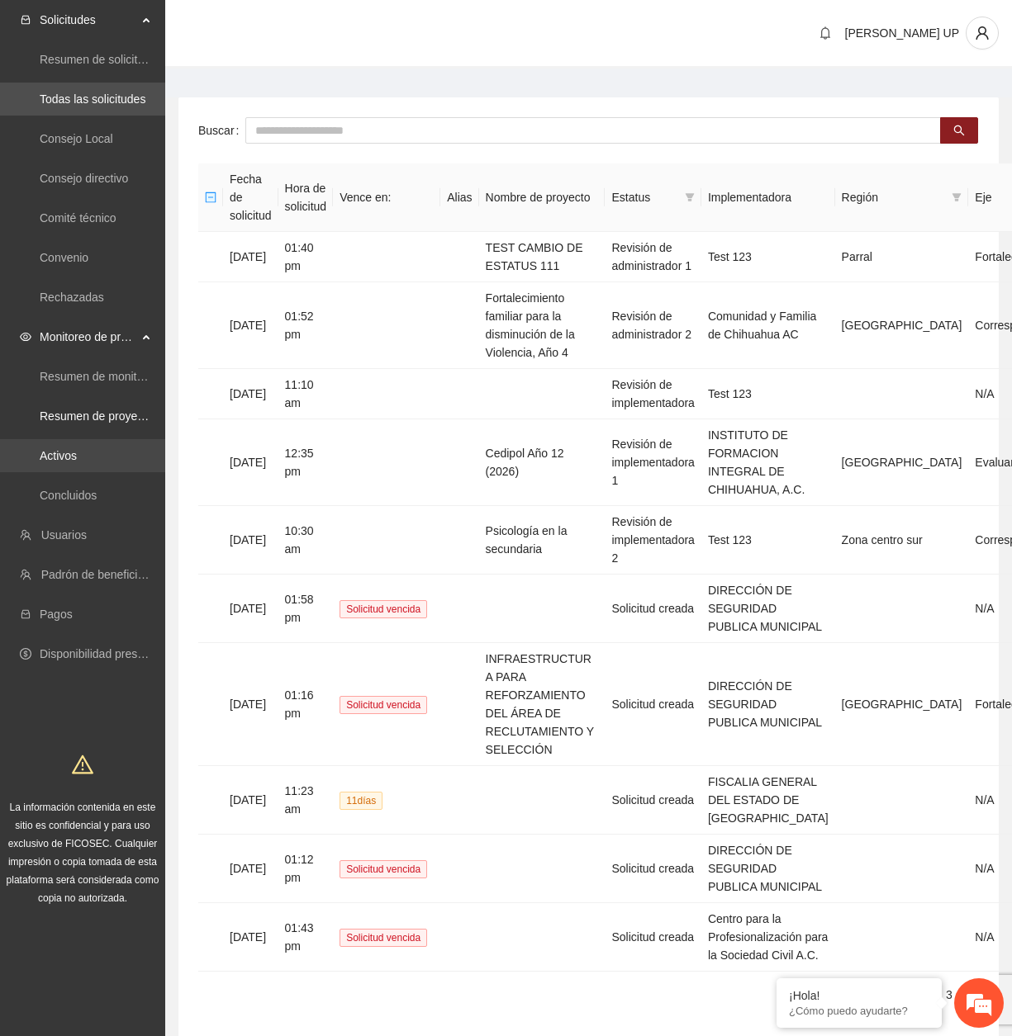
click at [69, 449] on link "Activos" at bounding box center [58, 455] width 37 height 13
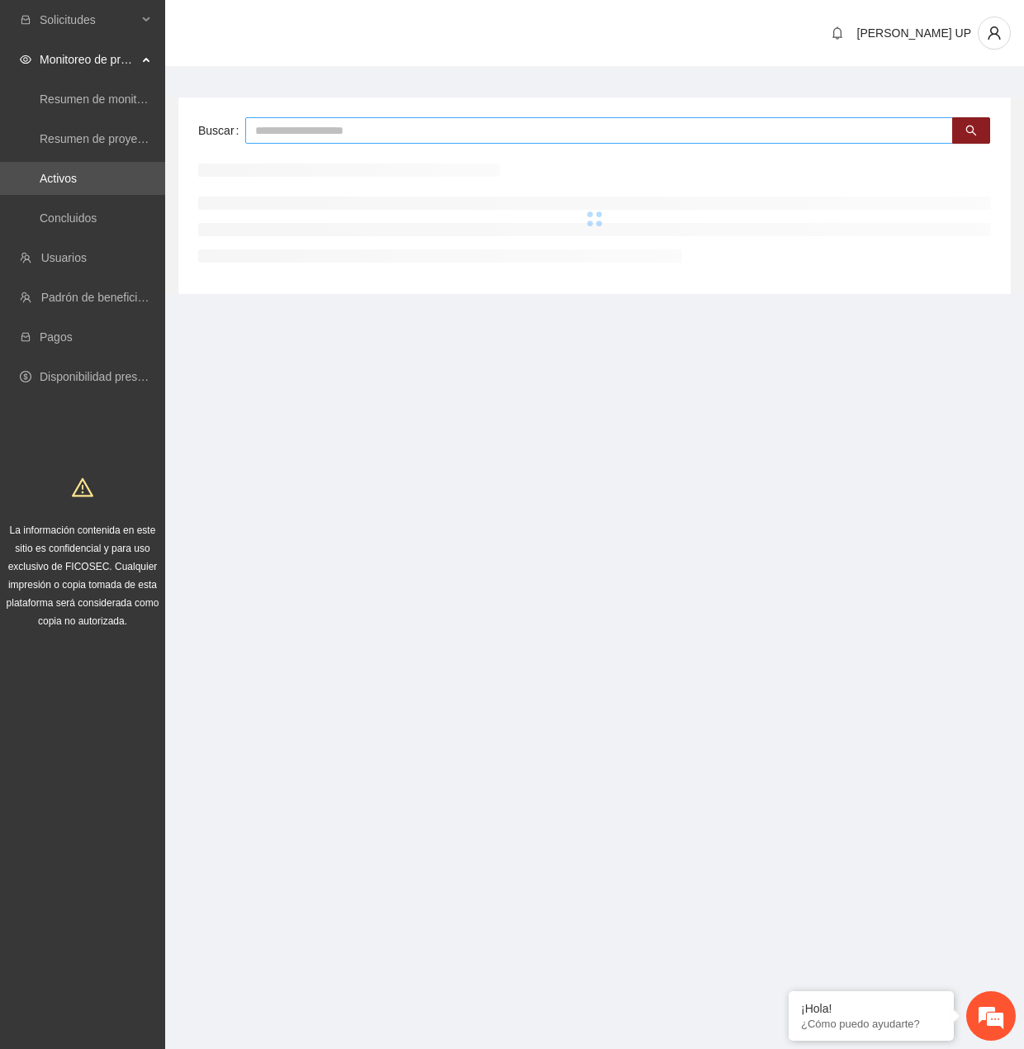
click at [300, 139] on input "text" at bounding box center [599, 130] width 708 height 26
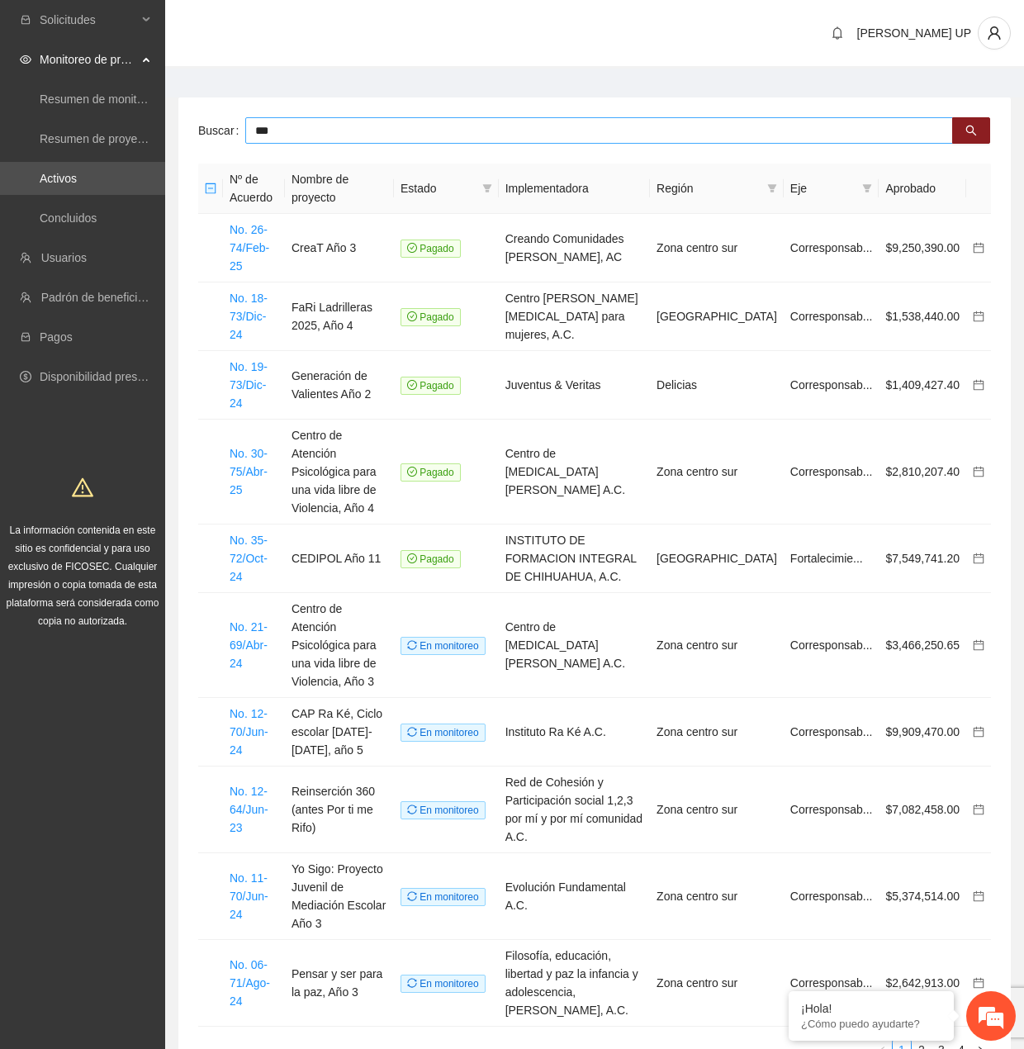
type input "***"
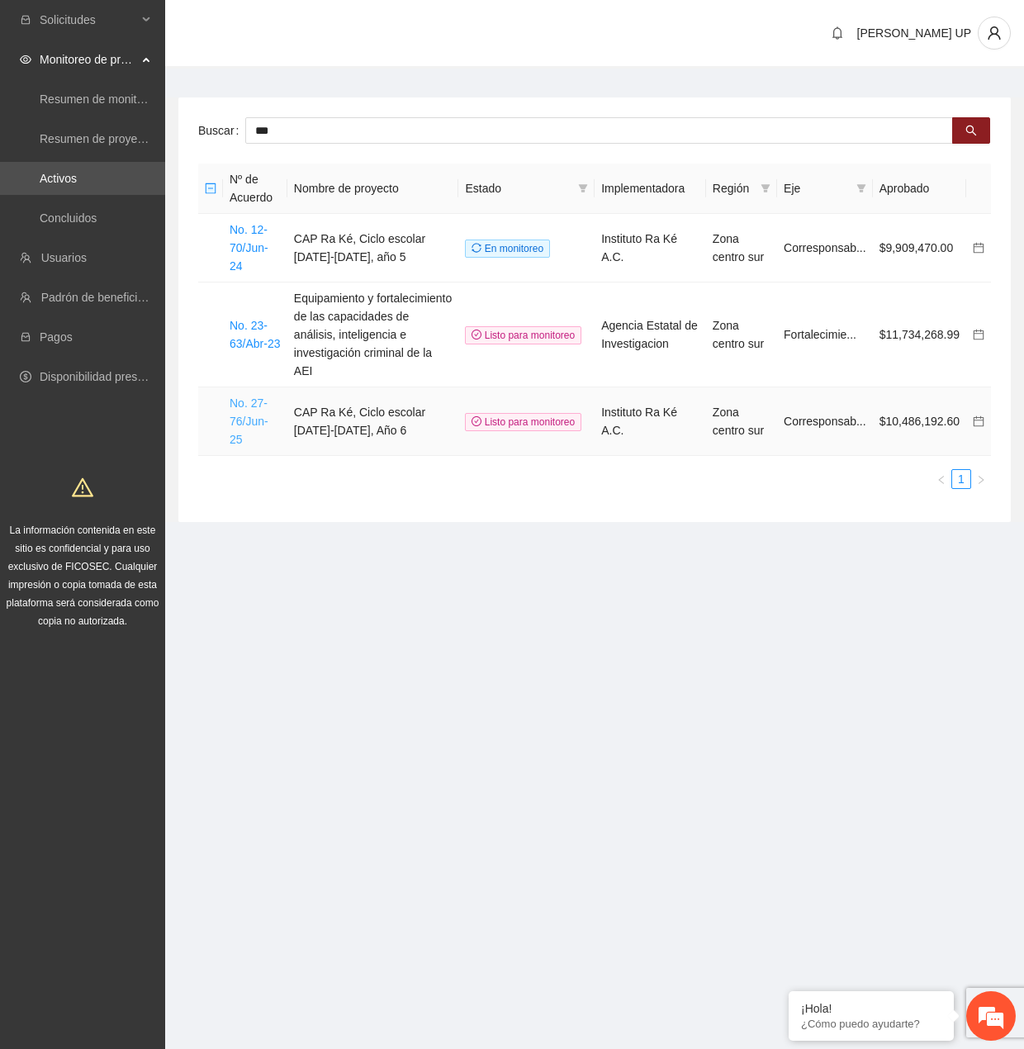
click at [256, 396] on link "No. 27-76/Jun-25" at bounding box center [249, 421] width 39 height 50
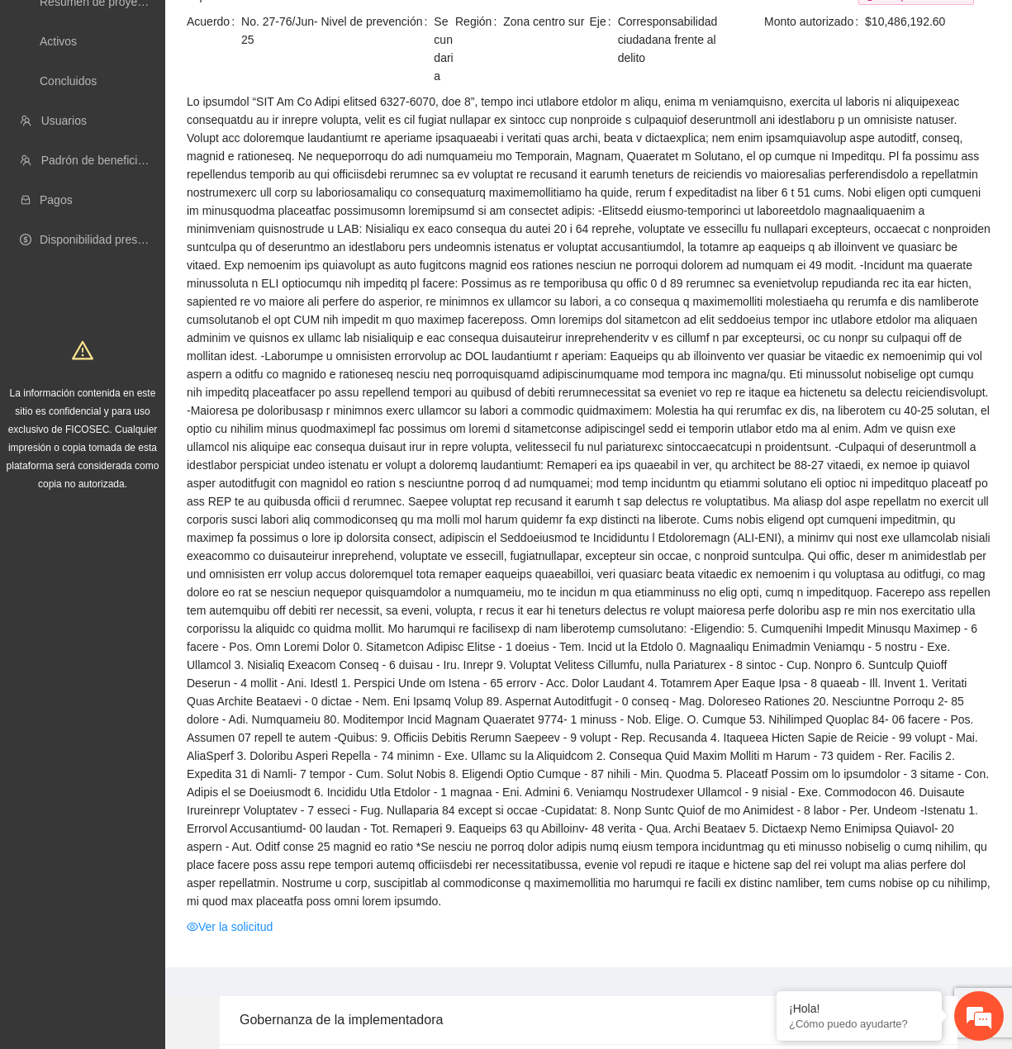
scroll to position [495, 0]
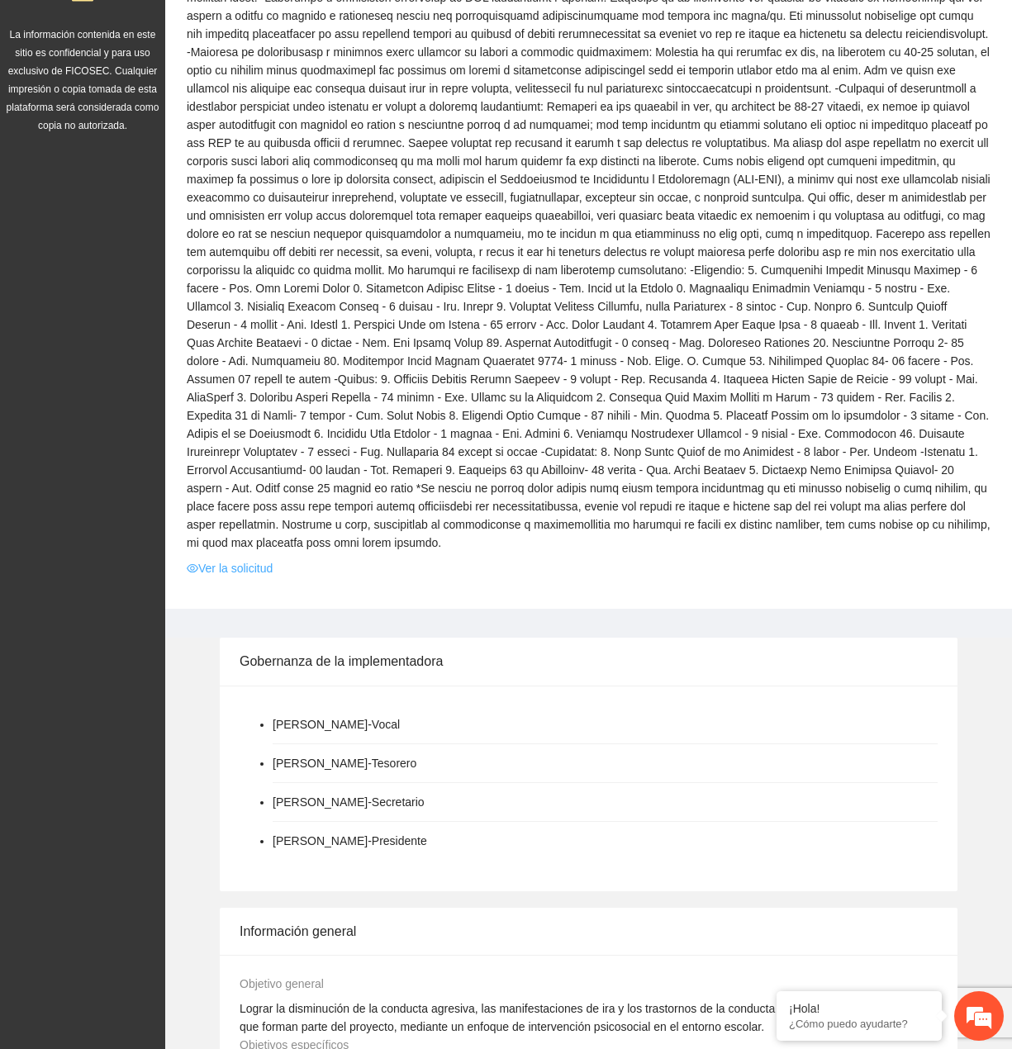
click at [230, 559] on link "Ver la solicitud" at bounding box center [230, 568] width 86 height 18
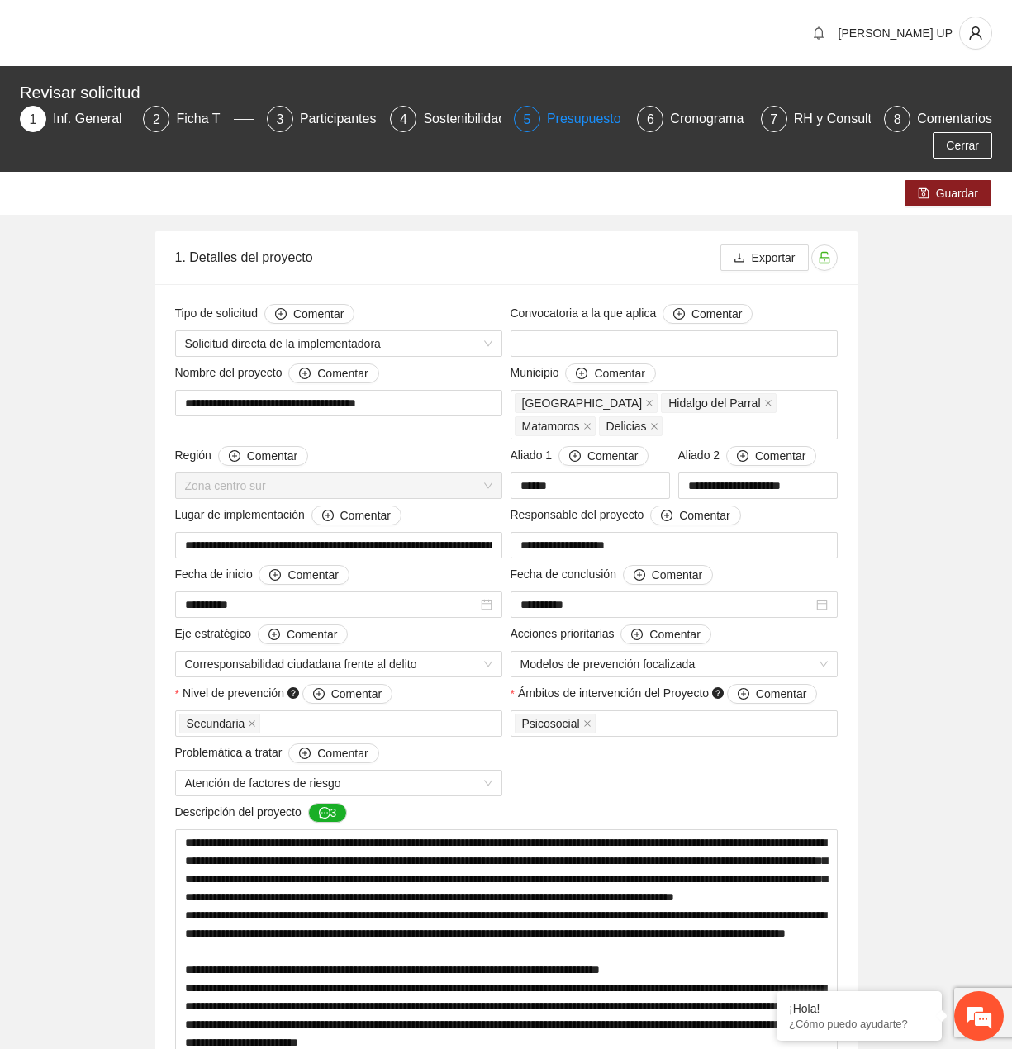
click at [572, 116] on div "Presupuesto" at bounding box center [591, 119] width 88 height 26
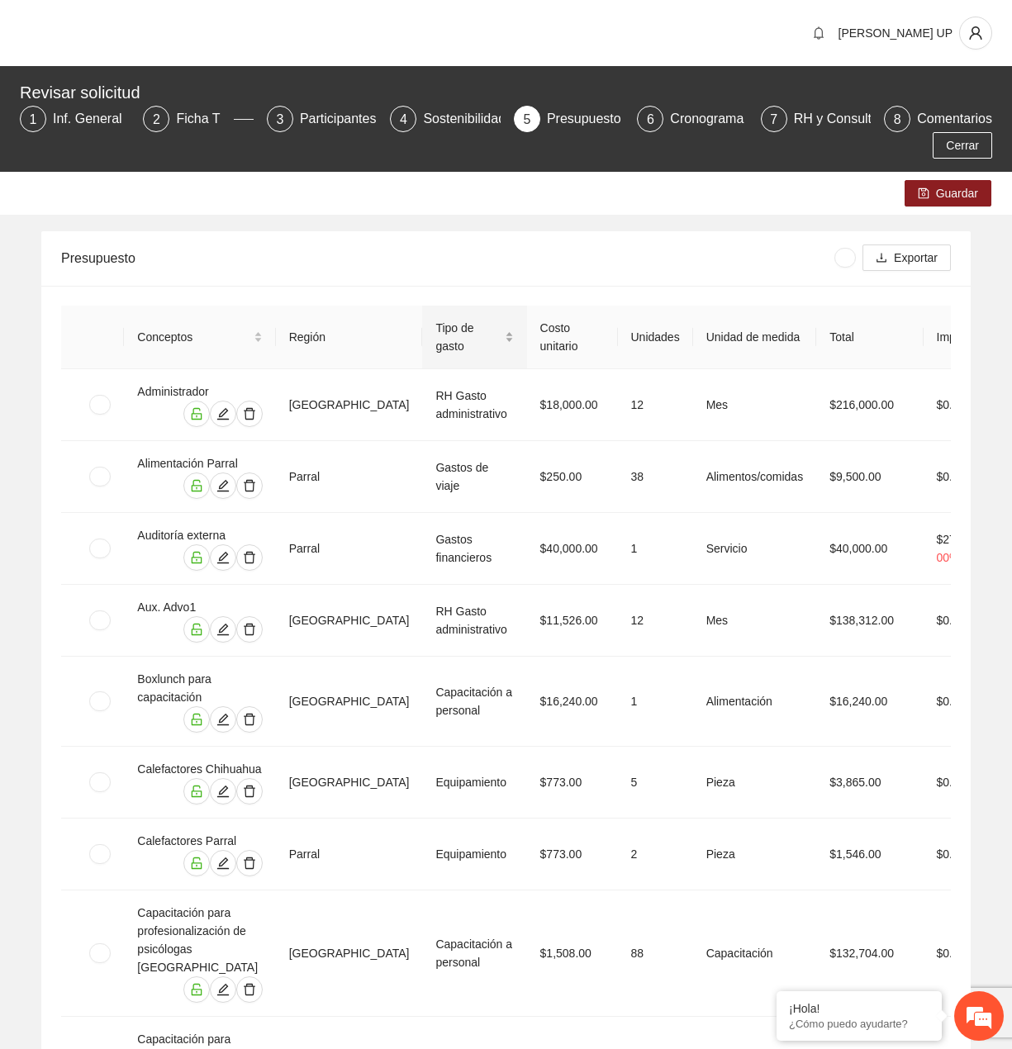
click at [469, 340] on span "Tipo de gasto" at bounding box center [467, 337] width 65 height 36
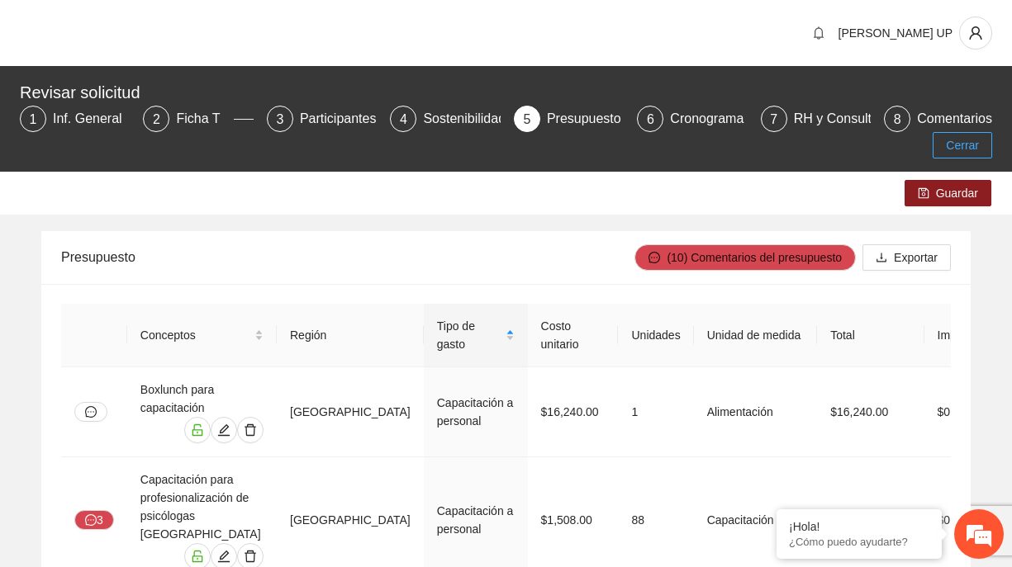
click at [967, 140] on span "Cerrar" at bounding box center [962, 145] width 33 height 18
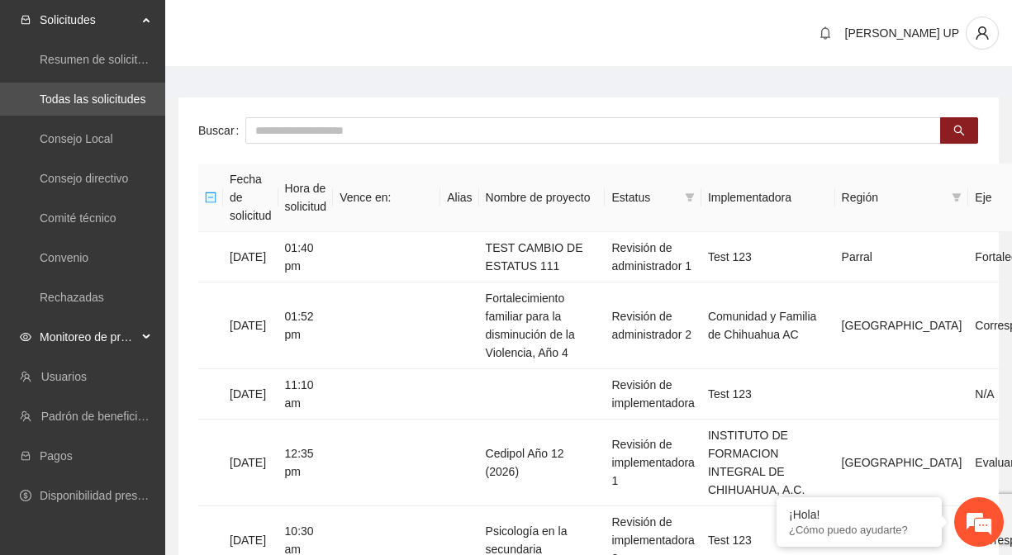
click at [87, 334] on span "Monitoreo de proyectos" at bounding box center [88, 336] width 97 height 33
click at [77, 453] on link "Activos" at bounding box center [58, 455] width 37 height 13
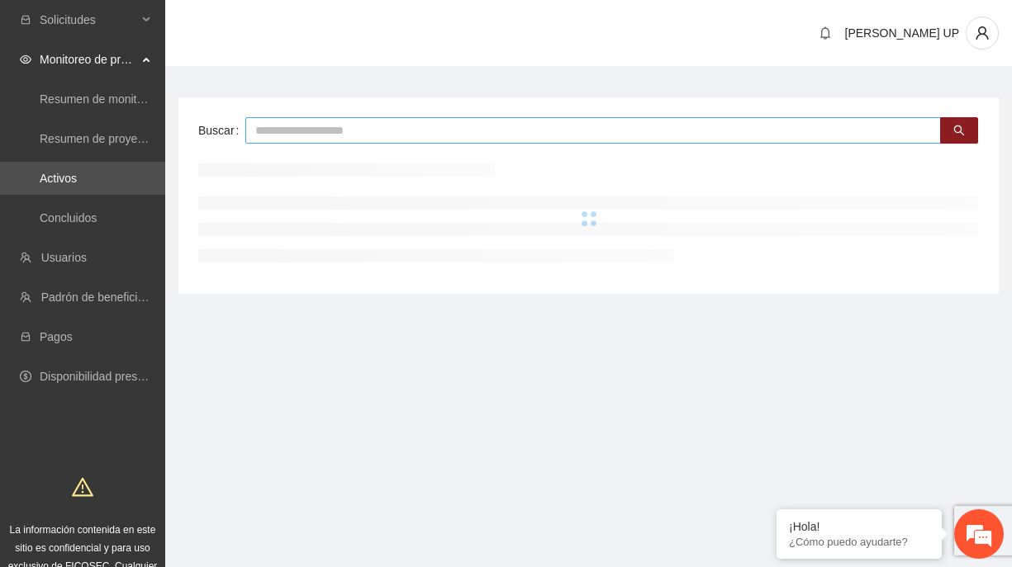
click at [301, 121] on input "text" at bounding box center [592, 130] width 695 height 26
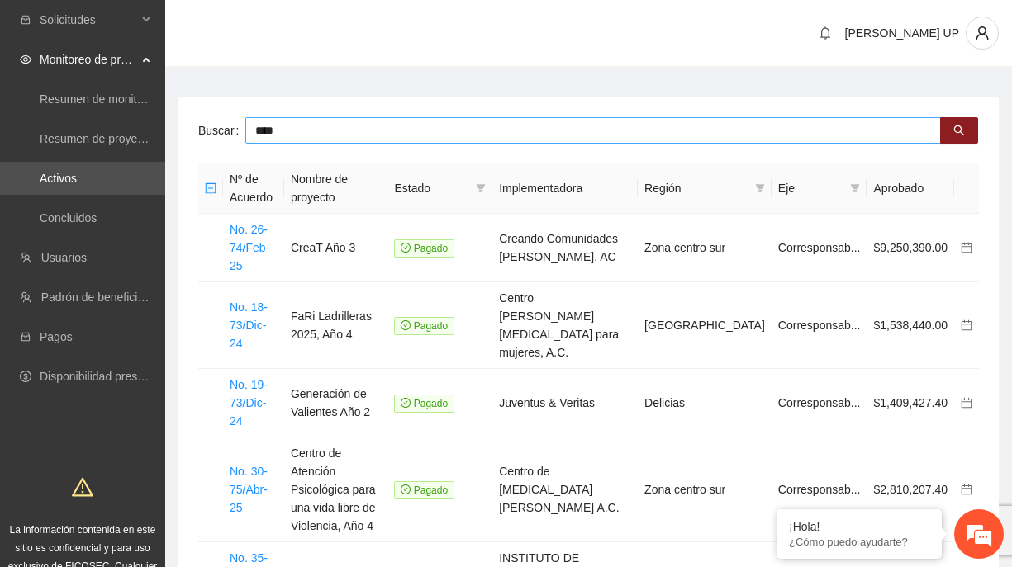
type input "****"
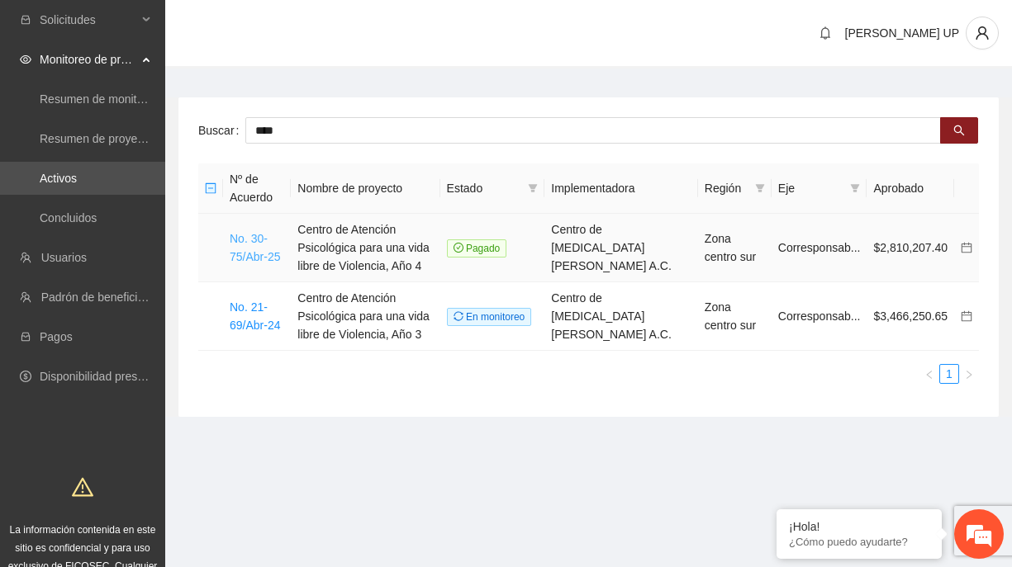
click at [276, 260] on link "No. 30-75/Abr-25" at bounding box center [255, 247] width 50 height 31
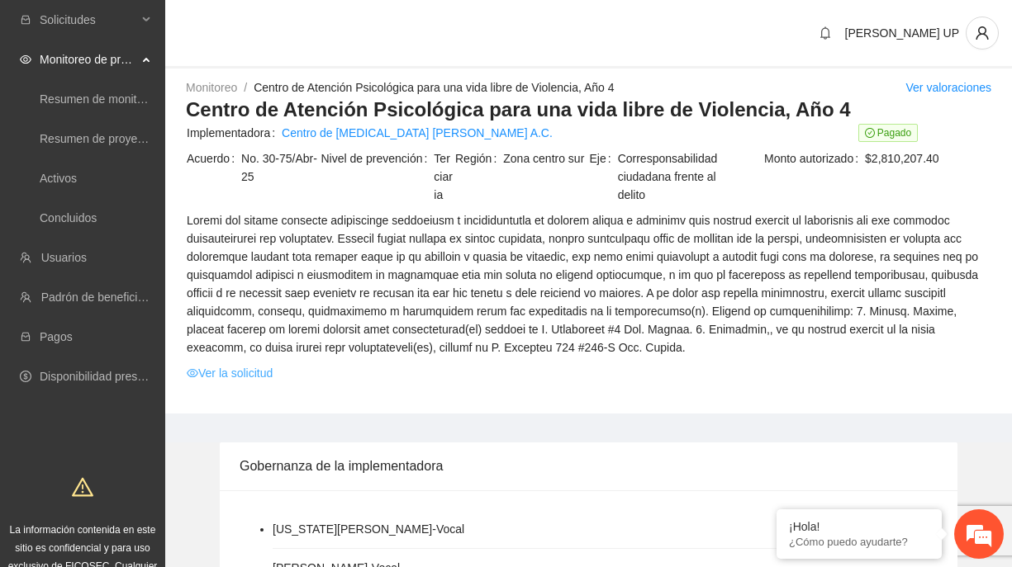
click at [229, 374] on link "Ver la solicitud" at bounding box center [230, 373] width 86 height 18
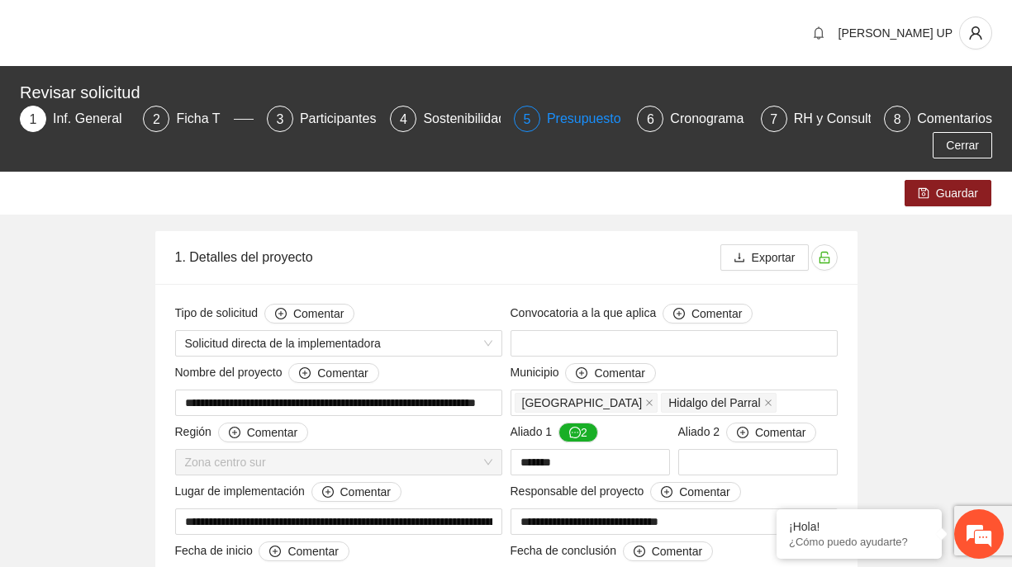
click at [549, 116] on div "Presupuesto" at bounding box center [591, 119] width 88 height 26
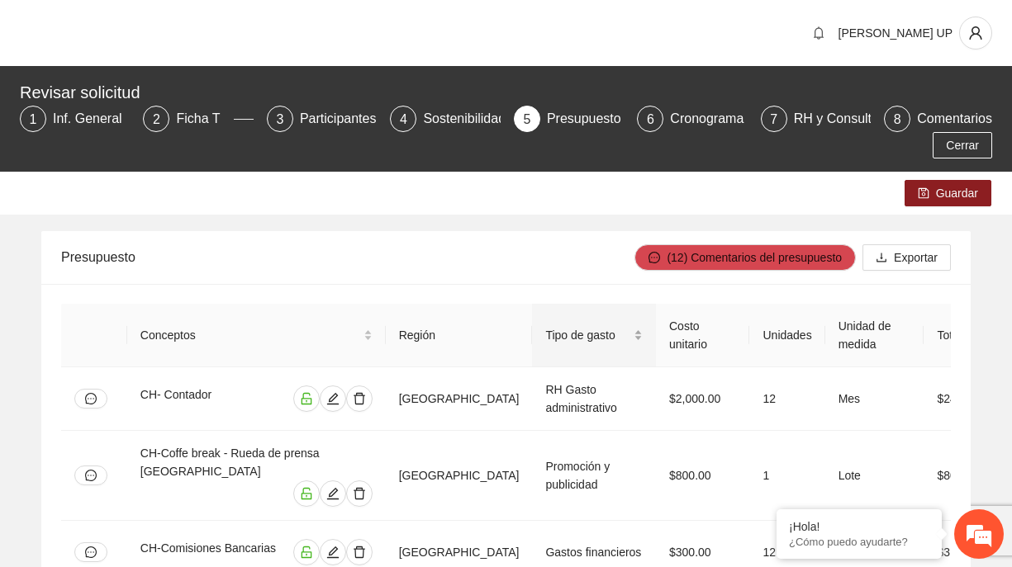
click at [545, 335] on span "Tipo de gasto" at bounding box center [587, 335] width 85 height 18
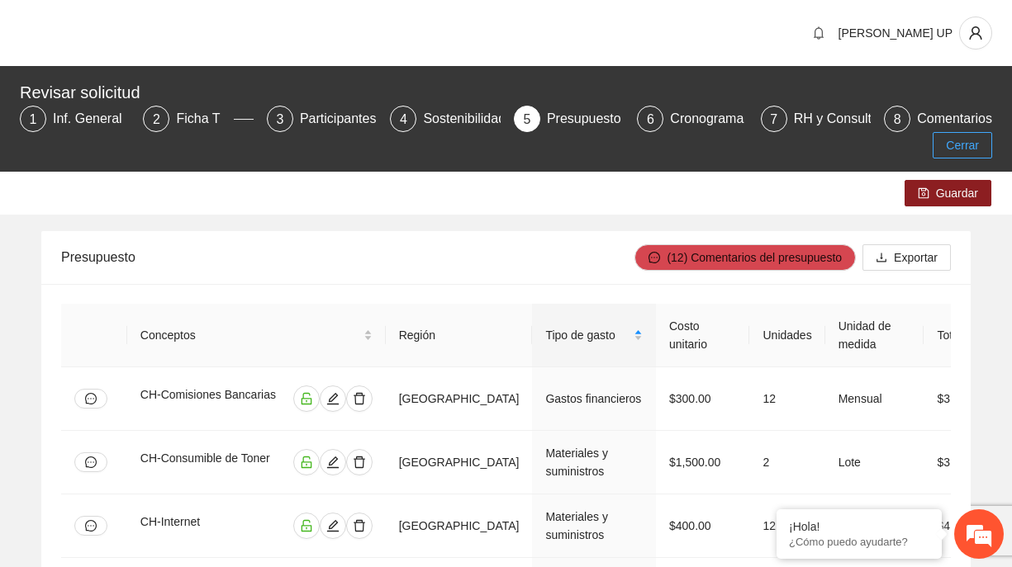
click at [978, 142] on span "Cerrar" at bounding box center [962, 145] width 33 height 18
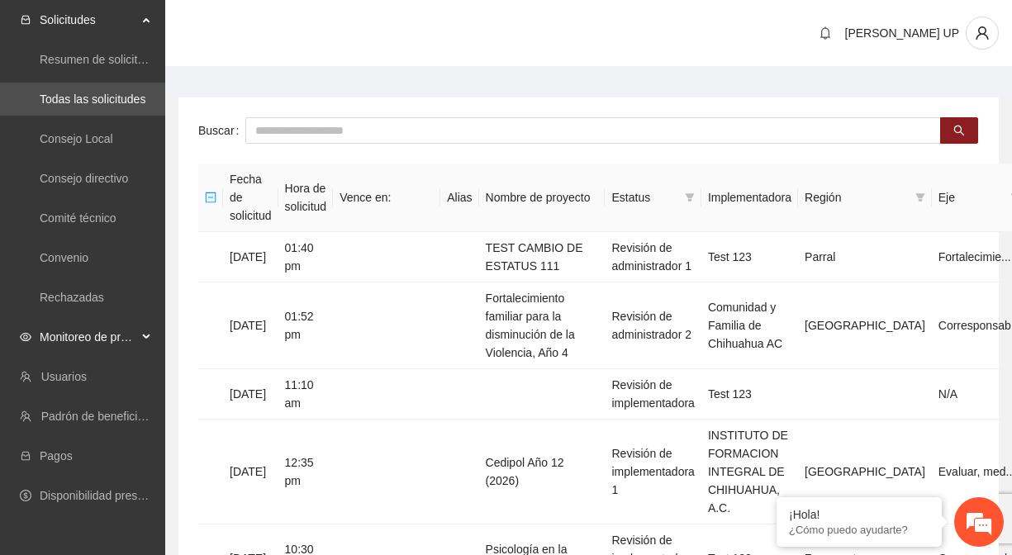
click at [124, 336] on span "Monitoreo de proyectos" at bounding box center [88, 336] width 97 height 33
click at [77, 458] on link "Activos" at bounding box center [58, 455] width 37 height 13
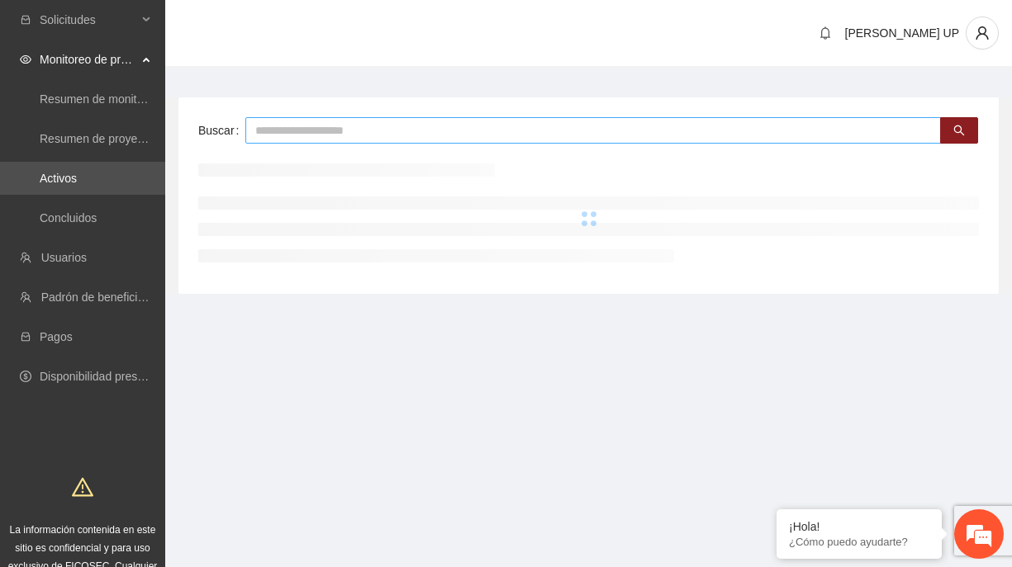
click at [286, 130] on input "text" at bounding box center [592, 130] width 695 height 26
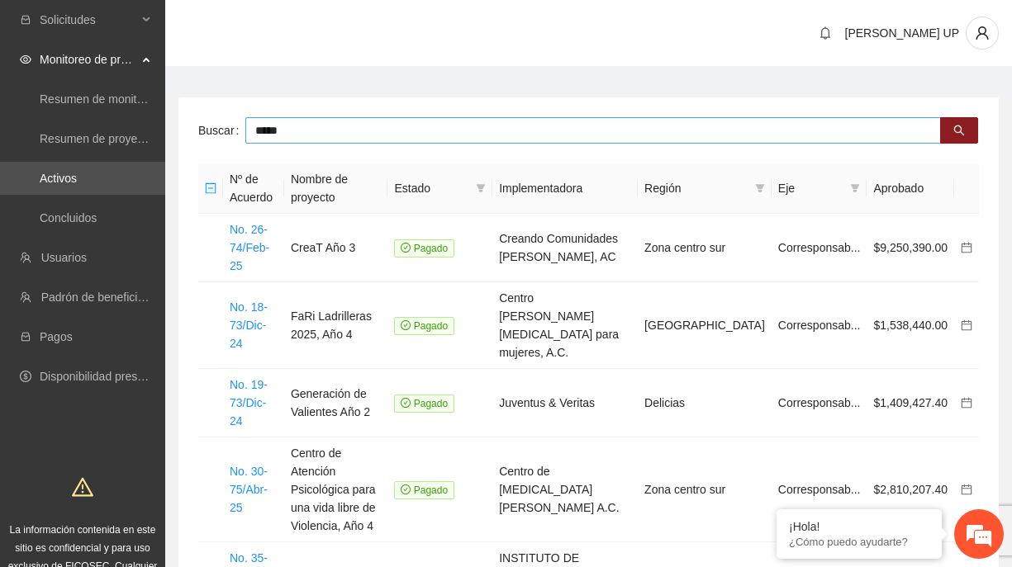
type input "*****"
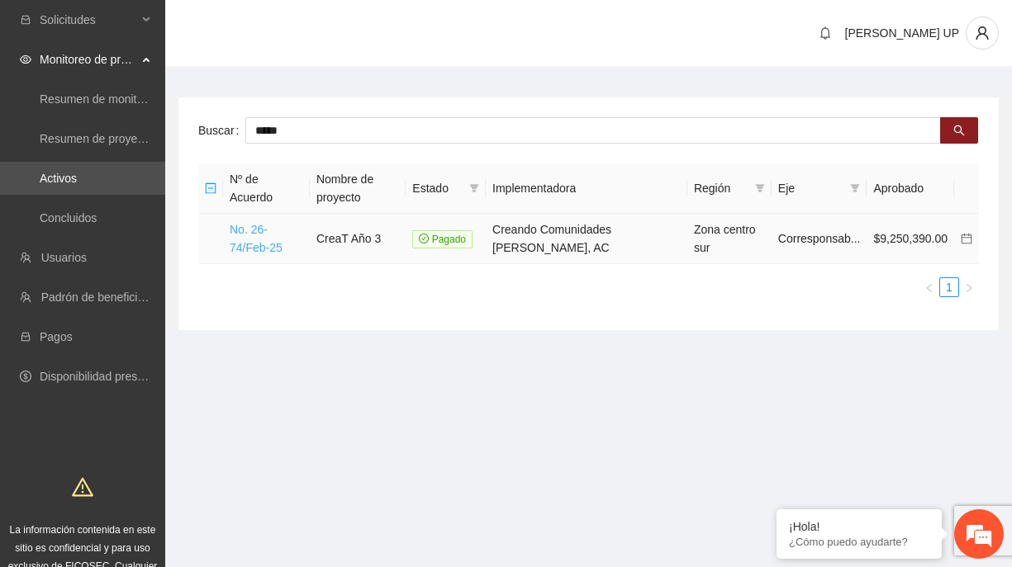
click at [254, 235] on link "No. 26-74/Feb-25" at bounding box center [256, 238] width 53 height 31
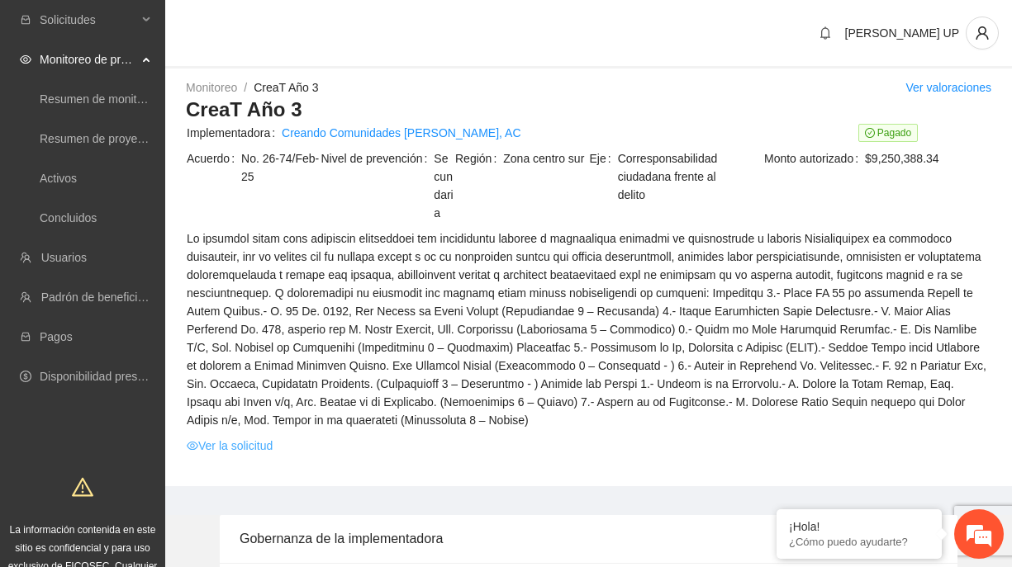
click at [265, 437] on link "Ver la solicitud" at bounding box center [230, 446] width 86 height 18
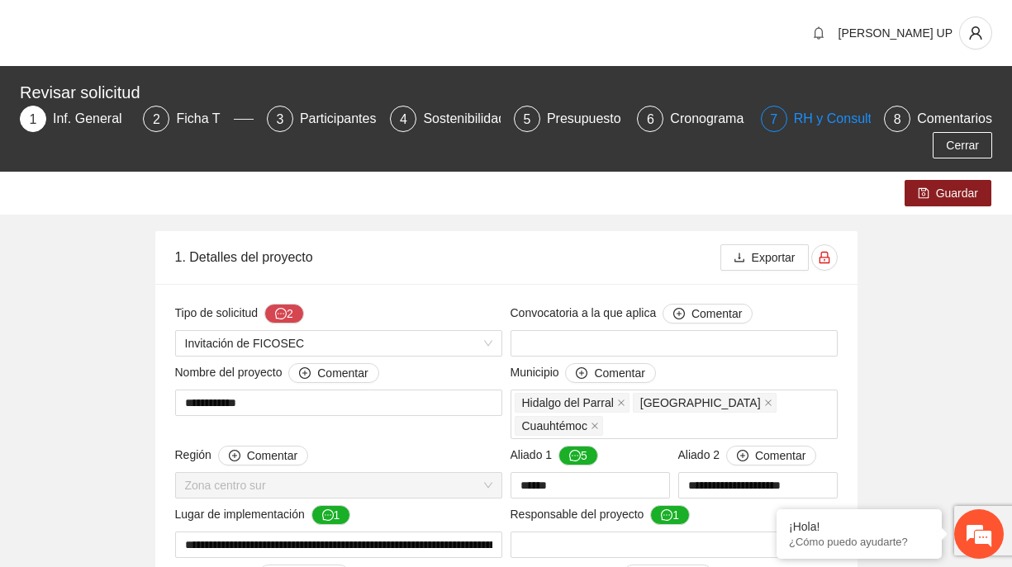
click at [782, 124] on div "7" at bounding box center [774, 119] width 26 height 26
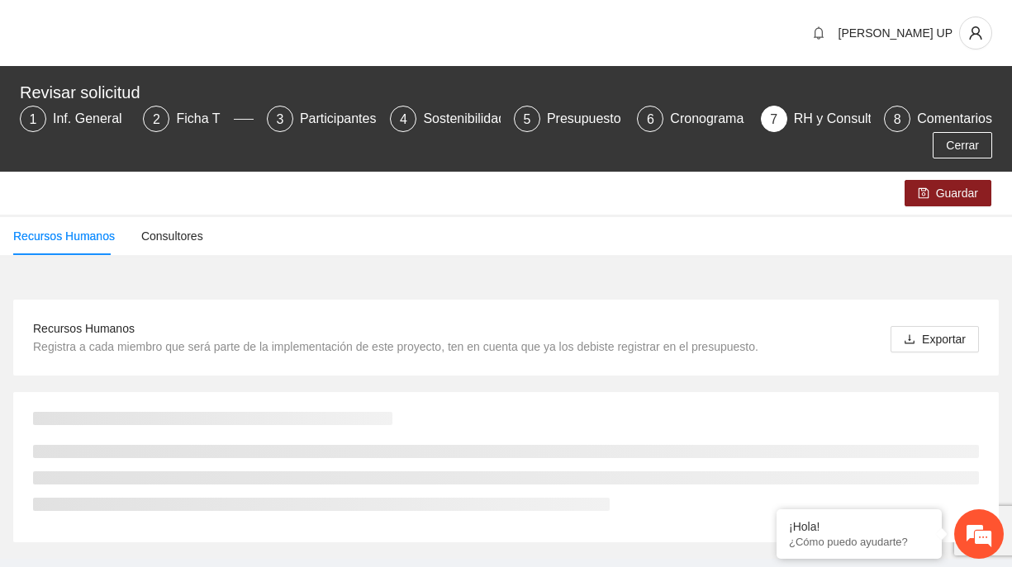
click at [586, 135] on div "Cerrar" at bounding box center [506, 145] width 980 height 26
click at [580, 126] on div "Presupuesto" at bounding box center [591, 119] width 88 height 26
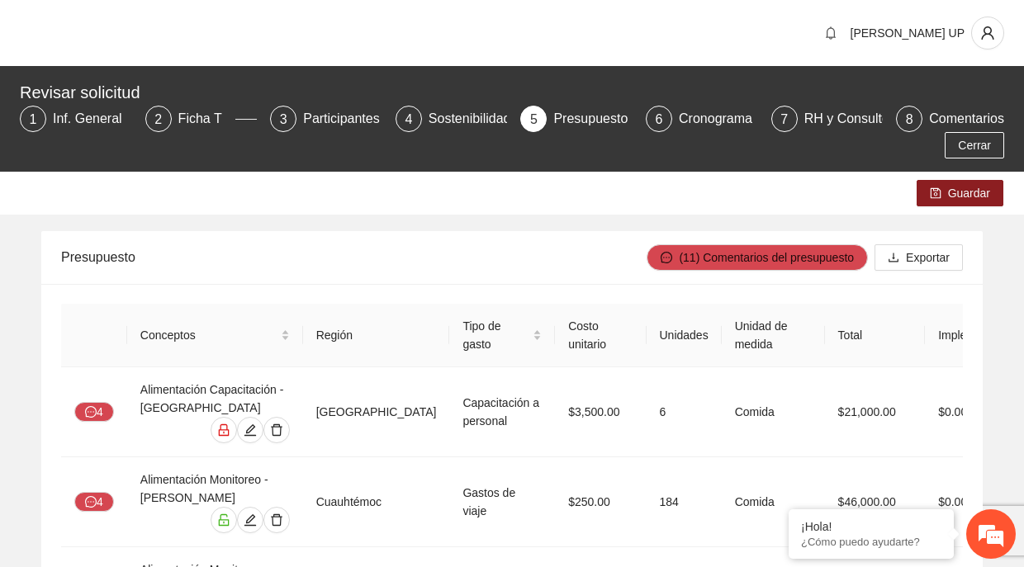
click at [510, 320] on div "Tipo de gasto" at bounding box center [501, 335] width 79 height 36
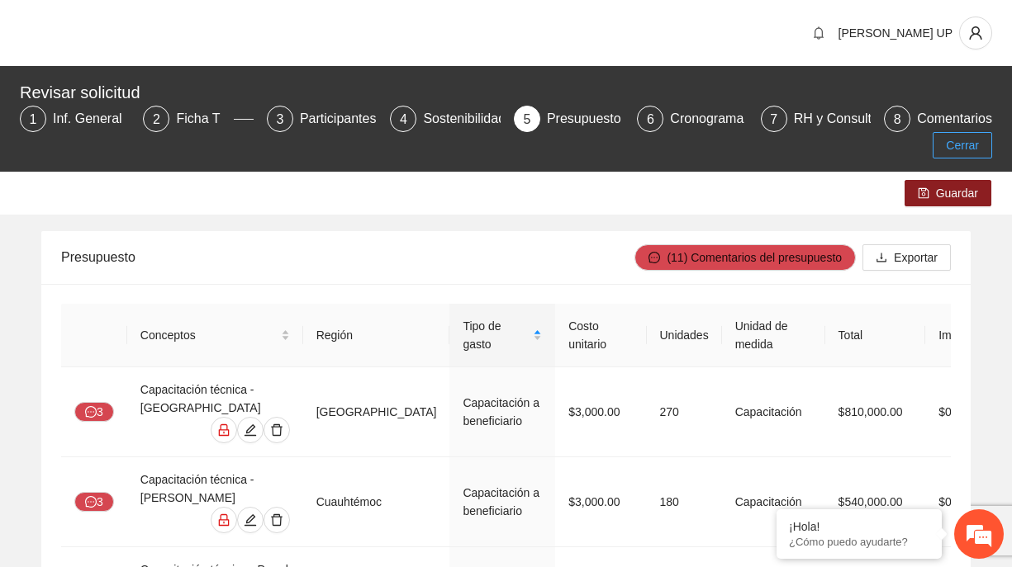
click at [976, 139] on span "Cerrar" at bounding box center [962, 145] width 33 height 18
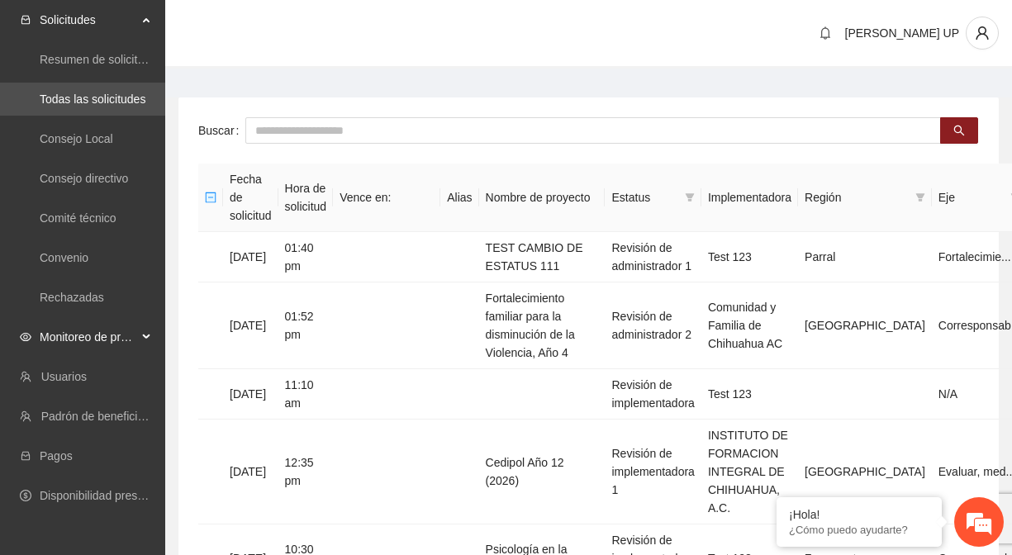
click at [84, 340] on span "Monitoreo de proyectos" at bounding box center [88, 336] width 97 height 33
click at [77, 449] on link "Activos" at bounding box center [58, 455] width 37 height 13
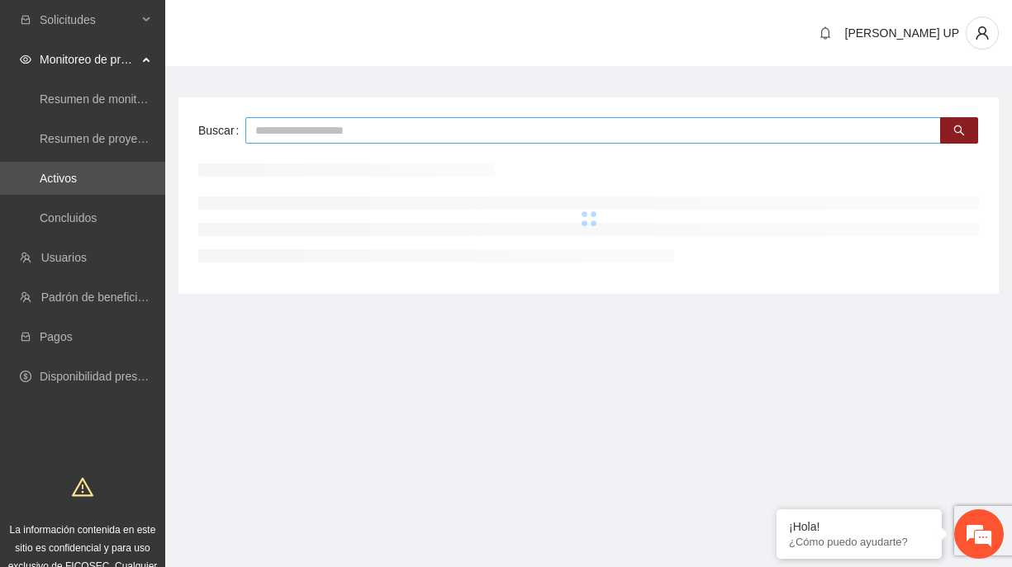
click at [266, 139] on input "text" at bounding box center [592, 130] width 695 height 26
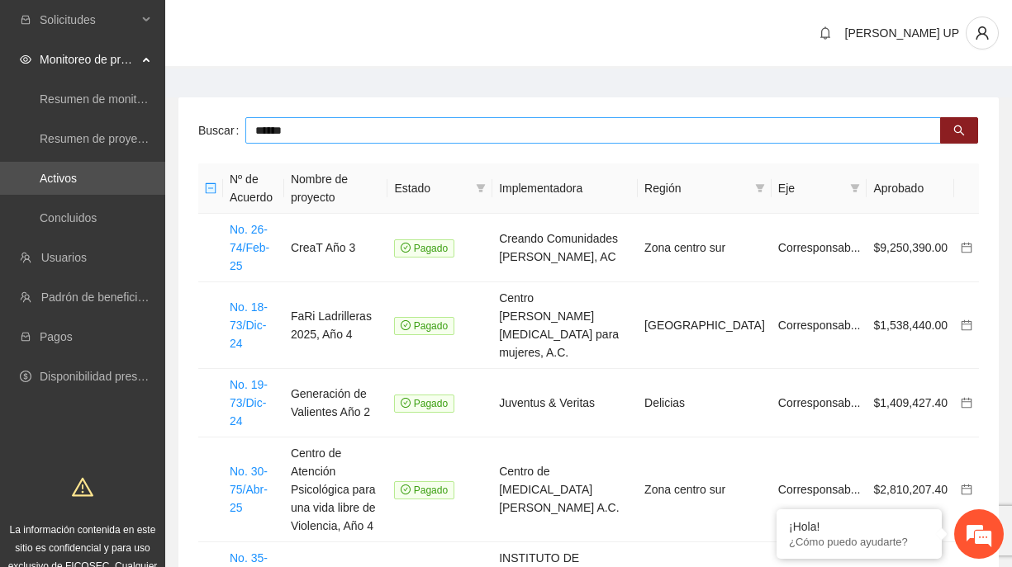
type input "******"
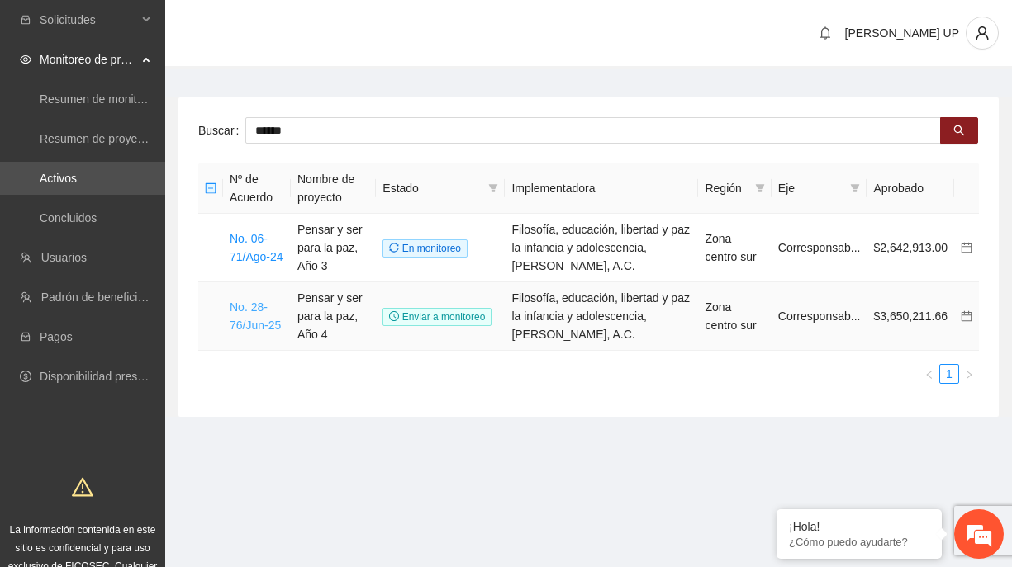
click at [261, 317] on link "No. 28-76/Jun-25" at bounding box center [255, 316] width 51 height 31
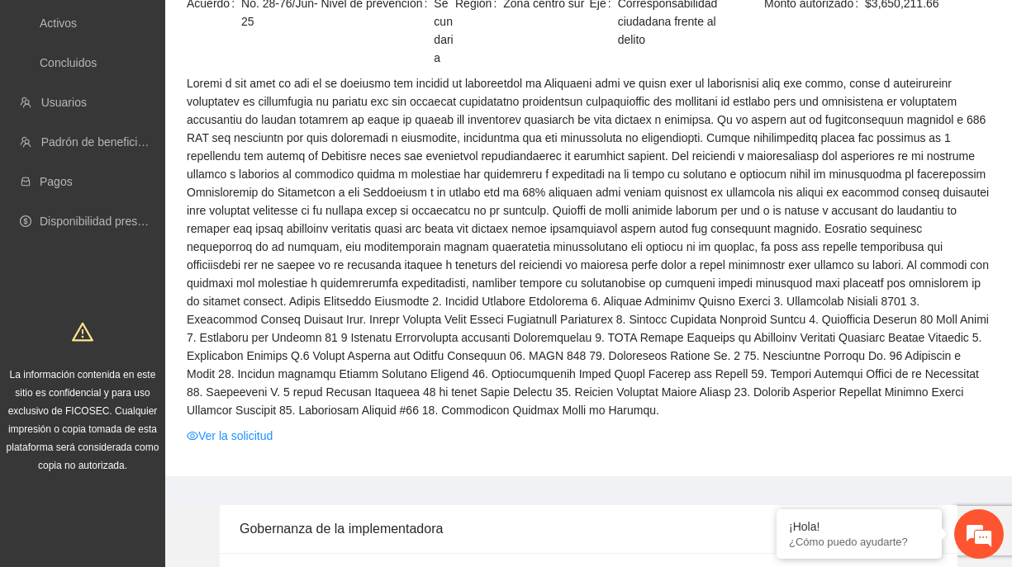
scroll to position [413, 0]
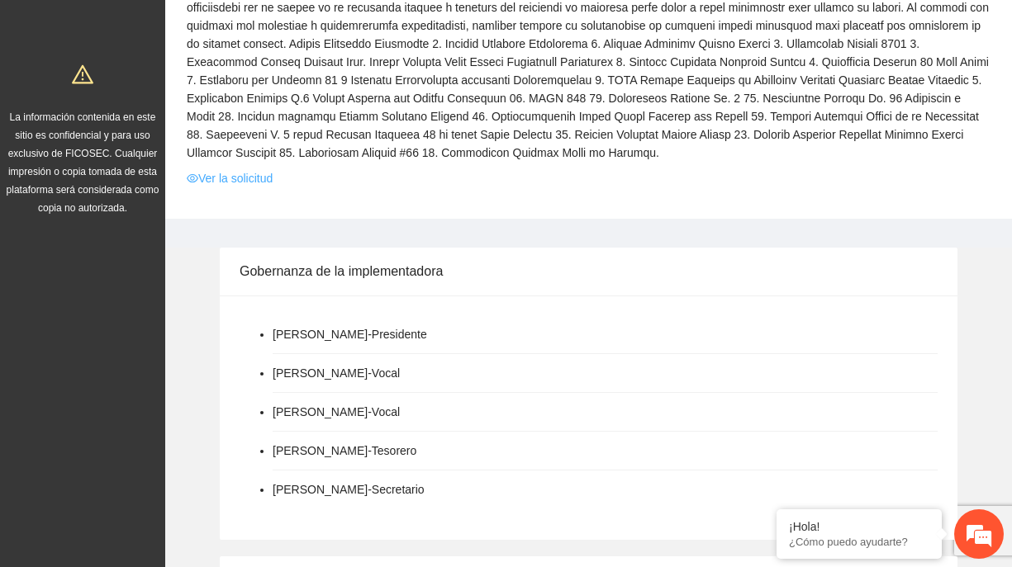
click at [227, 169] on link "Ver la solicitud" at bounding box center [230, 178] width 86 height 18
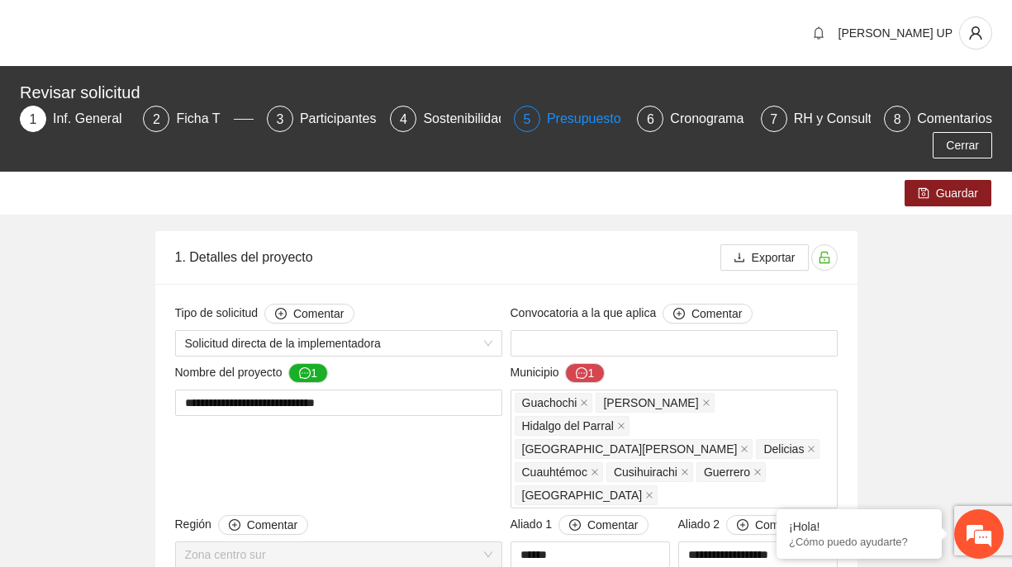
click at [605, 126] on div "Presupuesto" at bounding box center [591, 119] width 88 height 26
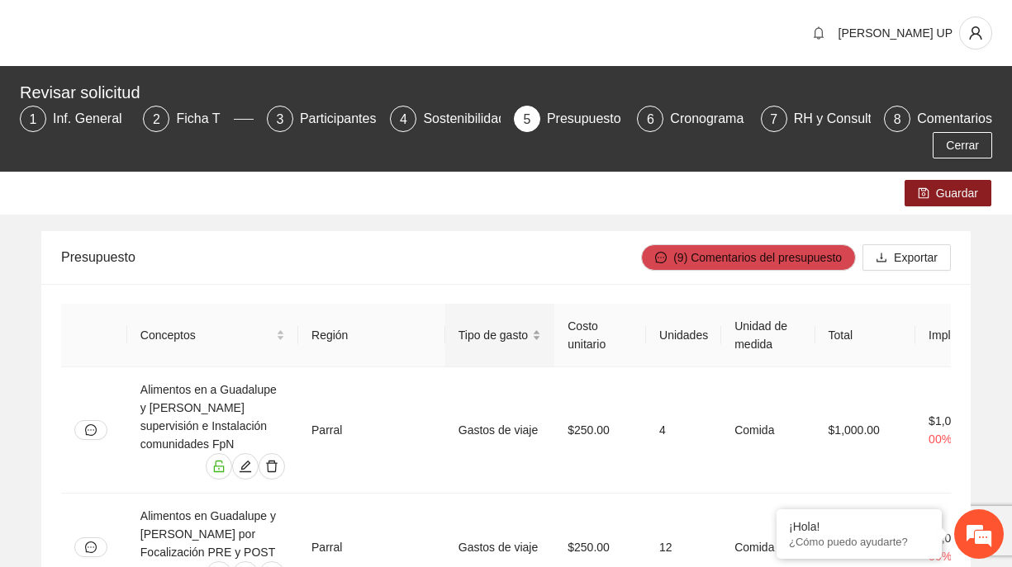
click at [529, 341] on span "Tipo de gasto" at bounding box center [493, 335] width 71 height 18
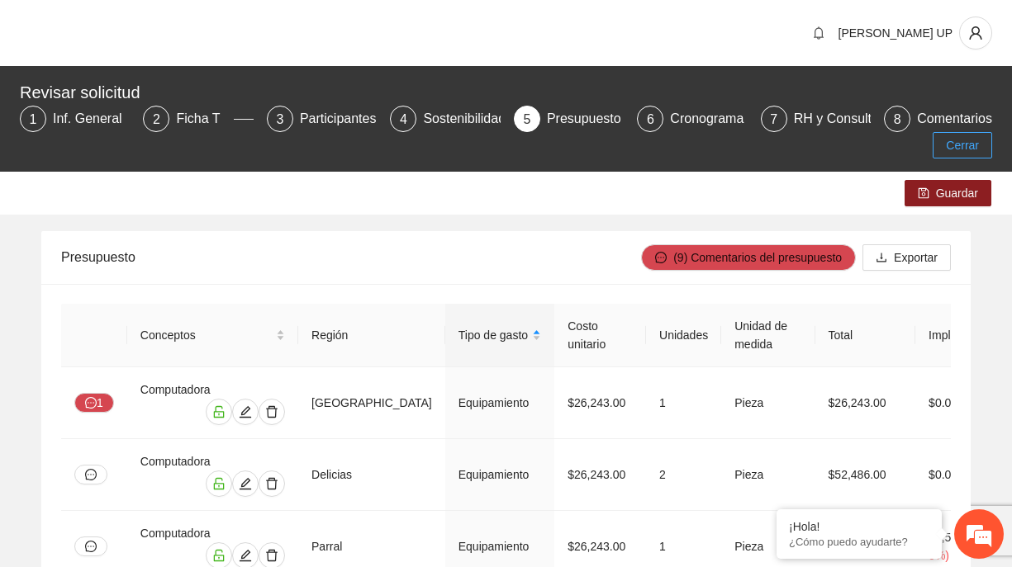
click at [959, 141] on span "Cerrar" at bounding box center [962, 145] width 33 height 18
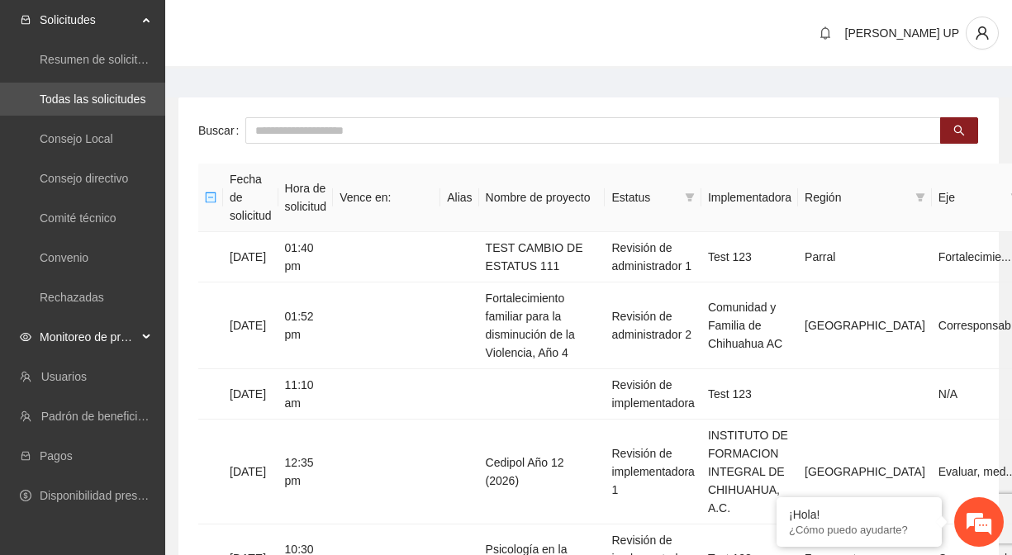
click at [117, 338] on span "Monitoreo de proyectos" at bounding box center [88, 336] width 97 height 33
click at [77, 457] on link "Activos" at bounding box center [58, 455] width 37 height 13
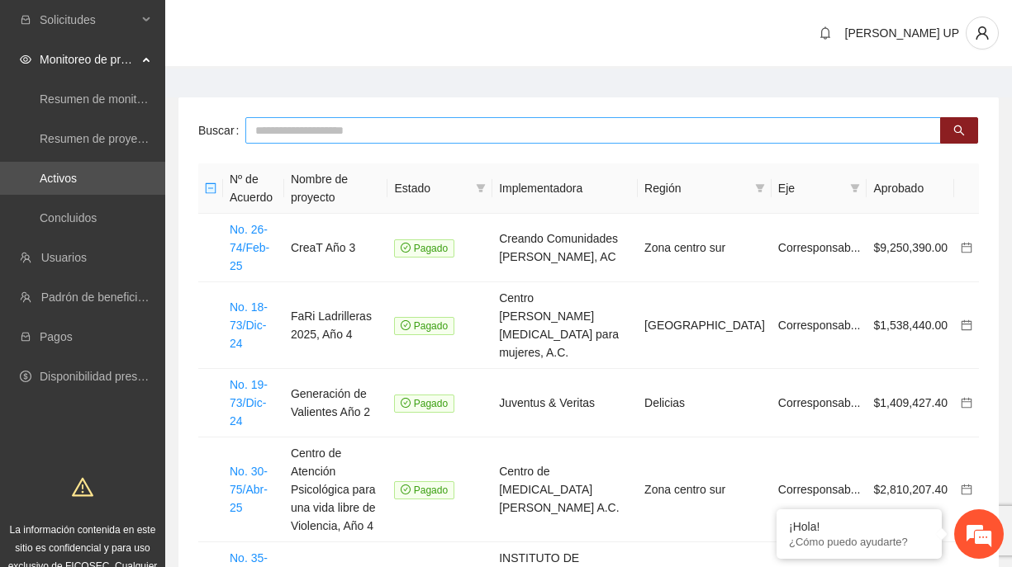
click at [263, 128] on input "text" at bounding box center [592, 130] width 695 height 26
type input "*******"
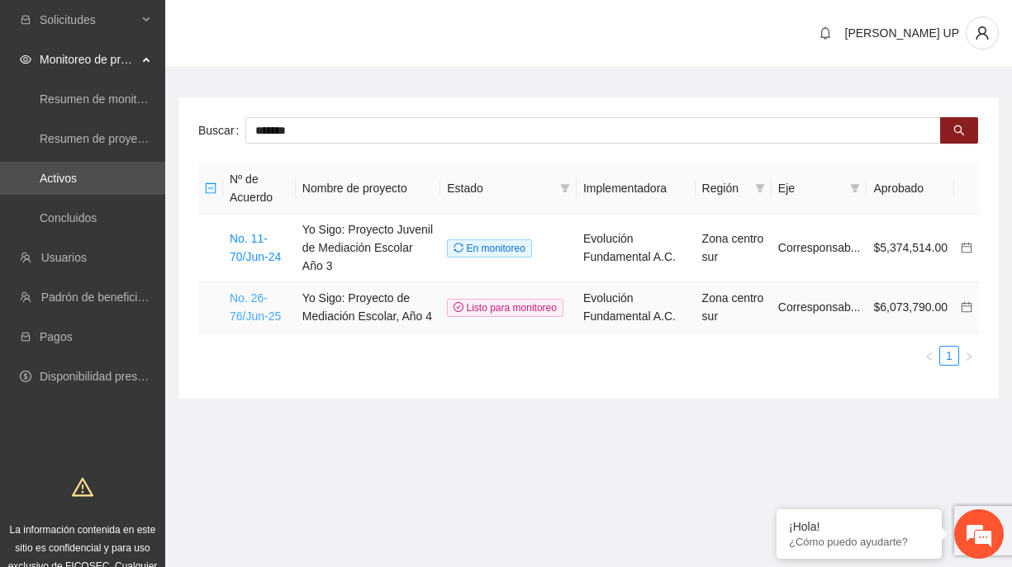
click at [238, 297] on link "No. 26-76/Jun-25" at bounding box center [255, 307] width 51 height 31
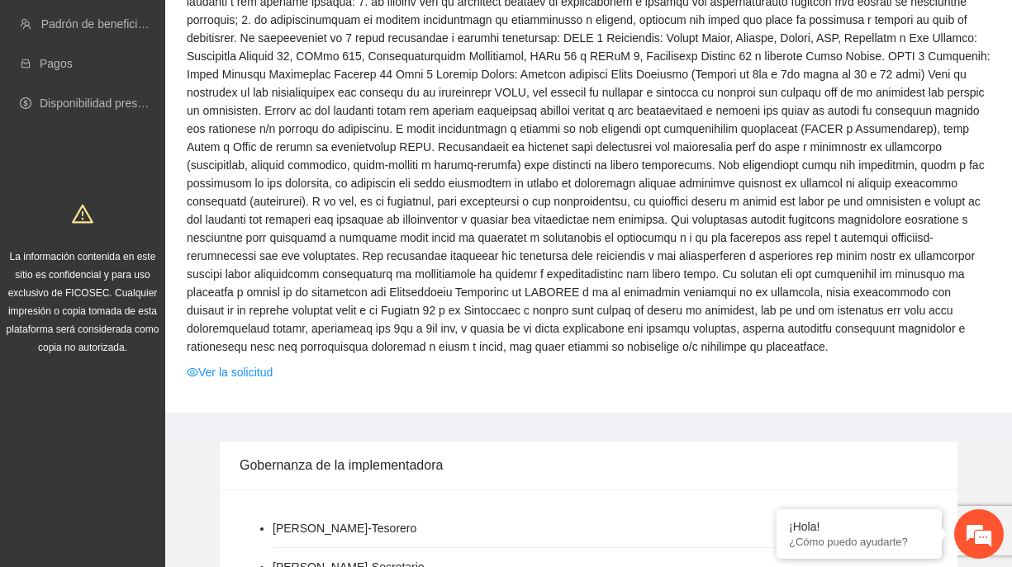
scroll to position [83, 0]
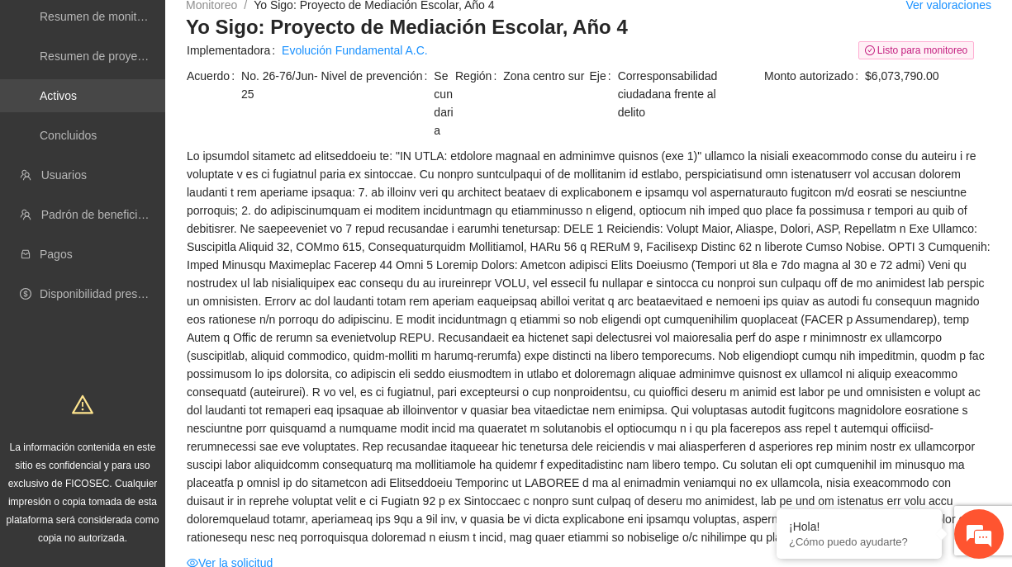
click at [77, 95] on link "Activos" at bounding box center [58, 95] width 37 height 13
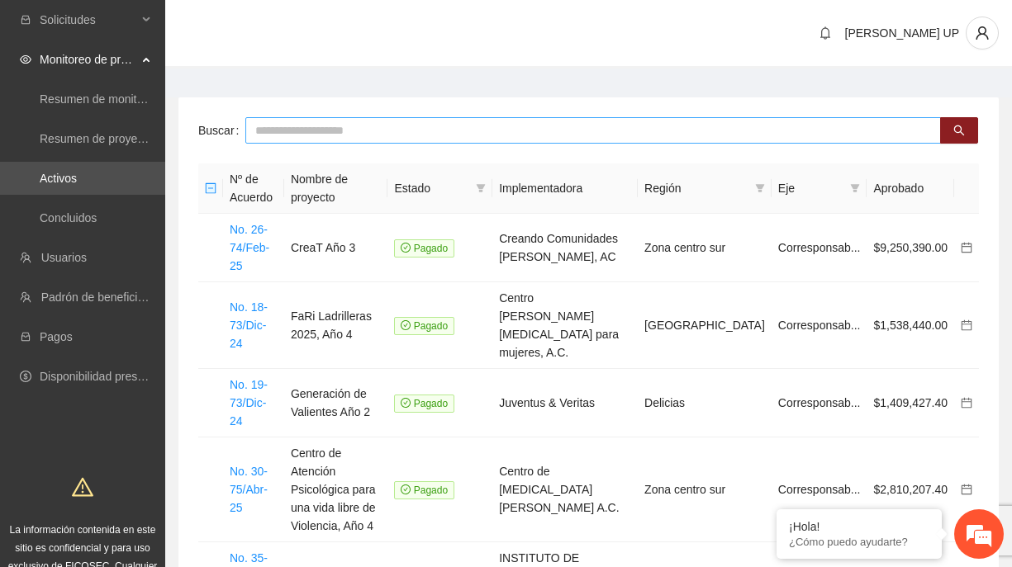
click at [274, 126] on input "text" at bounding box center [592, 130] width 695 height 26
